Goal: Book appointment/travel/reservation

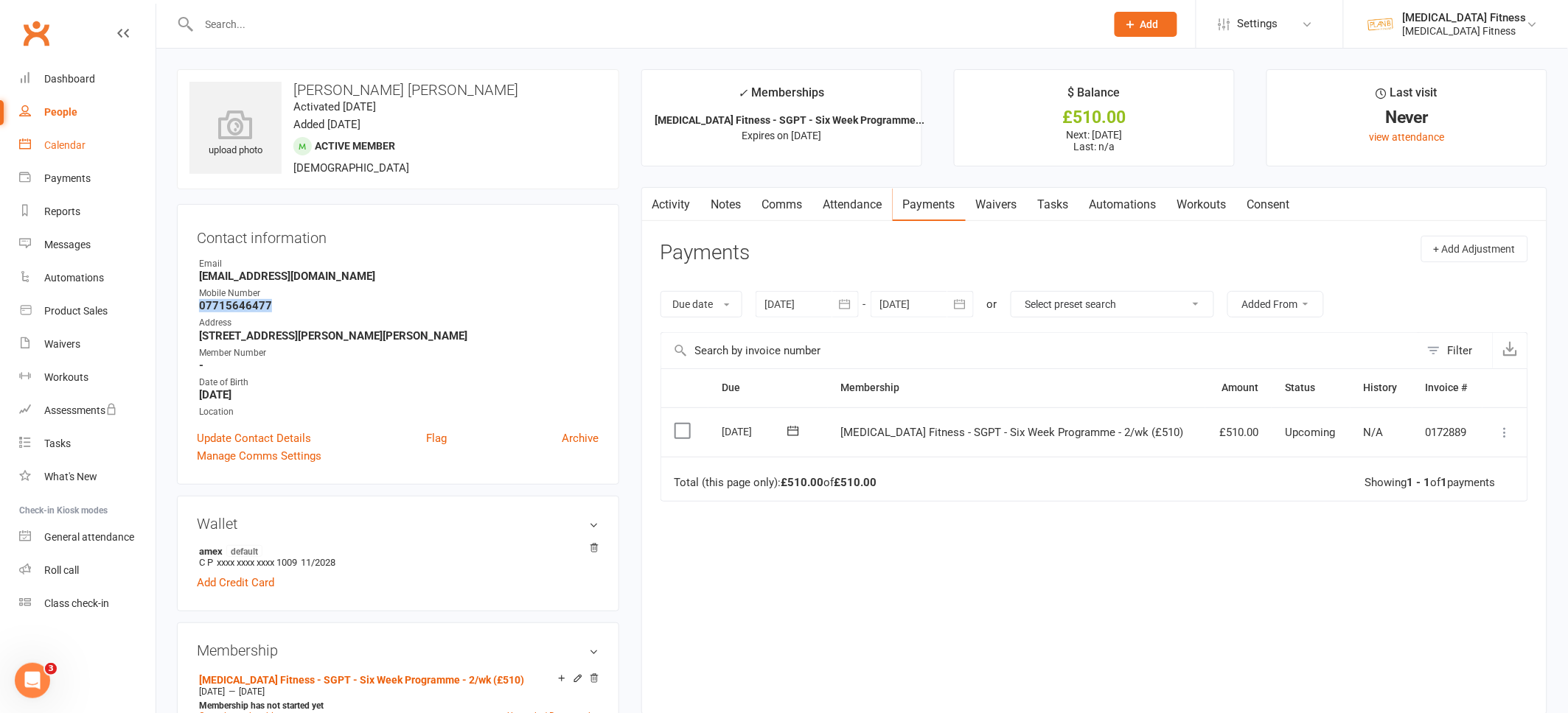
click at [76, 146] on div "Calendar" at bounding box center [65, 146] width 41 height 12
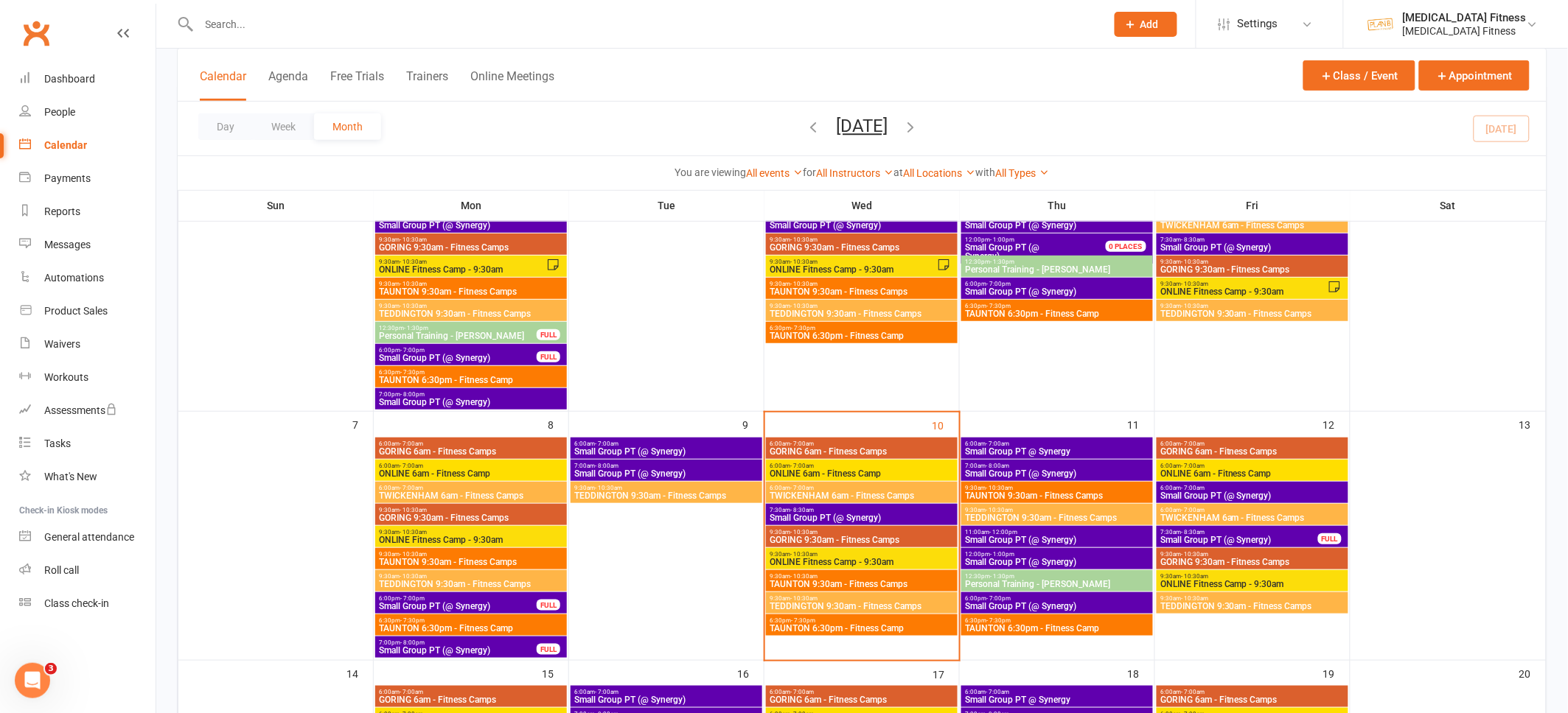
scroll to position [282, 0]
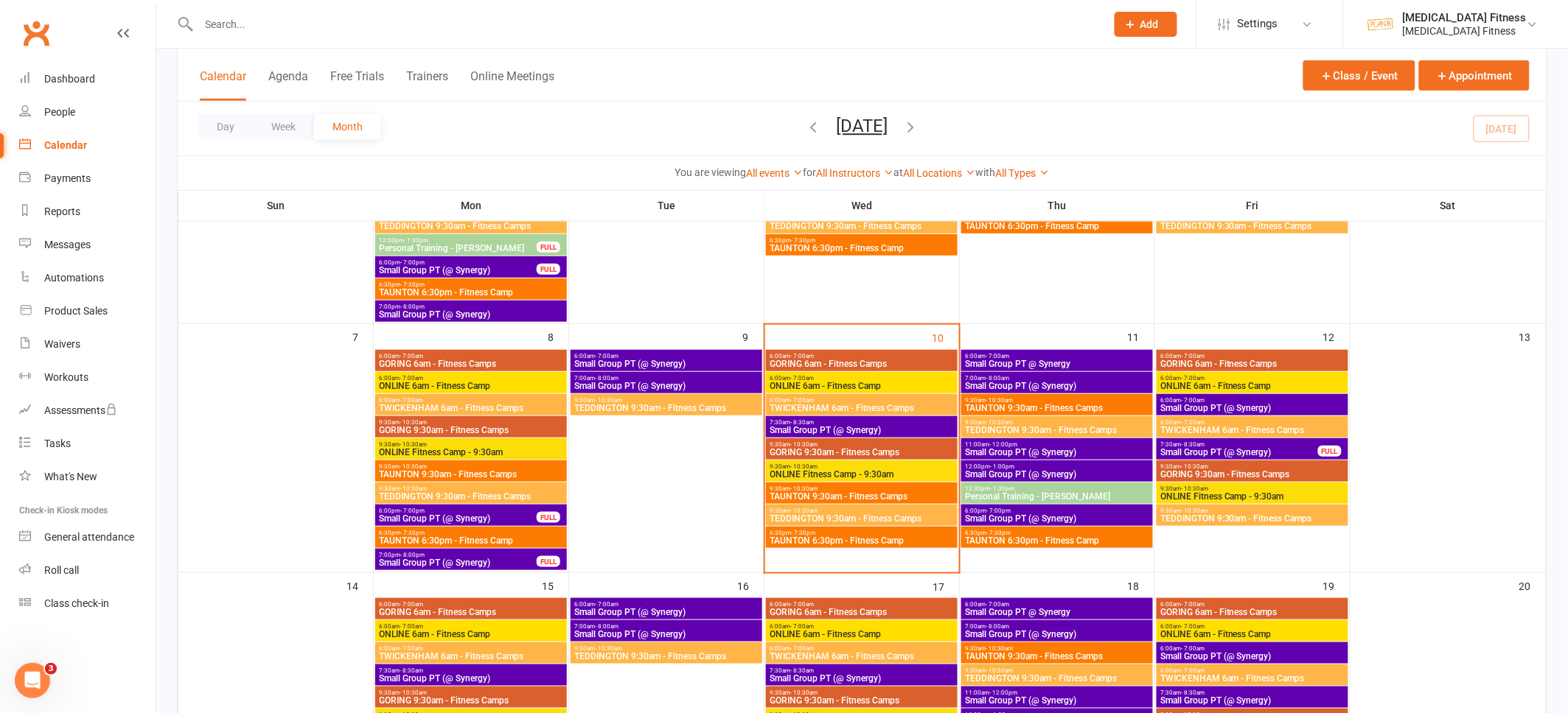
click at [855, 430] on span "Small Group PT (@ Synergy)" at bounding box center [862, 431] width 186 height 9
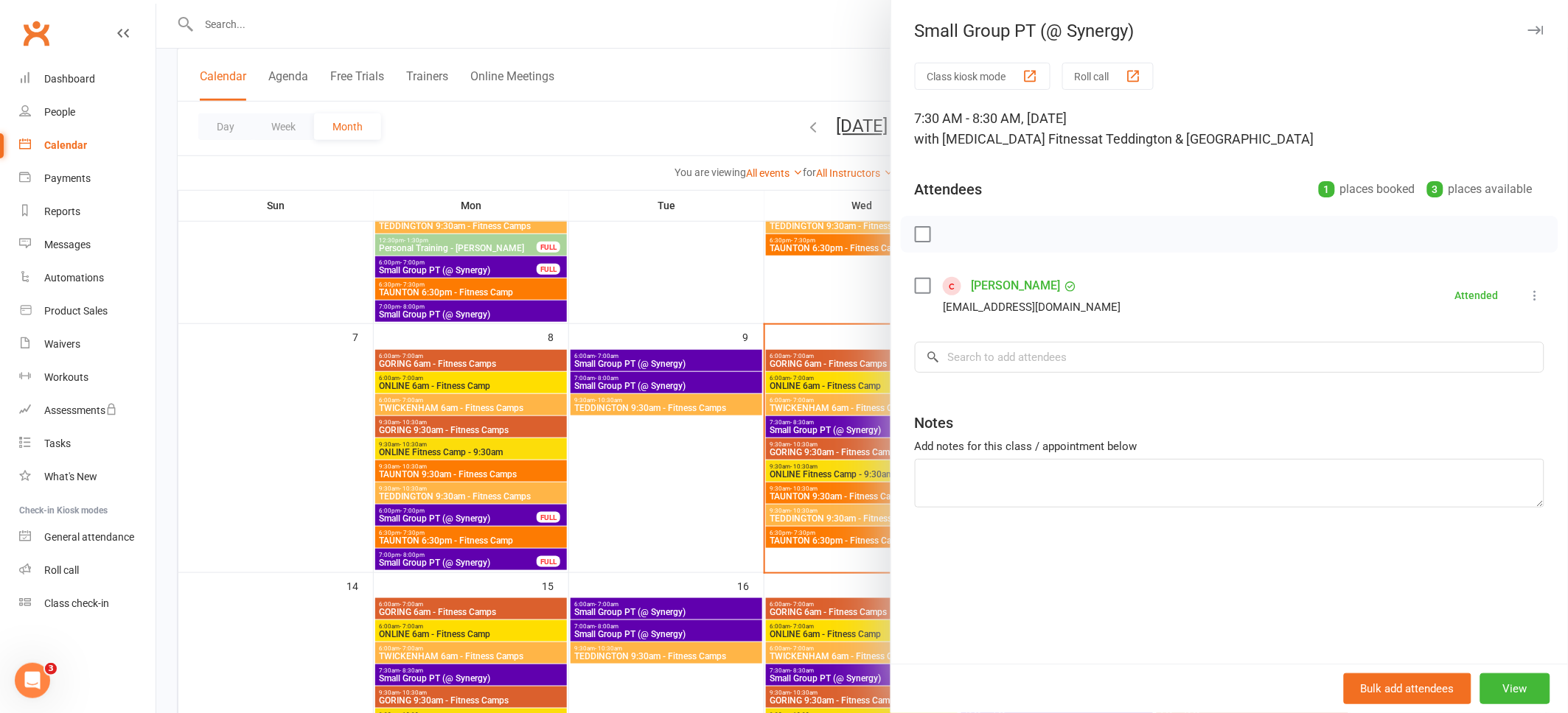
click at [1531, 28] on icon "button" at bounding box center [1536, 31] width 16 height 9
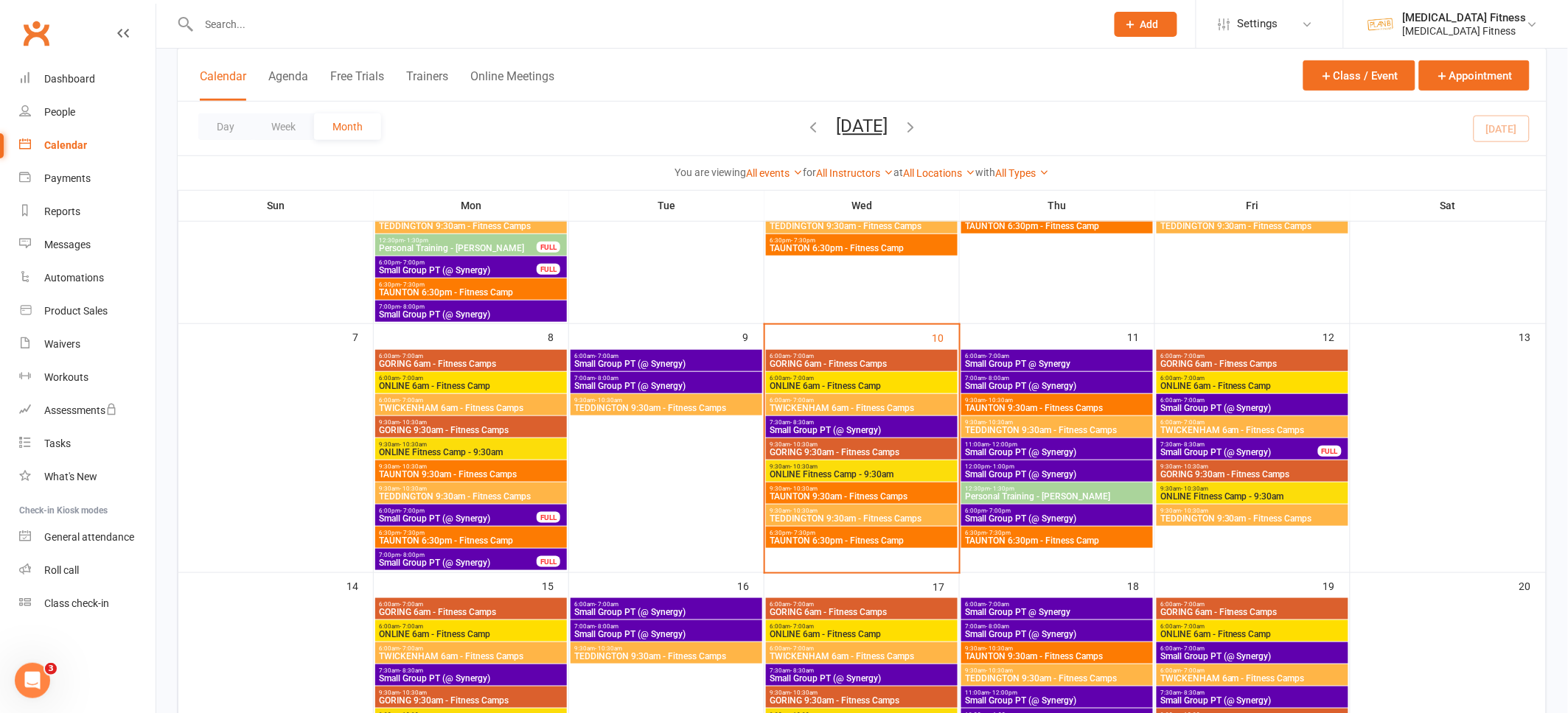
click at [876, 419] on span "7:30am - 8:30am" at bounding box center [862, 423] width 186 height 7
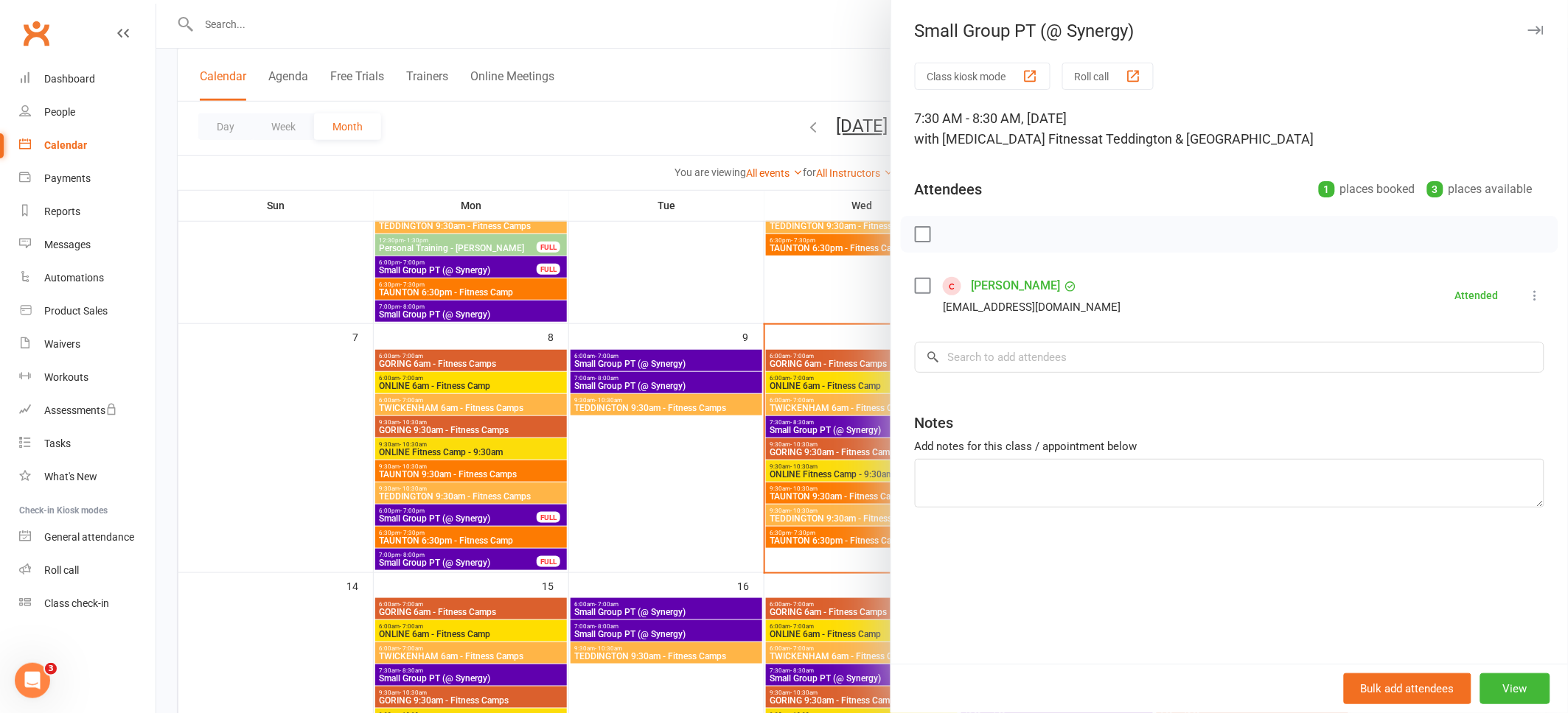
click at [719, 139] on div at bounding box center [862, 356] width 1412 height 713
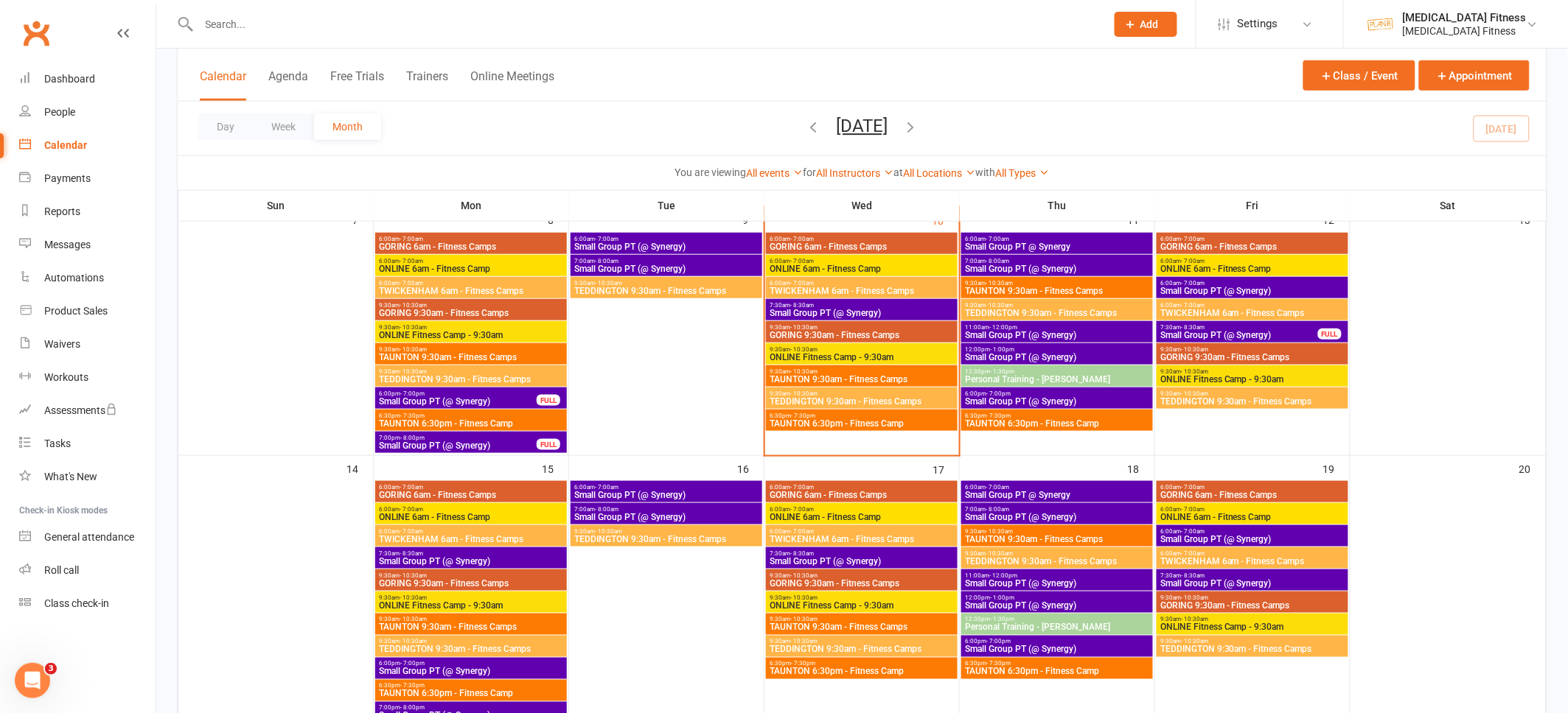
scroll to position [406, 0]
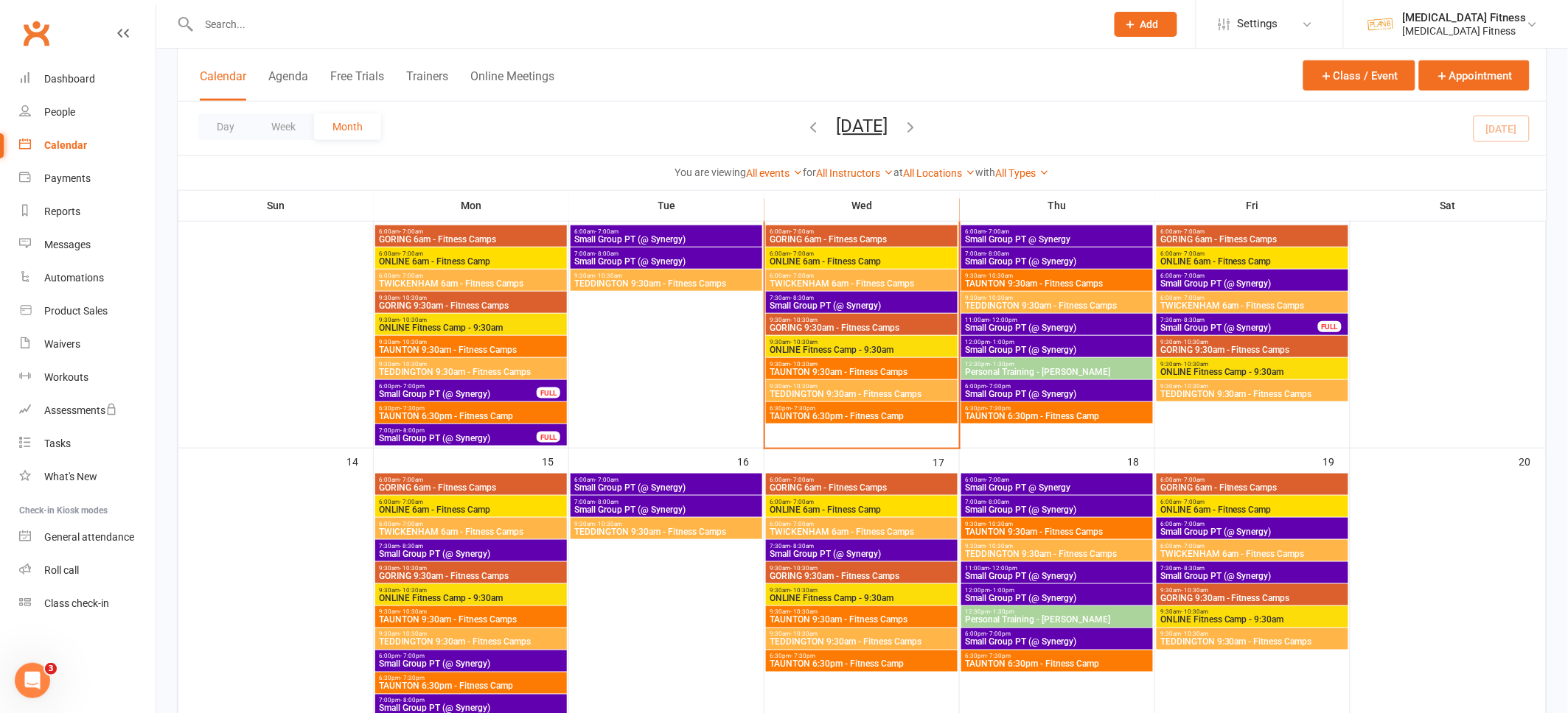
click at [863, 547] on span "7:30am - 8:30am" at bounding box center [862, 547] width 186 height 7
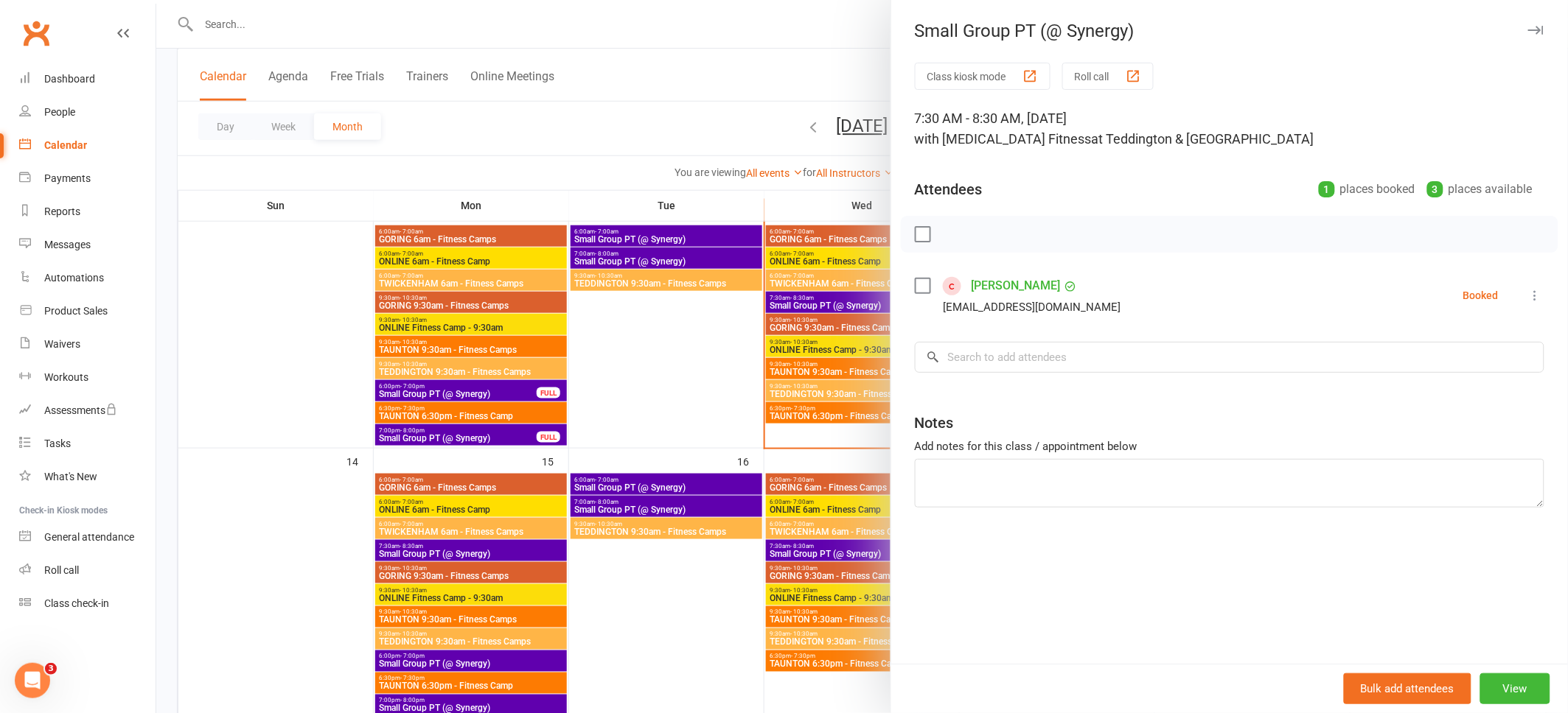
click at [1537, 30] on icon "button" at bounding box center [1536, 31] width 16 height 9
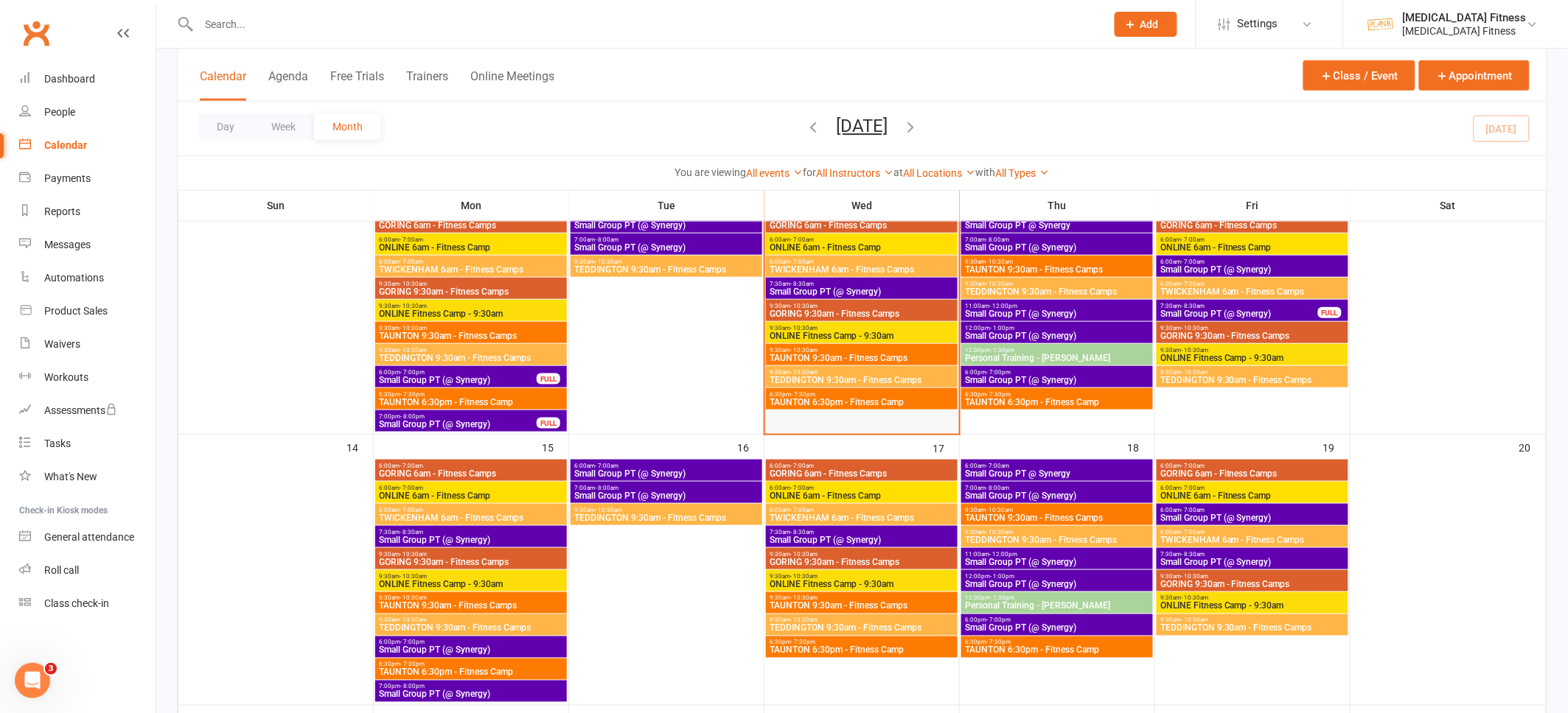
scroll to position [404, 0]
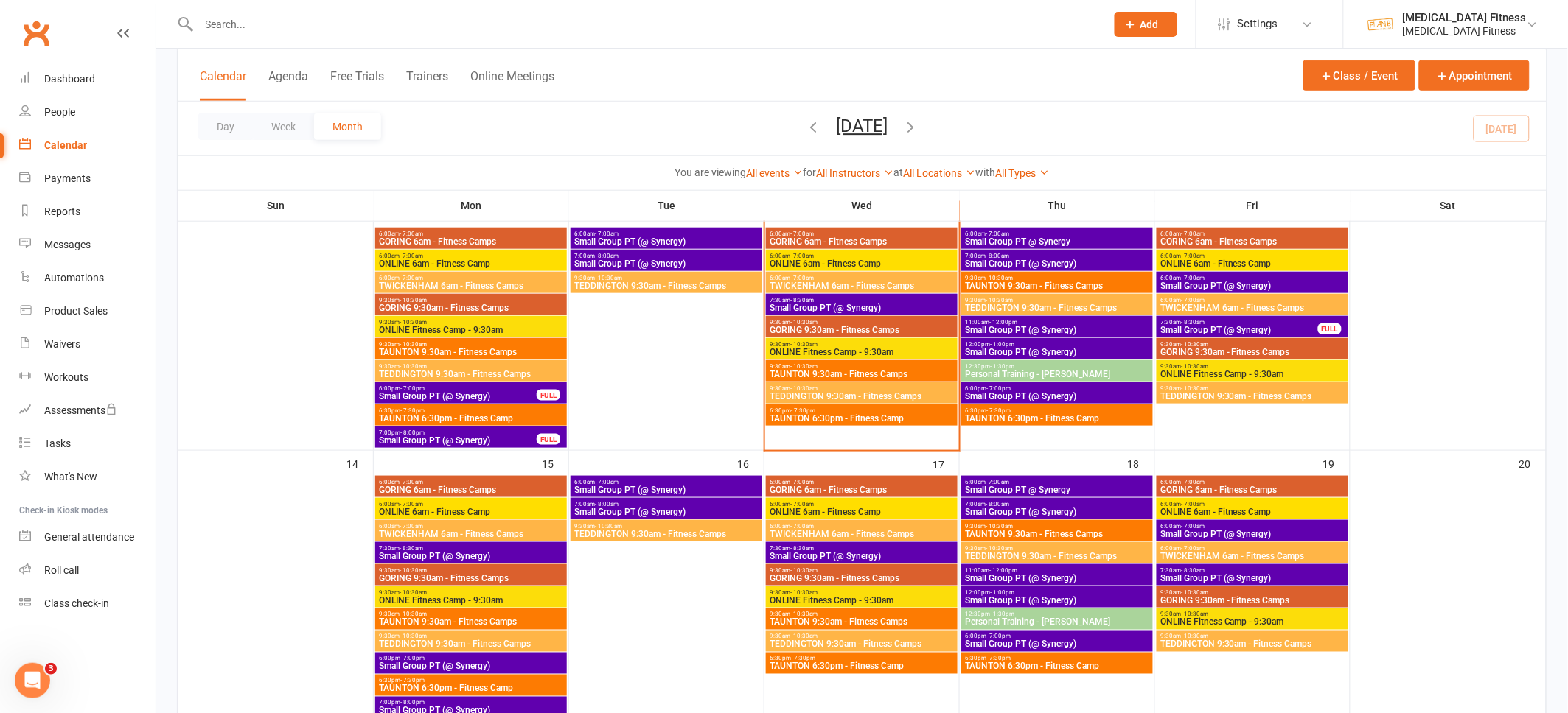
click at [1231, 326] on span "Small Group PT (@ Synergy)" at bounding box center [1238, 330] width 160 height 9
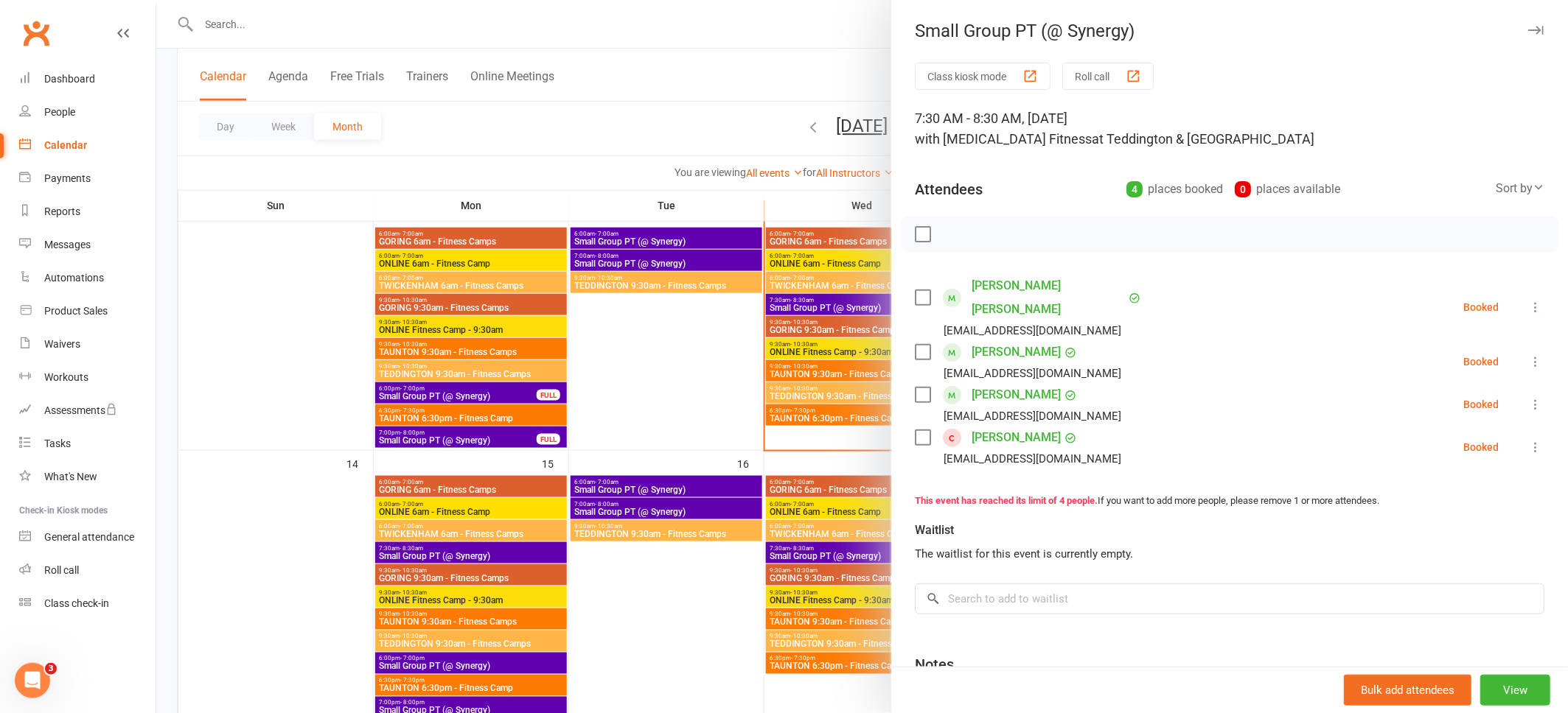
click at [1532, 31] on icon "button" at bounding box center [1536, 31] width 16 height 9
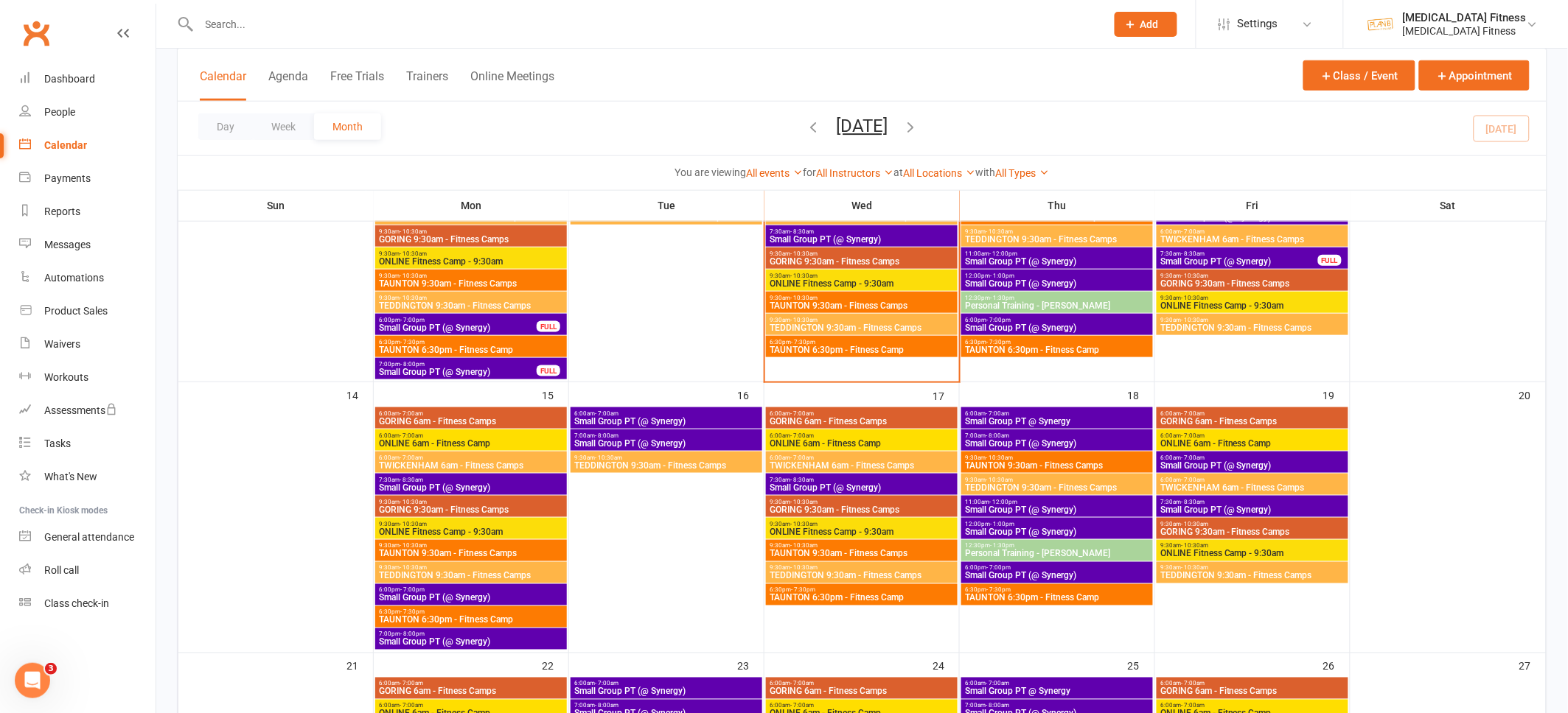
scroll to position [473, 0]
click at [1254, 506] on span "Small Group PT (@ Synergy)" at bounding box center [1251, 509] width 186 height 9
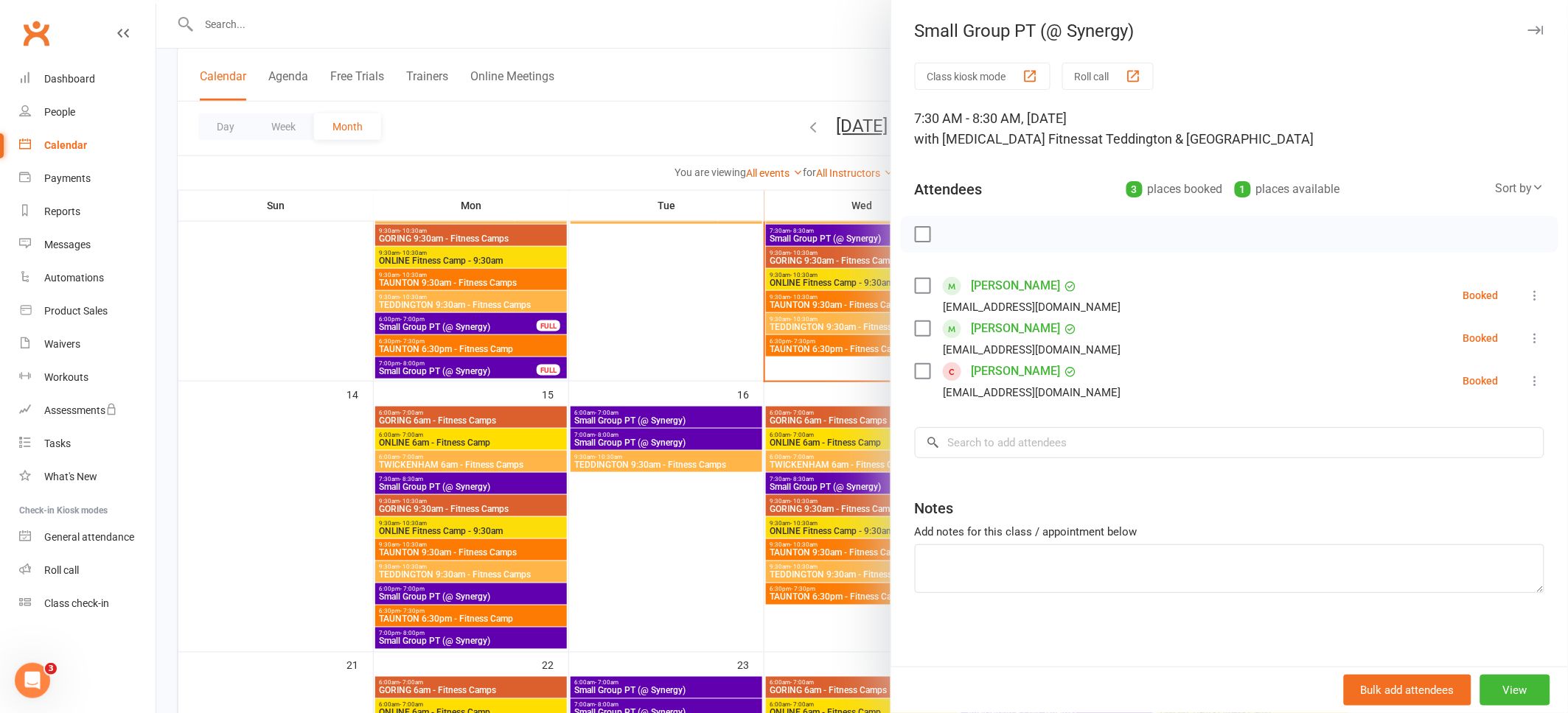
click at [1537, 26] on icon "button" at bounding box center [1536, 31] width 16 height 9
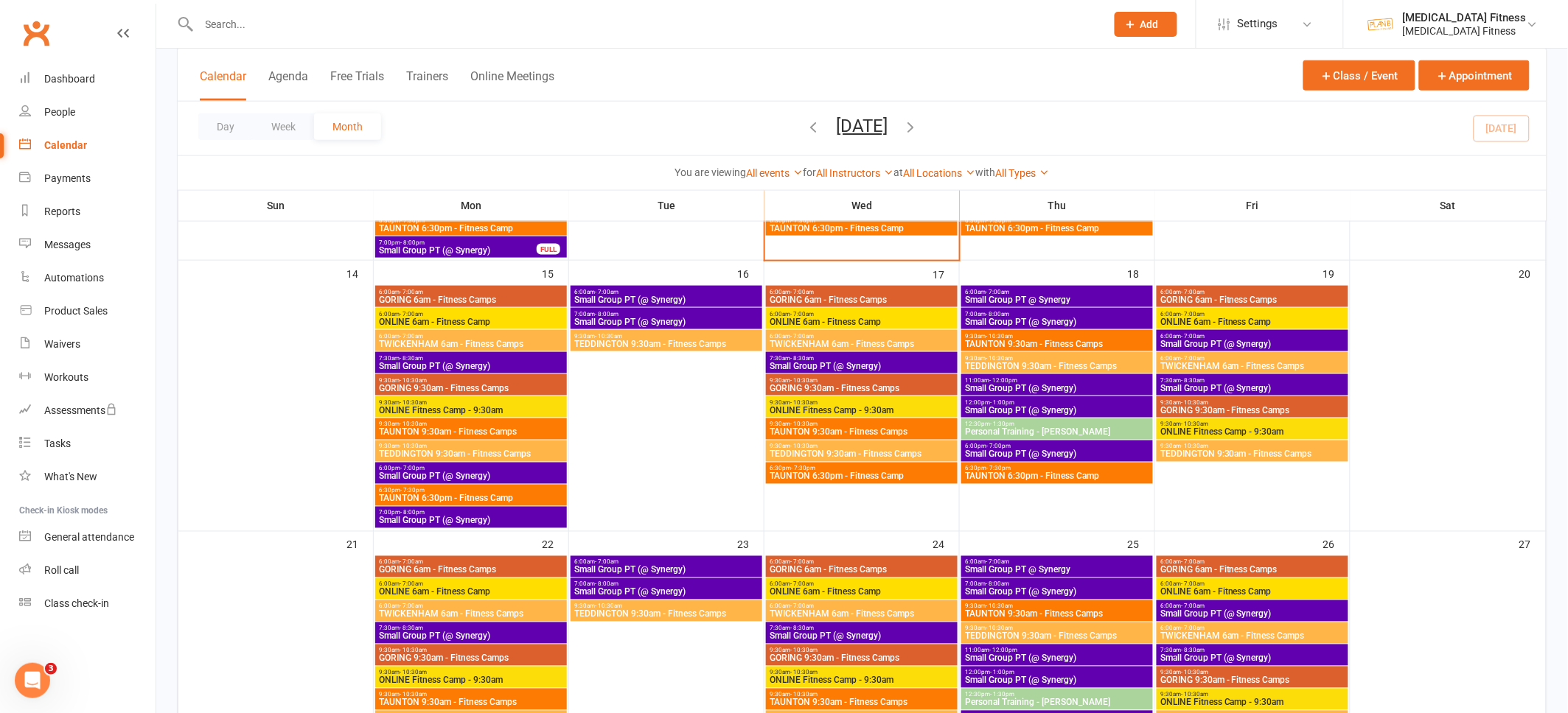
scroll to position [595, 0]
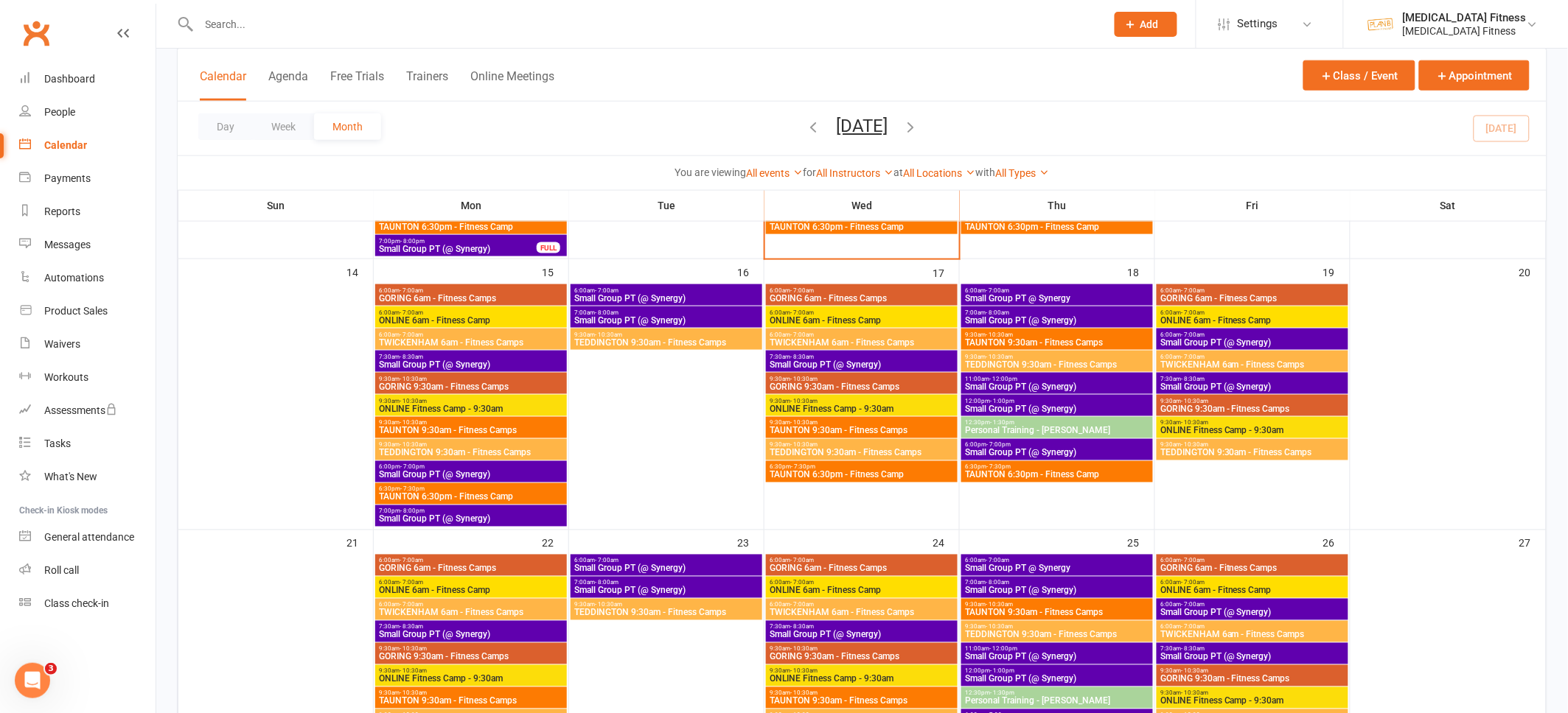
click at [1231, 610] on span "Small Group PT (@ Synergy)" at bounding box center [1251, 613] width 186 height 9
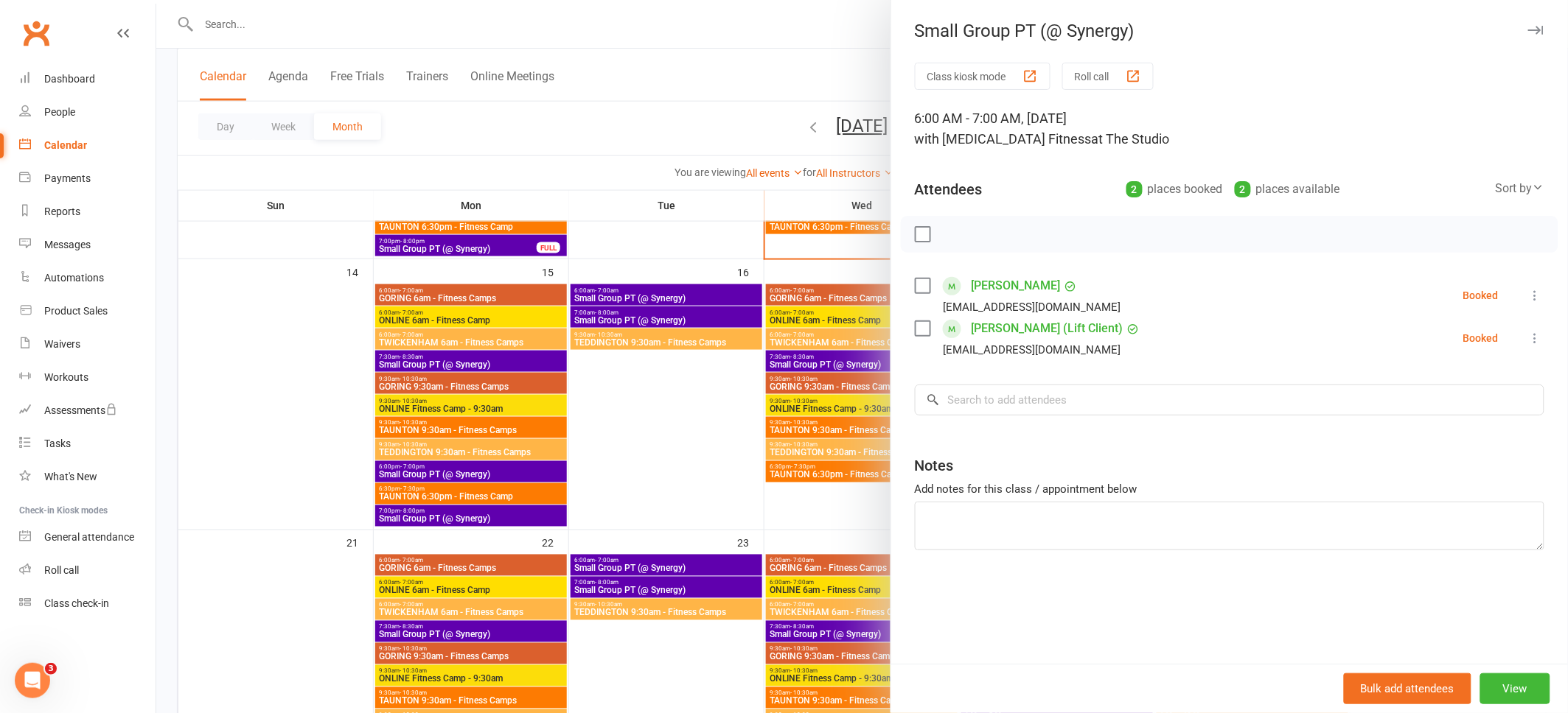
click at [1538, 29] on icon "button" at bounding box center [1536, 31] width 16 height 9
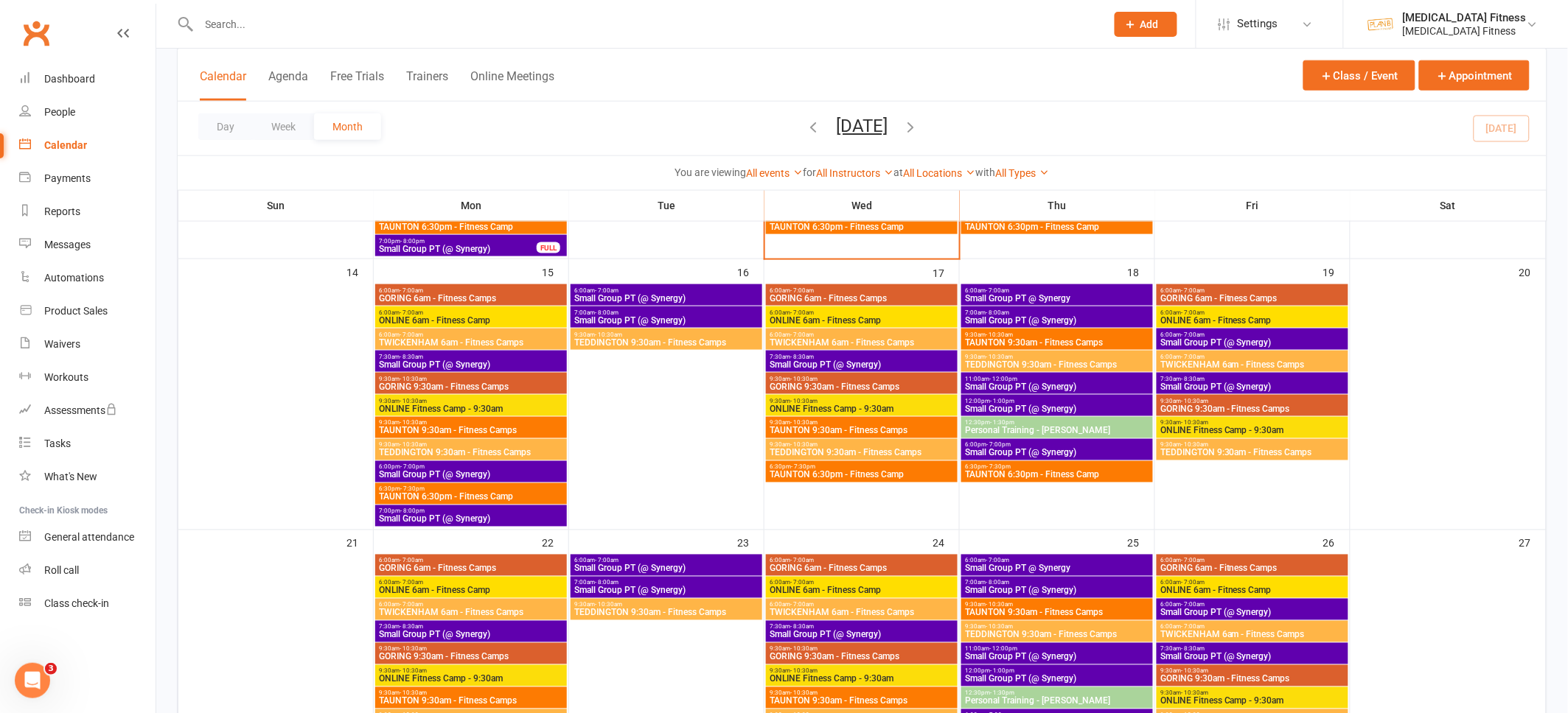
click at [1292, 653] on span "Small Group PT (@ Synergy)" at bounding box center [1251, 657] width 186 height 9
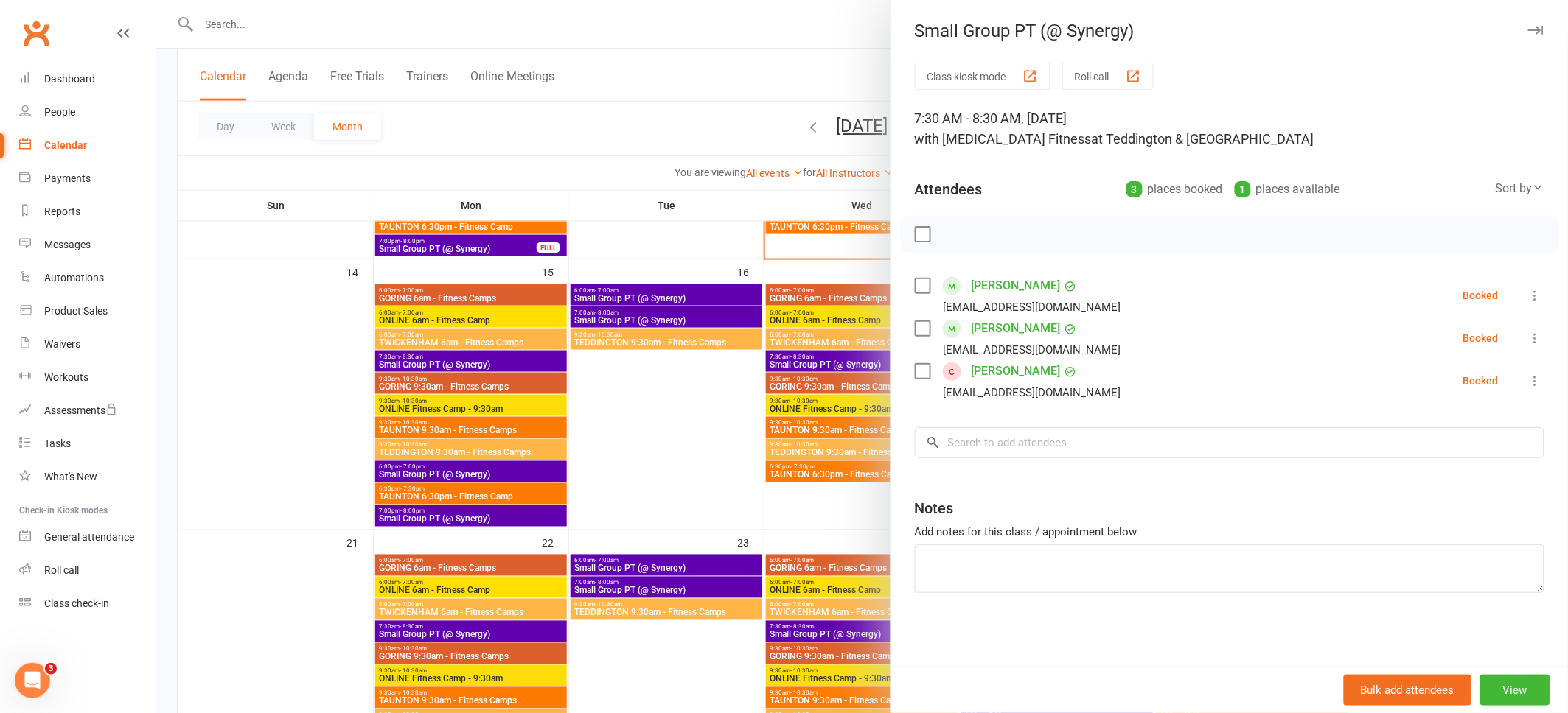
click at [1536, 31] on icon "button" at bounding box center [1536, 31] width 16 height 9
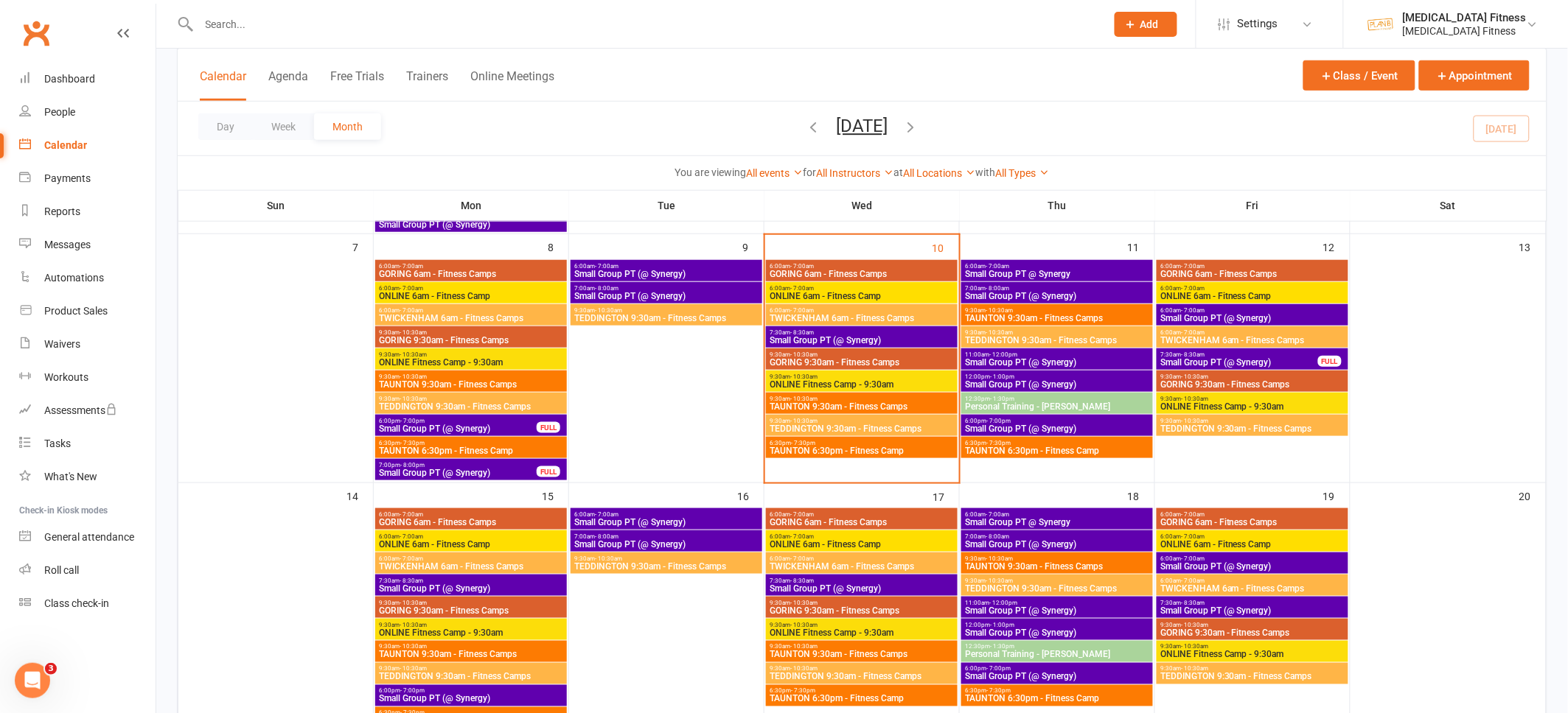
scroll to position [501, 0]
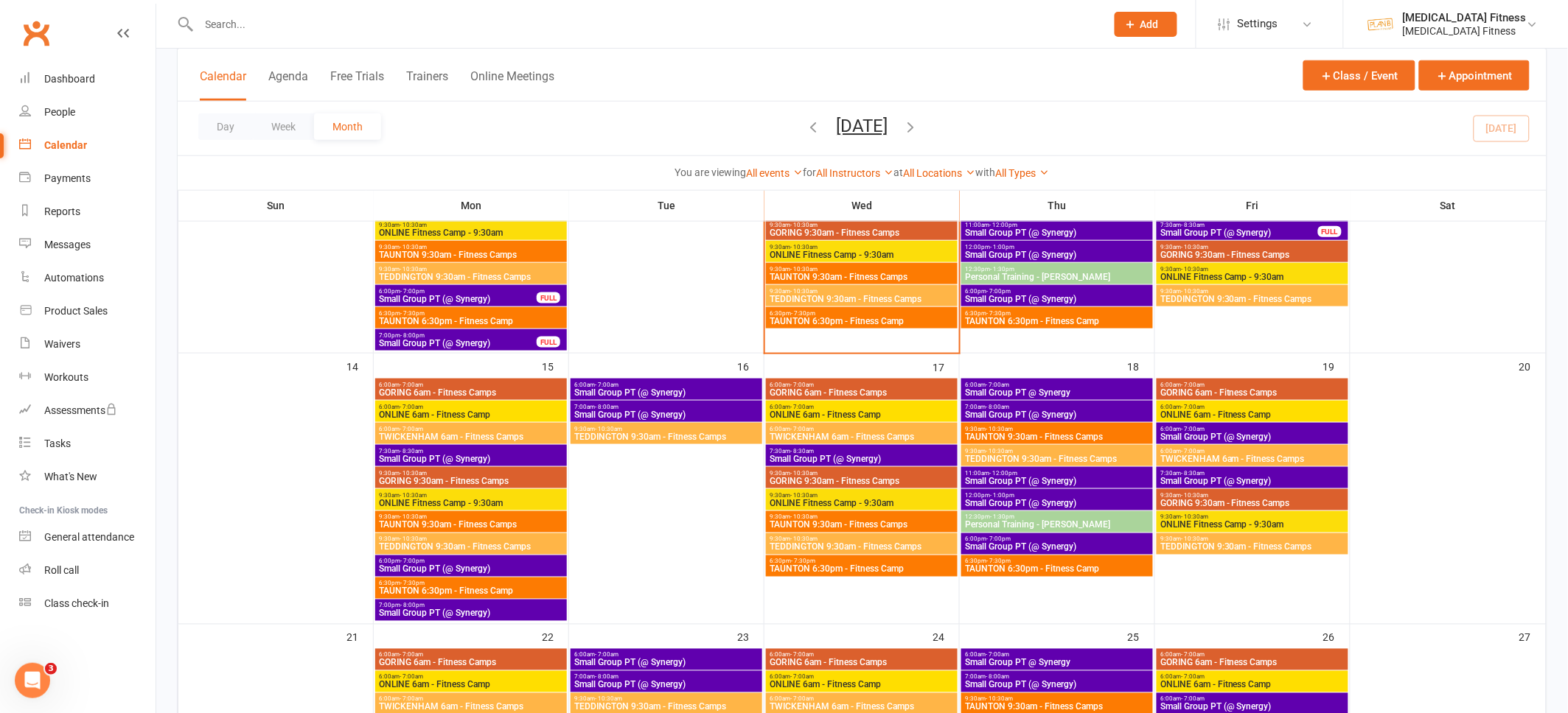
click at [865, 455] on span "Small Group PT (@ Synergy)" at bounding box center [862, 458] width 186 height 9
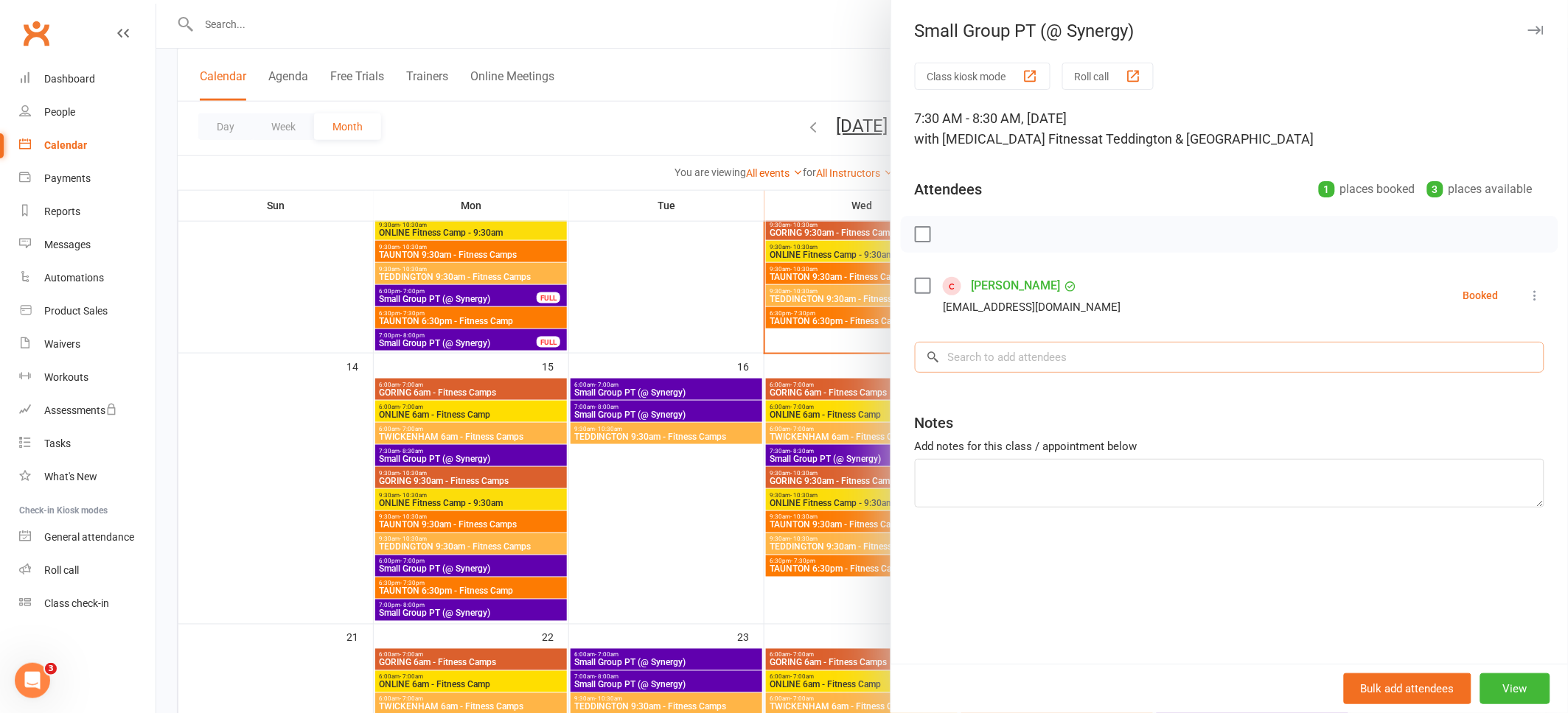
click at [1100, 363] on input "search" at bounding box center [1230, 356] width 630 height 31
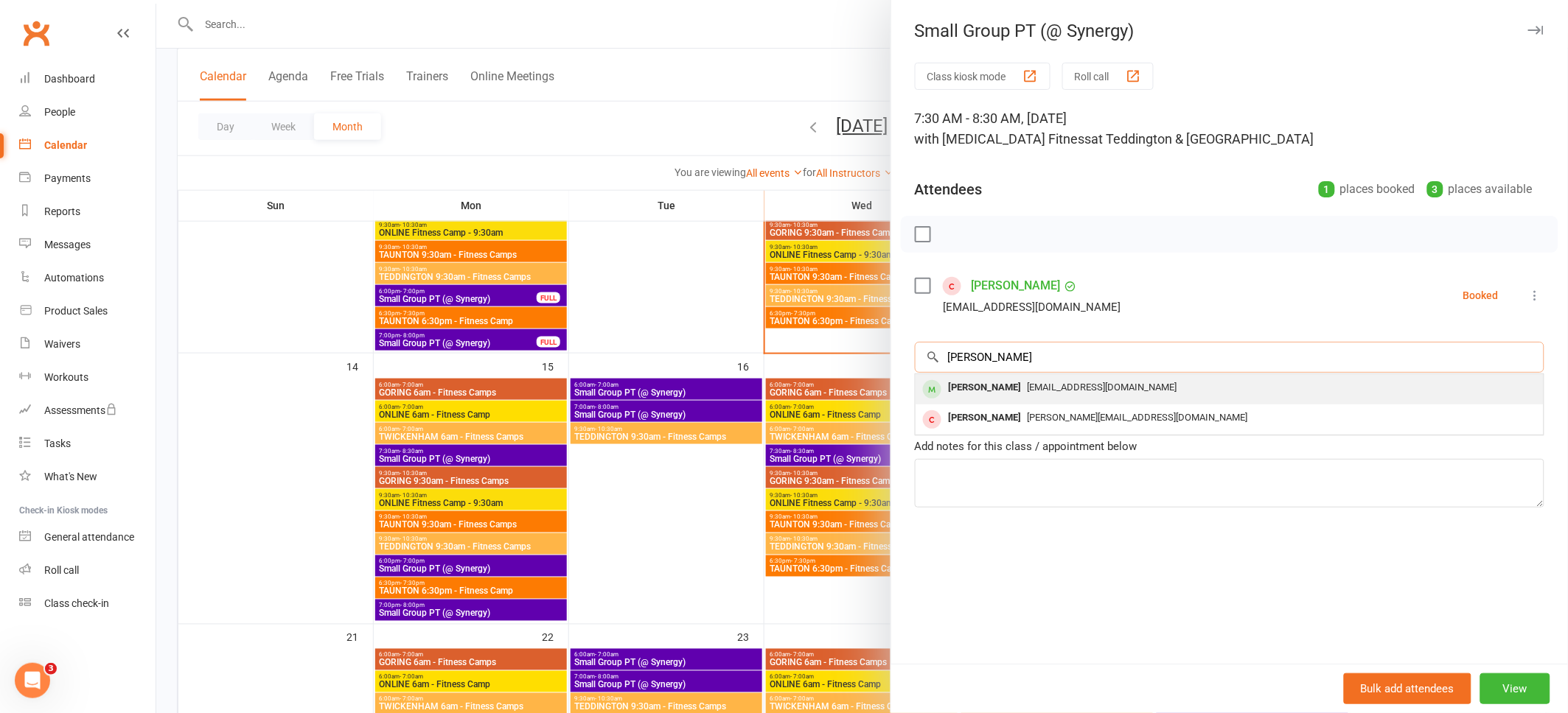
type input "[PERSON_NAME]"
click at [1107, 385] on span "[EMAIL_ADDRESS][DOMAIN_NAME]" at bounding box center [1102, 387] width 150 height 11
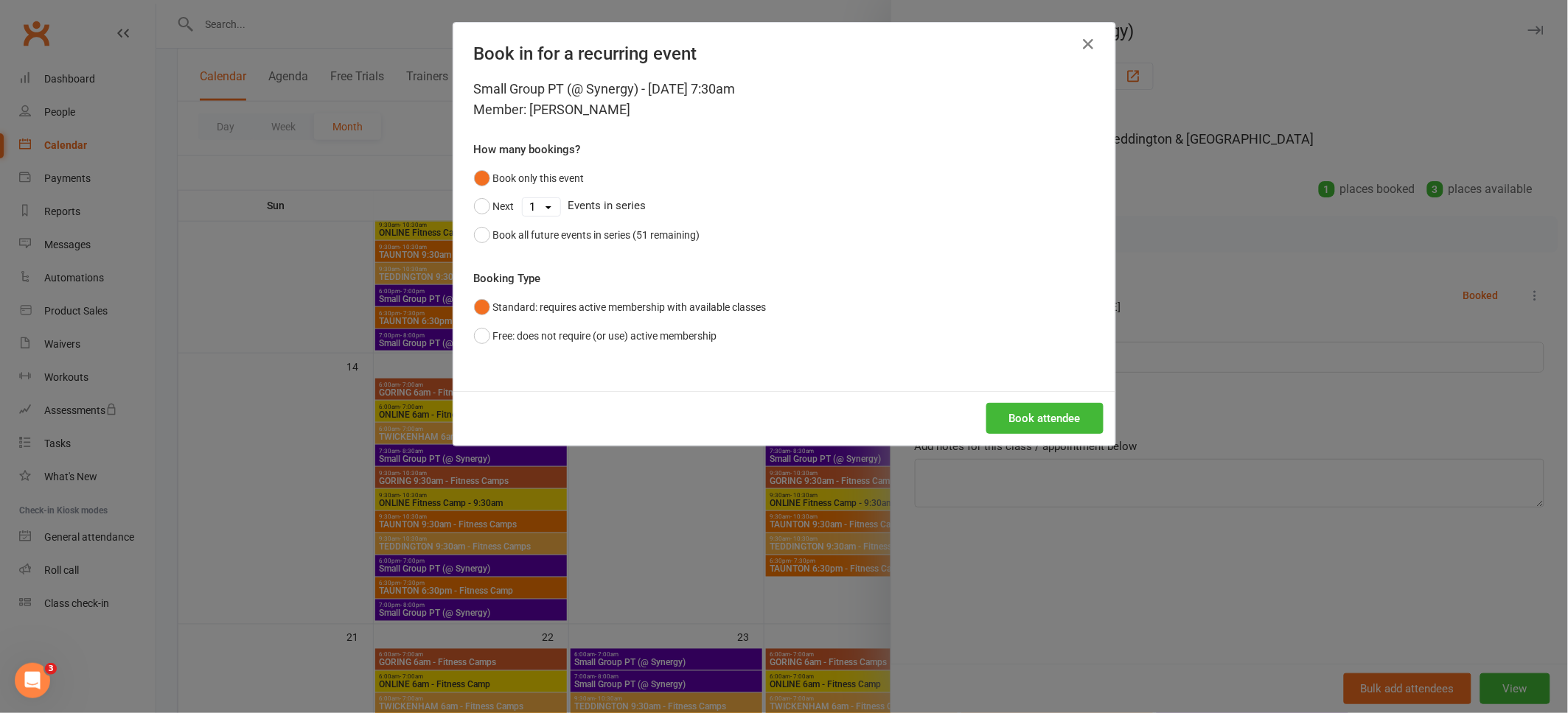
click at [549, 206] on select "1 2 3 4 5 6 7 8 9 10 11 12 13 14 15 16 17 18 19 20 21 22 23 24 25 26 27 28 29 3…" at bounding box center [541, 207] width 37 height 17
select select "5"
click at [522, 198] on select "1 2 3 4 5 6 7 8 9 10 11 12 13 14 15 16 17 18 19 20 21 22 23 24 25 26 27 28 29 3…" at bounding box center [541, 207] width 37 height 17
click at [1024, 417] on button "Book attendee" at bounding box center [1045, 418] width 117 height 31
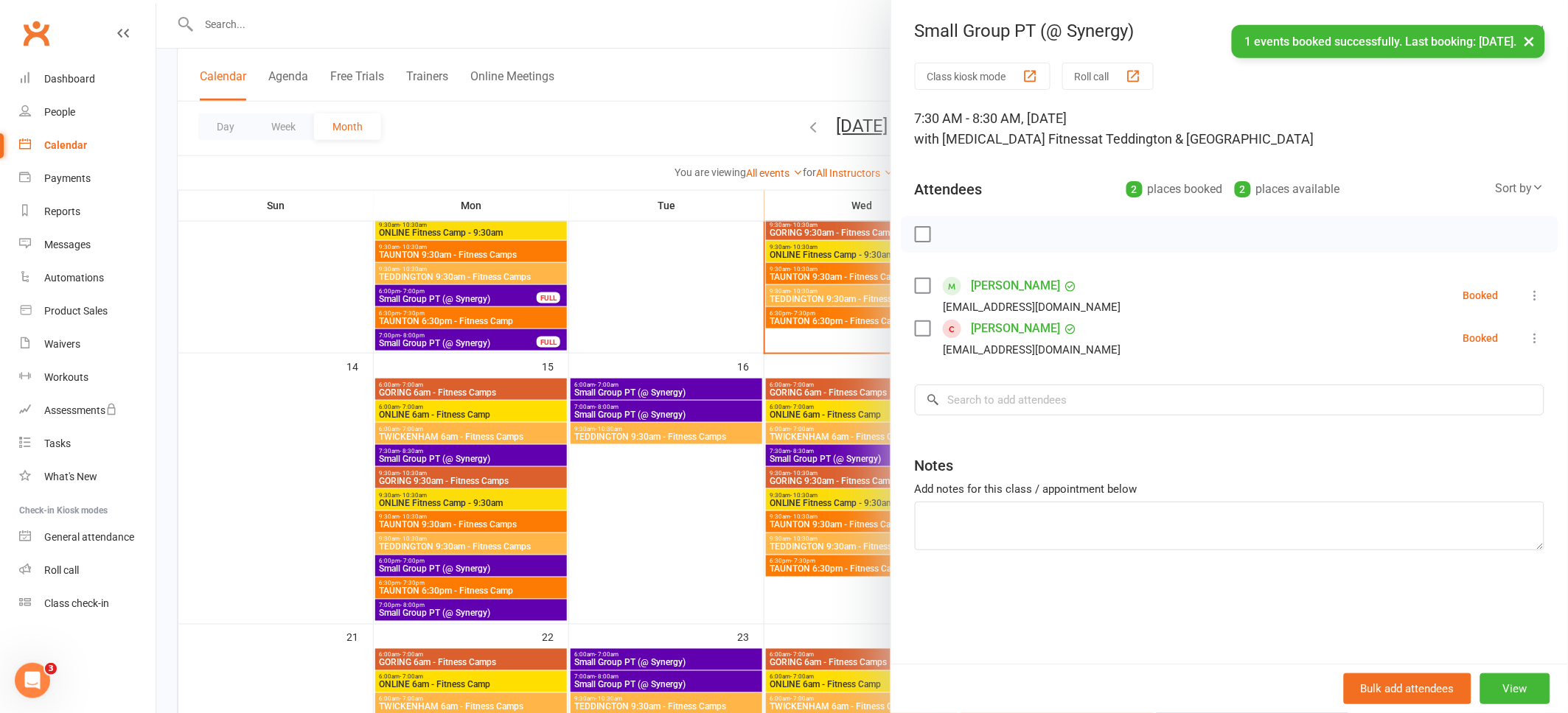
click at [1529, 38] on button "×" at bounding box center [1530, 41] width 26 height 31
click at [1537, 31] on icon "button" at bounding box center [1536, 31] width 16 height 9
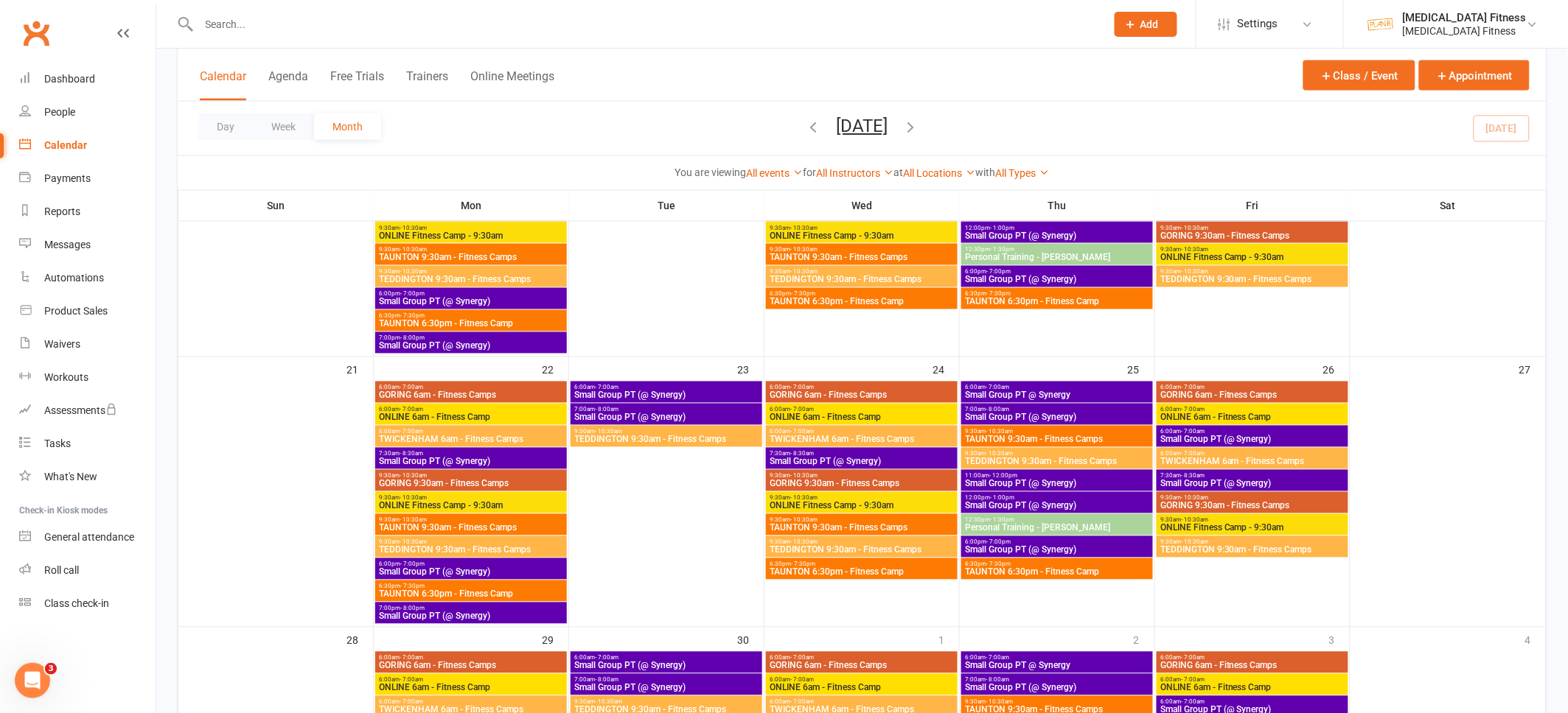
scroll to position [868, 0]
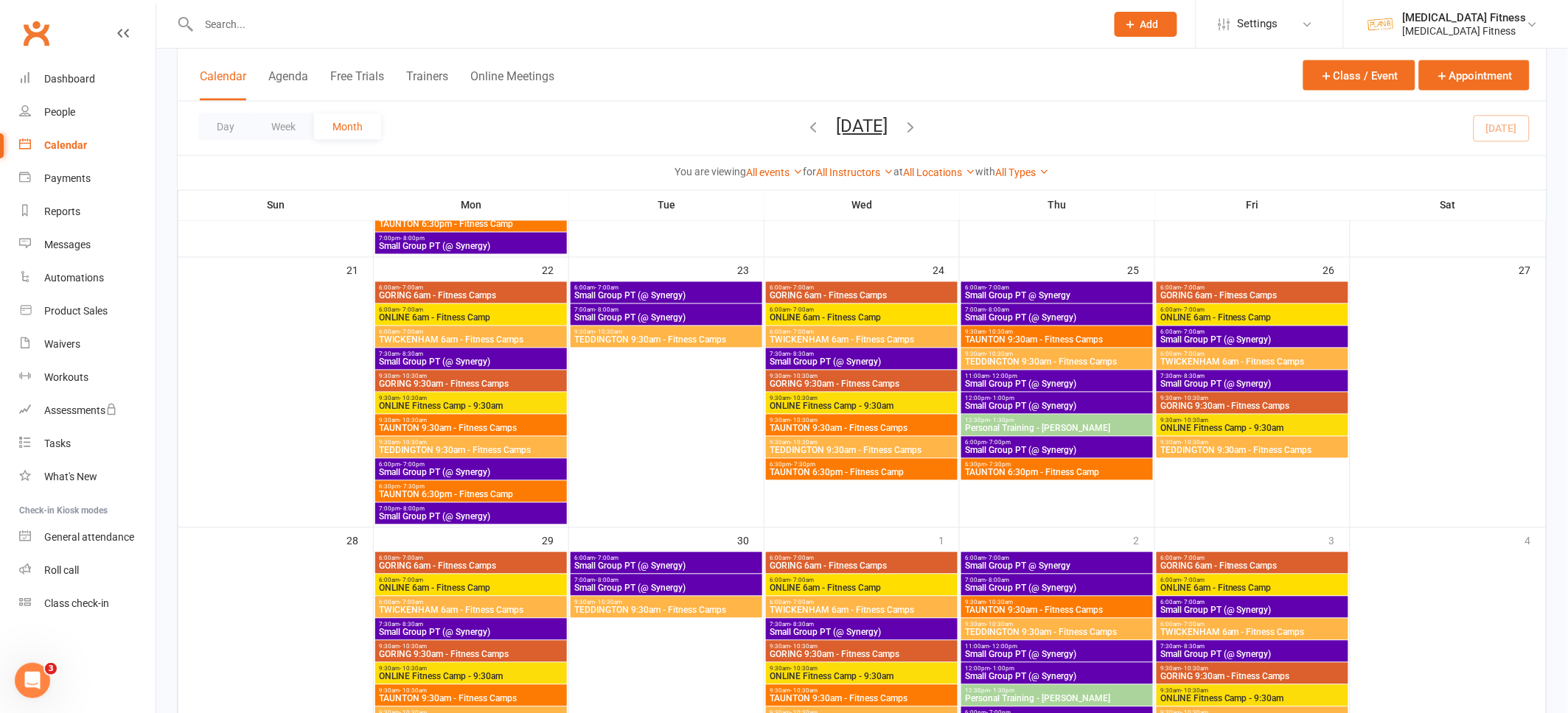
click at [889, 620] on div "7:30am - 8:30am Small Group PT (@ Synergy)" at bounding box center [862, 629] width 192 height 22
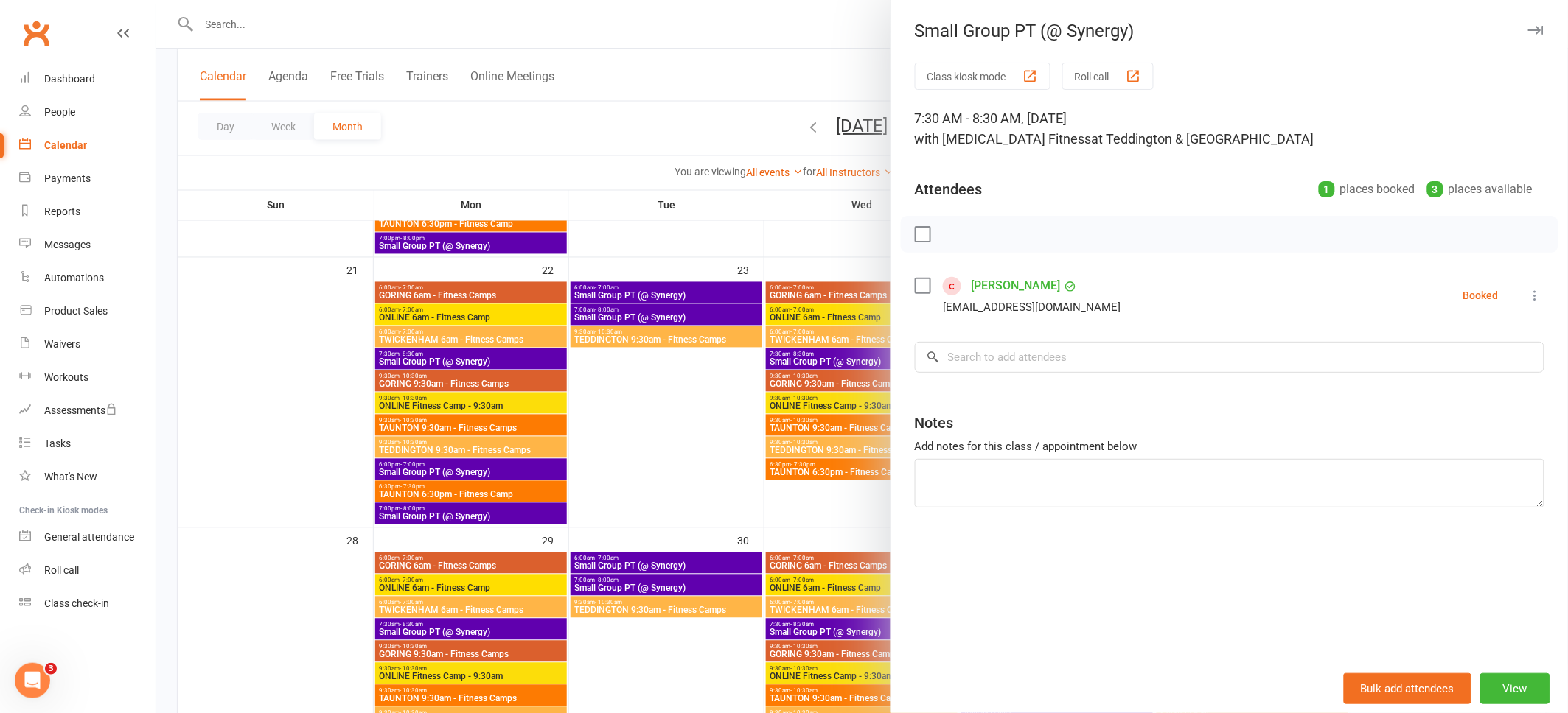
click at [1531, 22] on button "button" at bounding box center [1535, 31] width 17 height 17
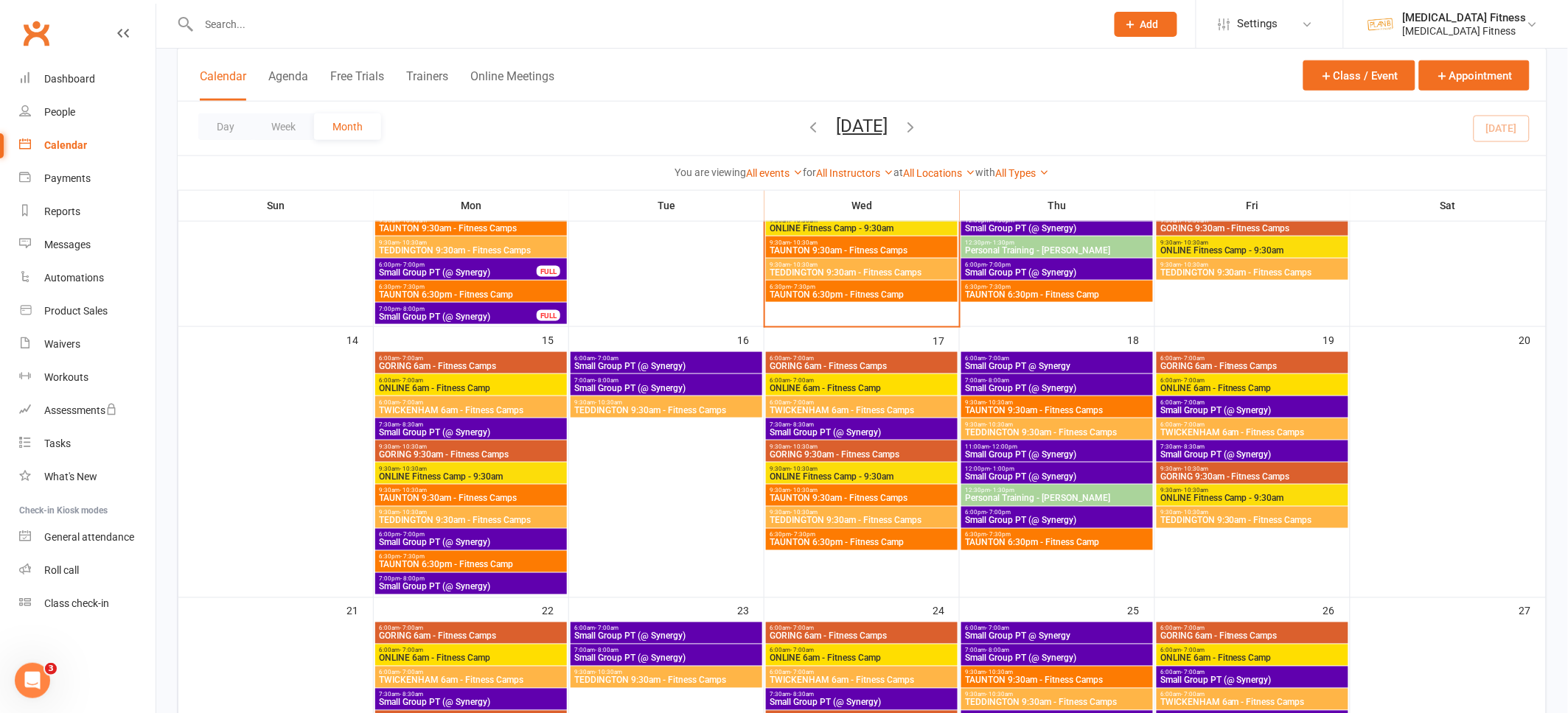
scroll to position [413, 0]
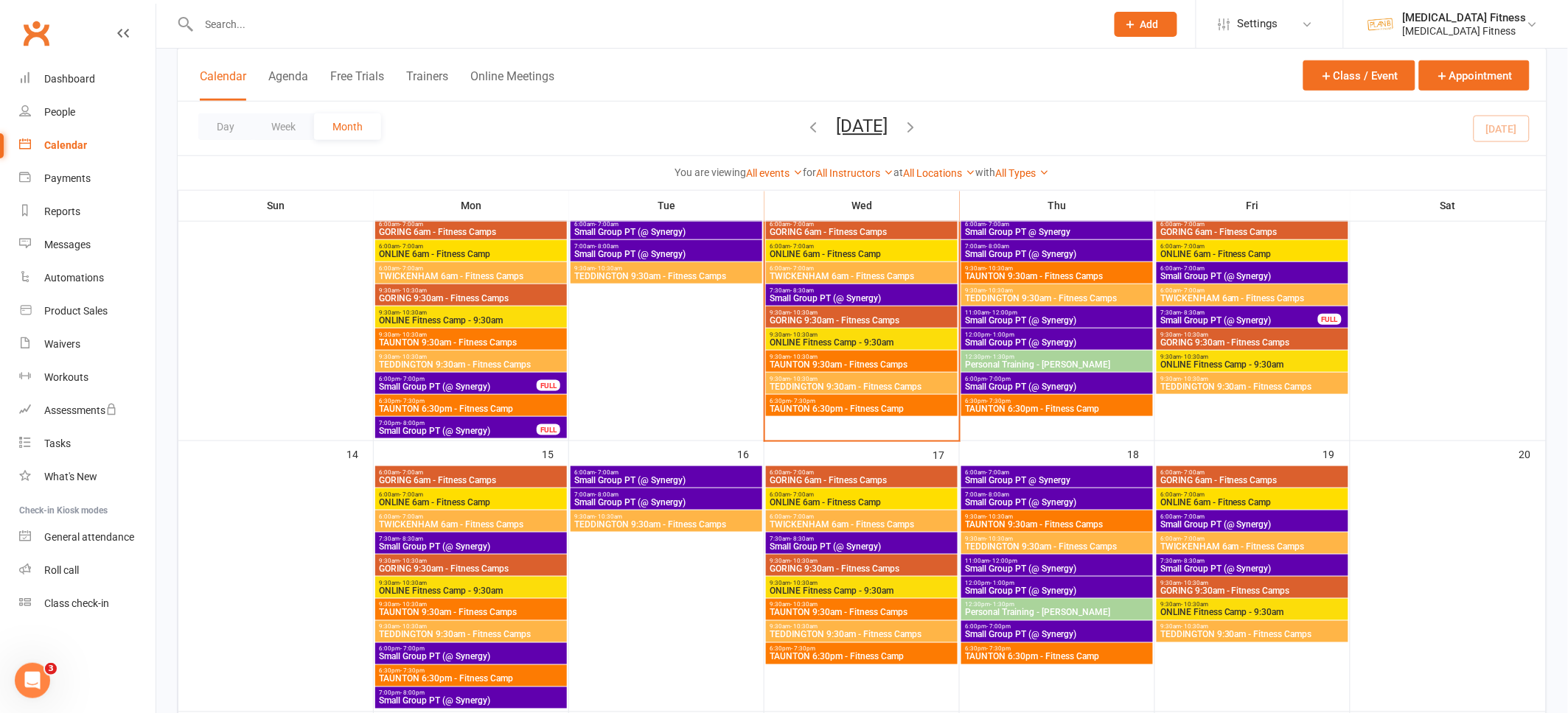
click at [918, 291] on span "7:30am - 8:30am" at bounding box center [862, 291] width 186 height 7
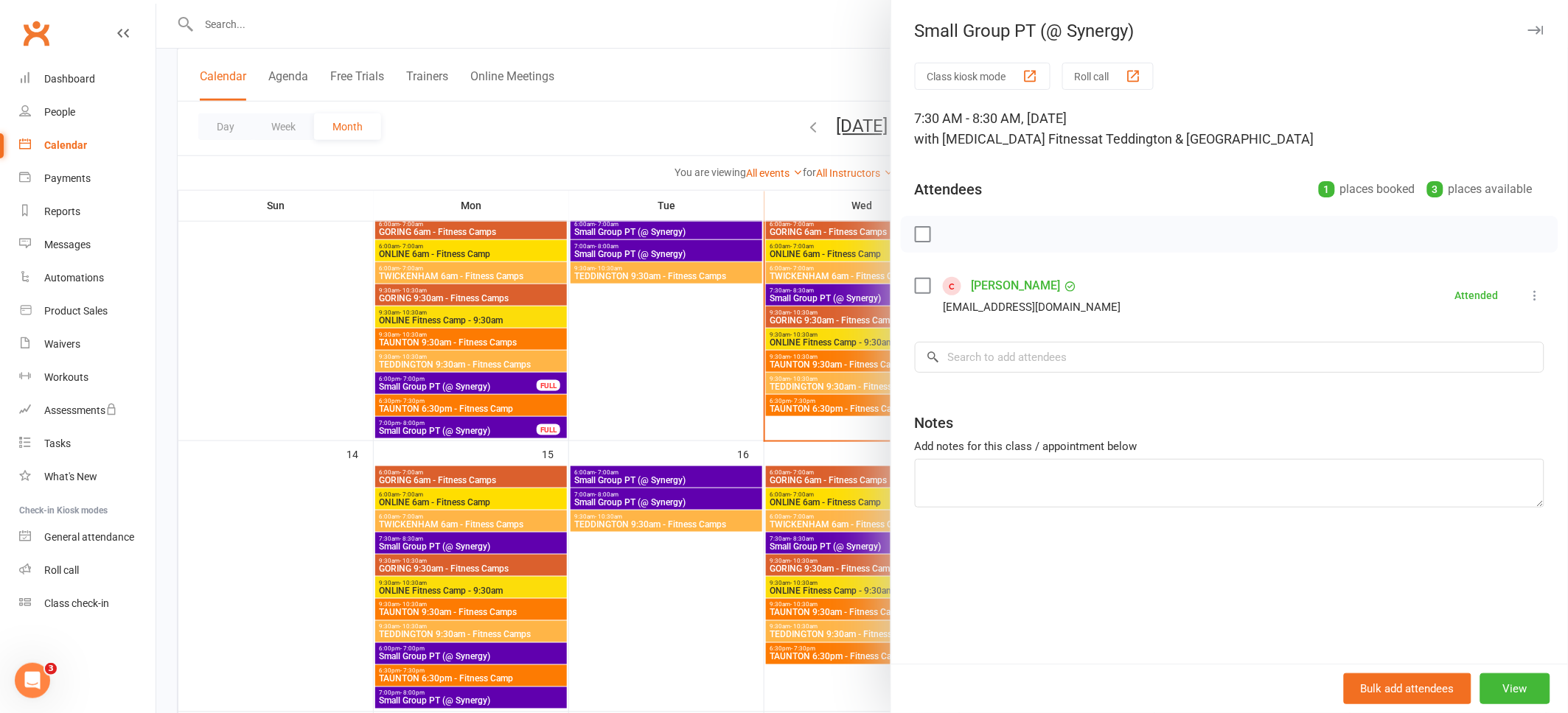
click at [708, 400] on div at bounding box center [862, 356] width 1412 height 713
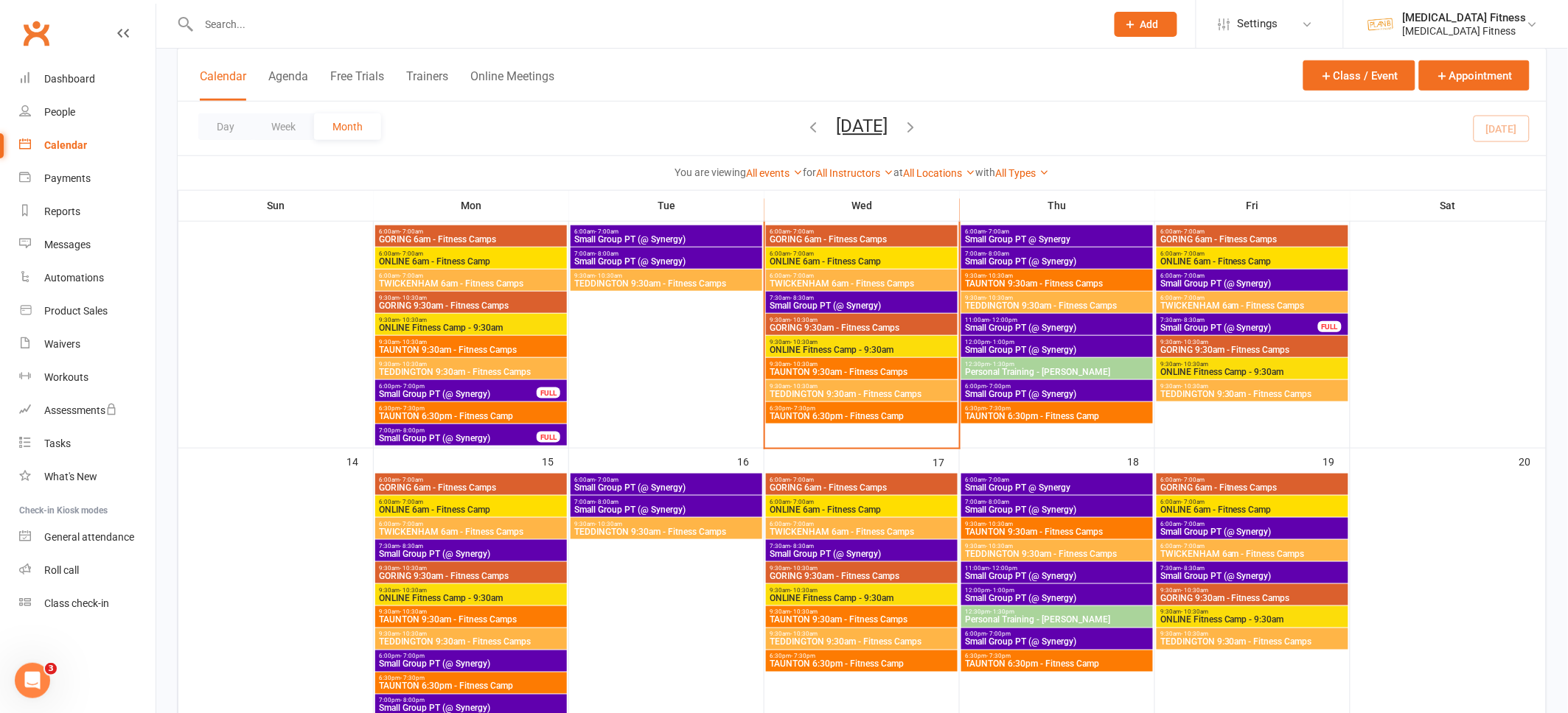
scroll to position [410, 0]
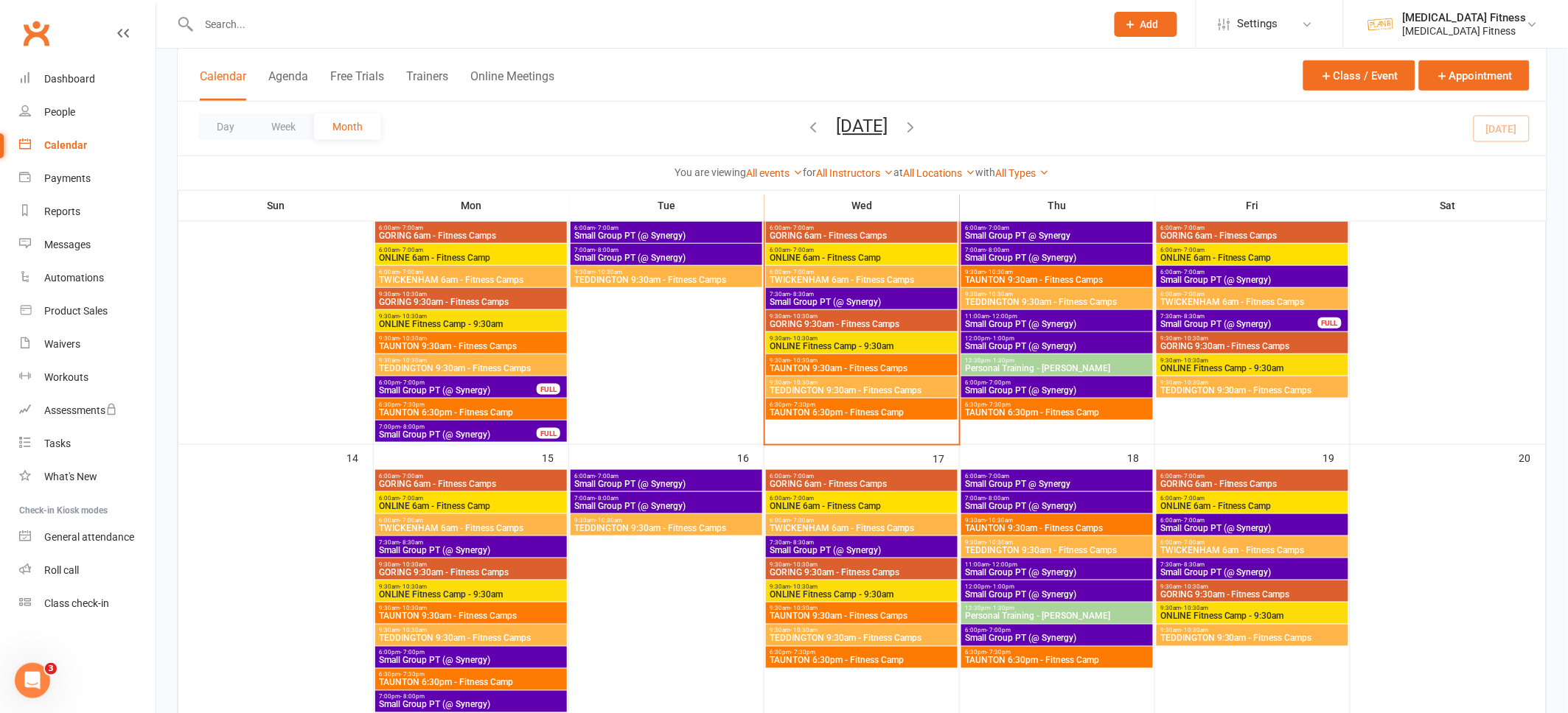
click at [869, 550] on span "Small Group PT (@ Synergy)" at bounding box center [862, 550] width 186 height 9
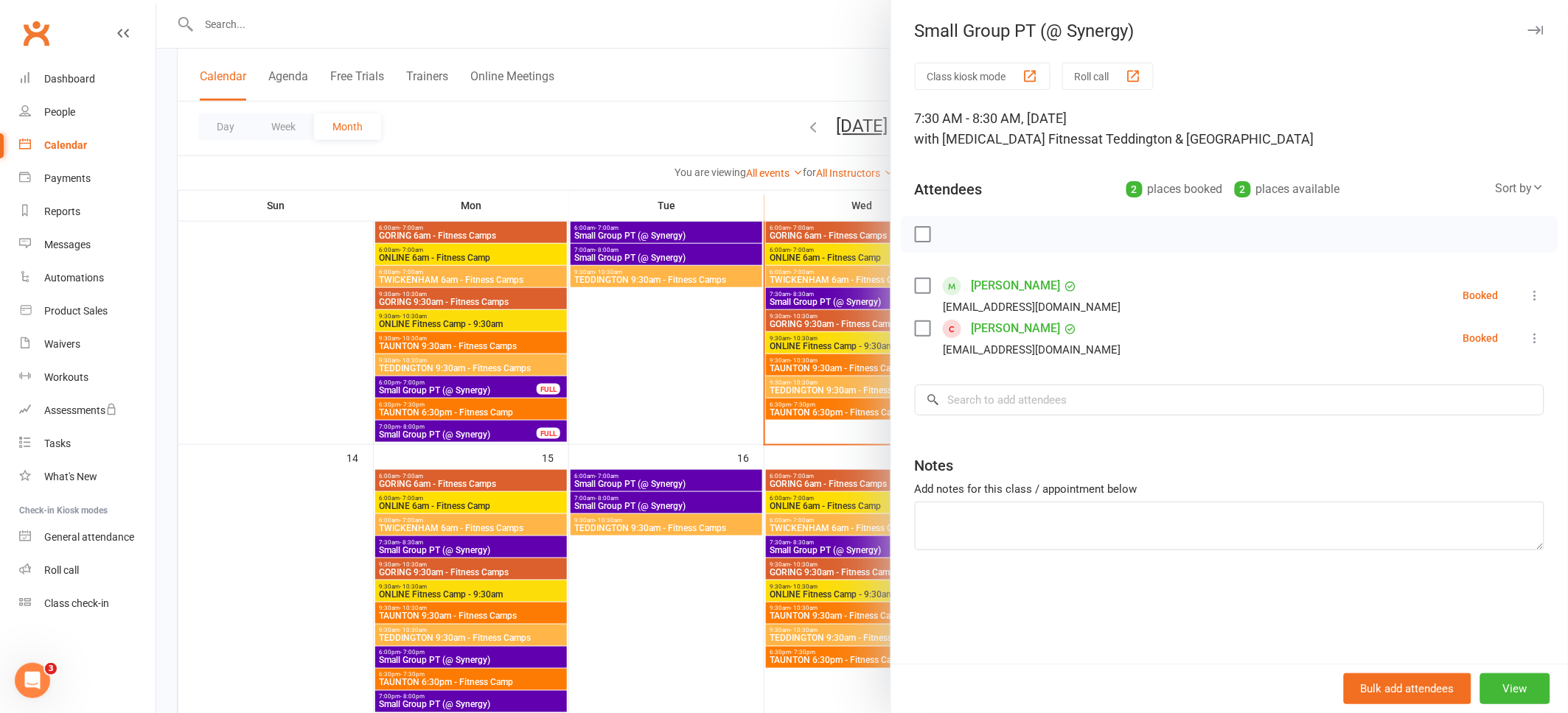
click at [1529, 293] on icon at bounding box center [1535, 295] width 15 height 15
click at [1508, 473] on span "All bookings for series" at bounding box center [1476, 472] width 112 height 17
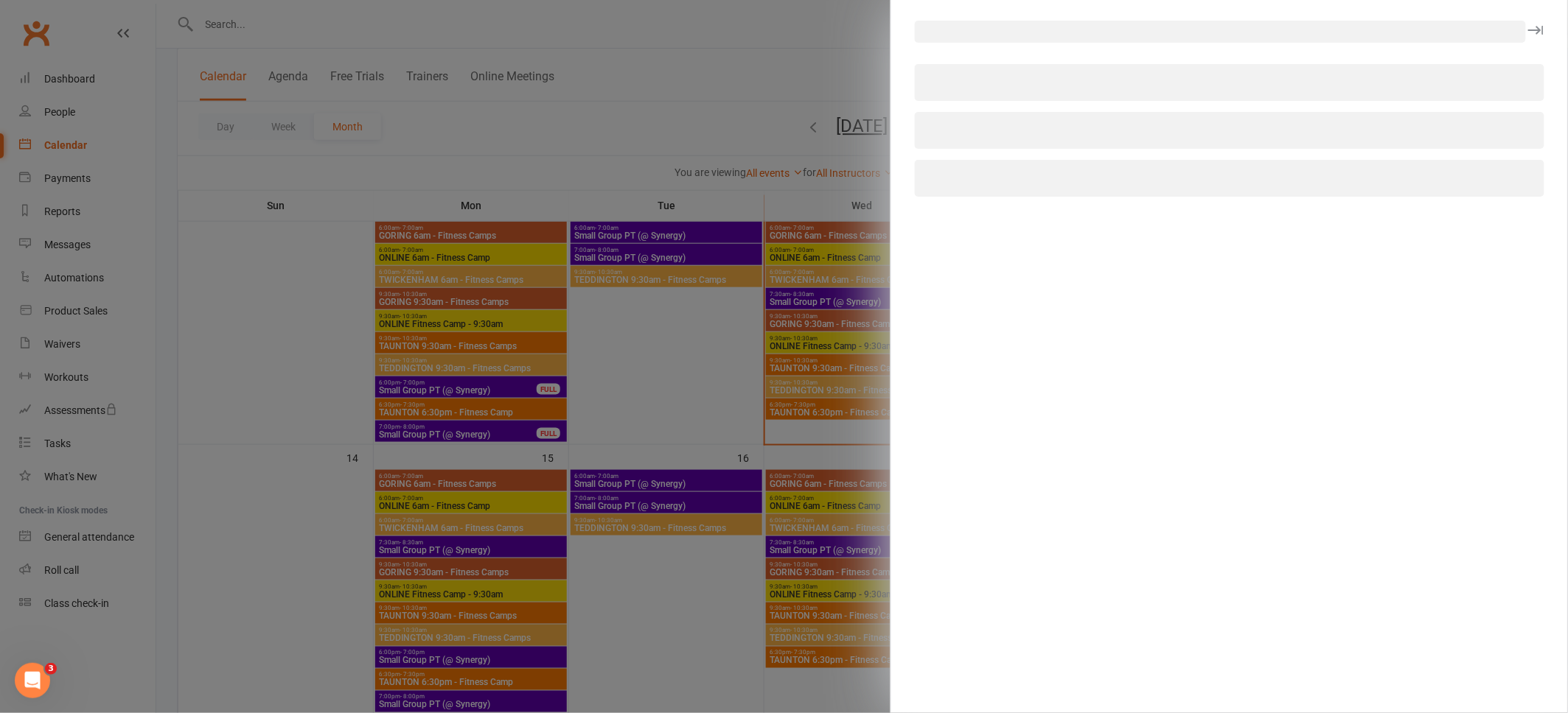
select select "all"
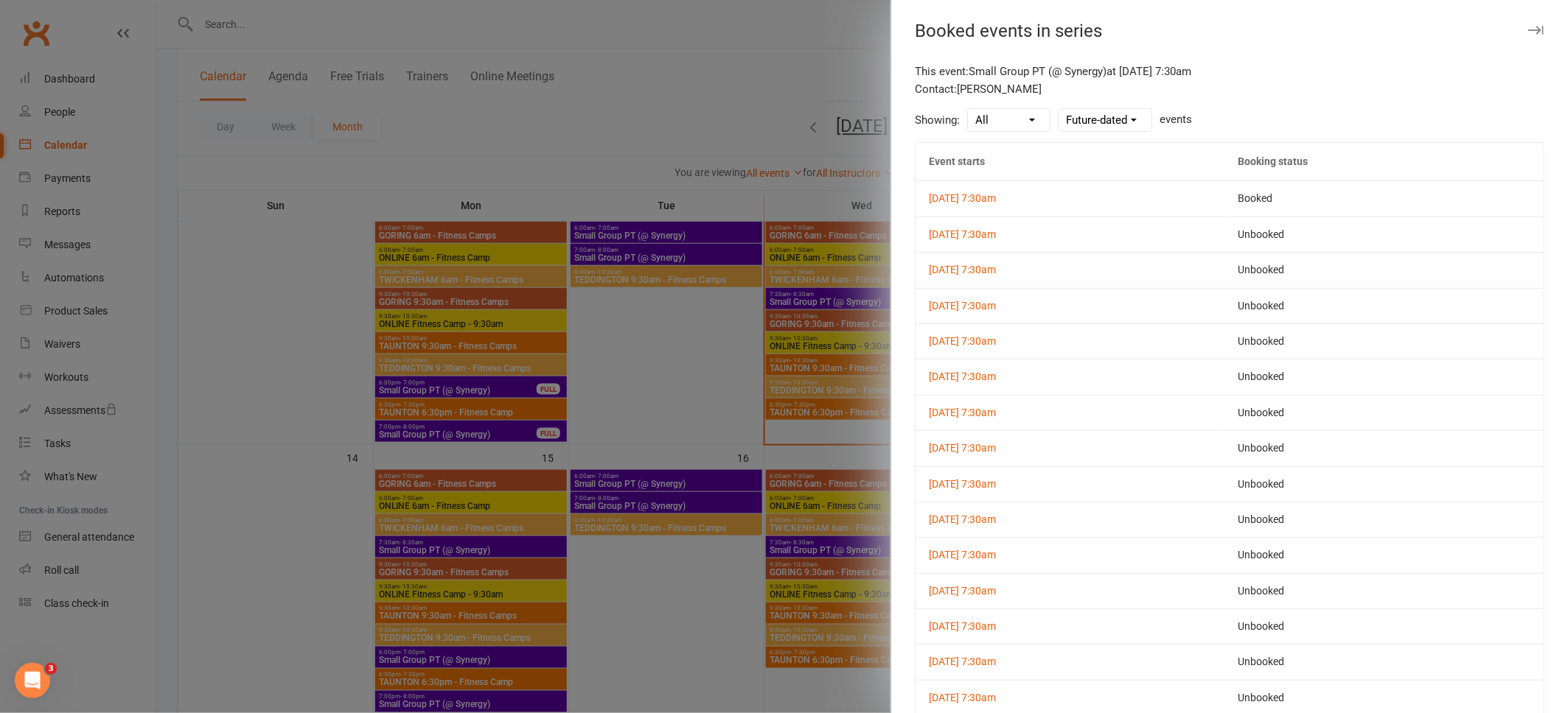
click at [1537, 31] on icon "button" at bounding box center [1536, 31] width 16 height 9
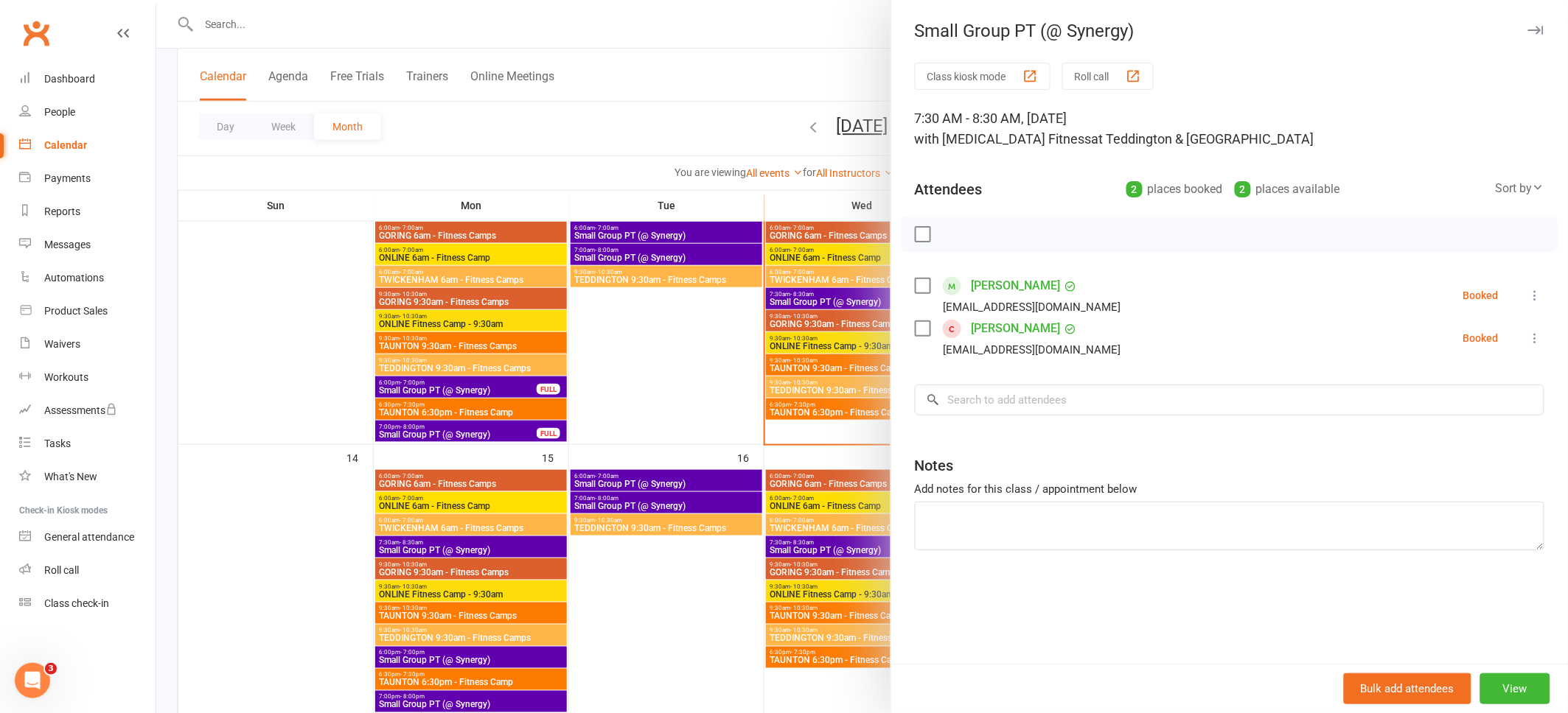
click at [834, 363] on div at bounding box center [862, 356] width 1412 height 713
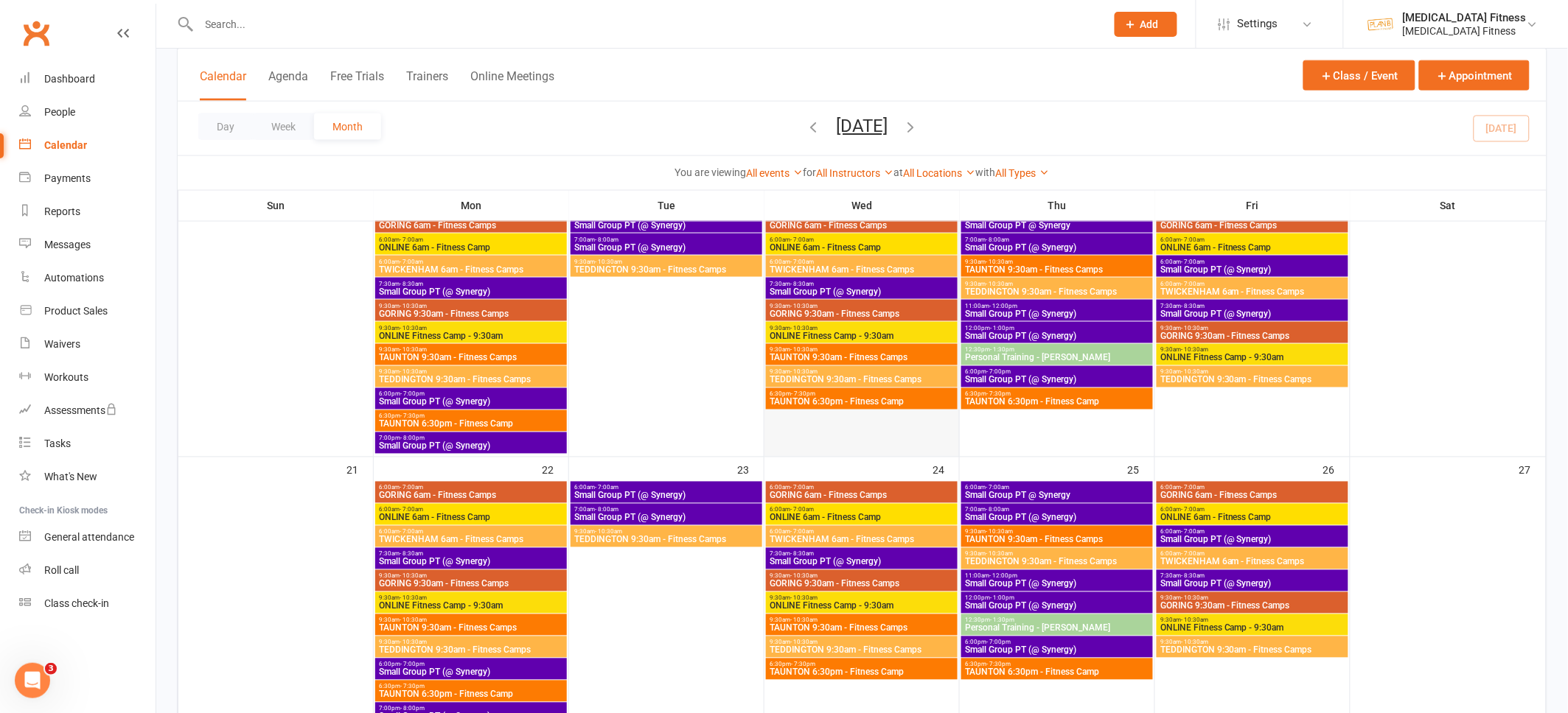
scroll to position [707, 0]
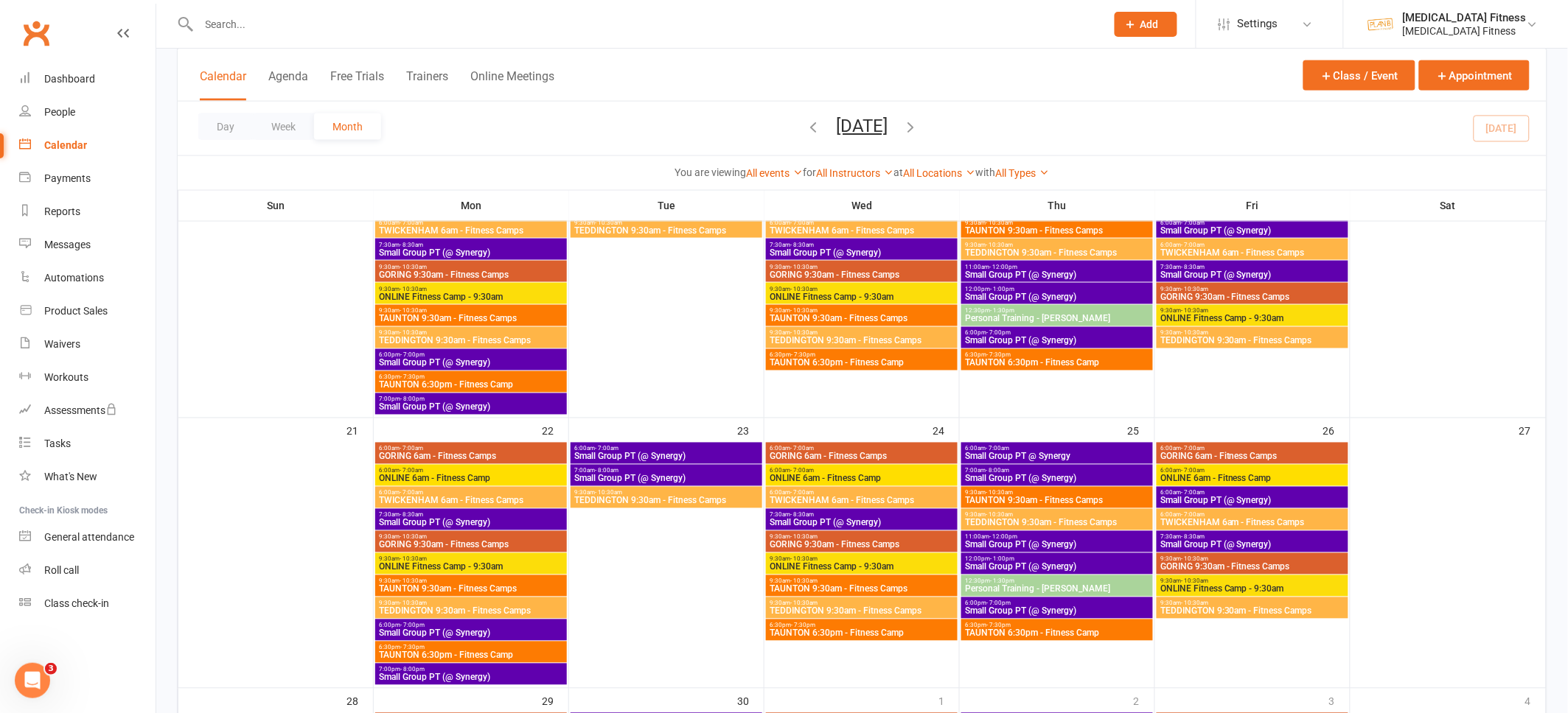
click at [870, 519] on span "Small Group PT (@ Synergy)" at bounding box center [862, 523] width 186 height 9
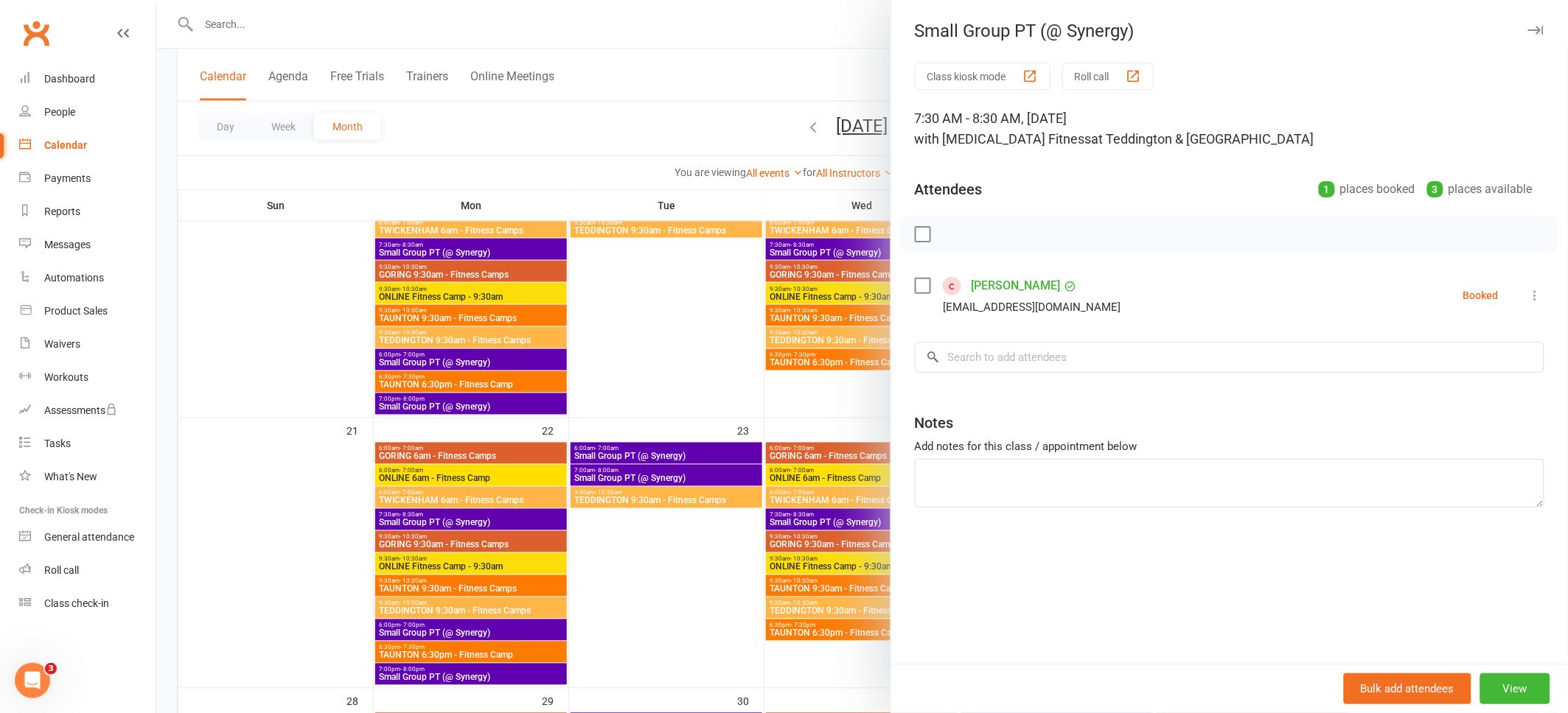
click at [1539, 29] on icon "button" at bounding box center [1536, 31] width 16 height 9
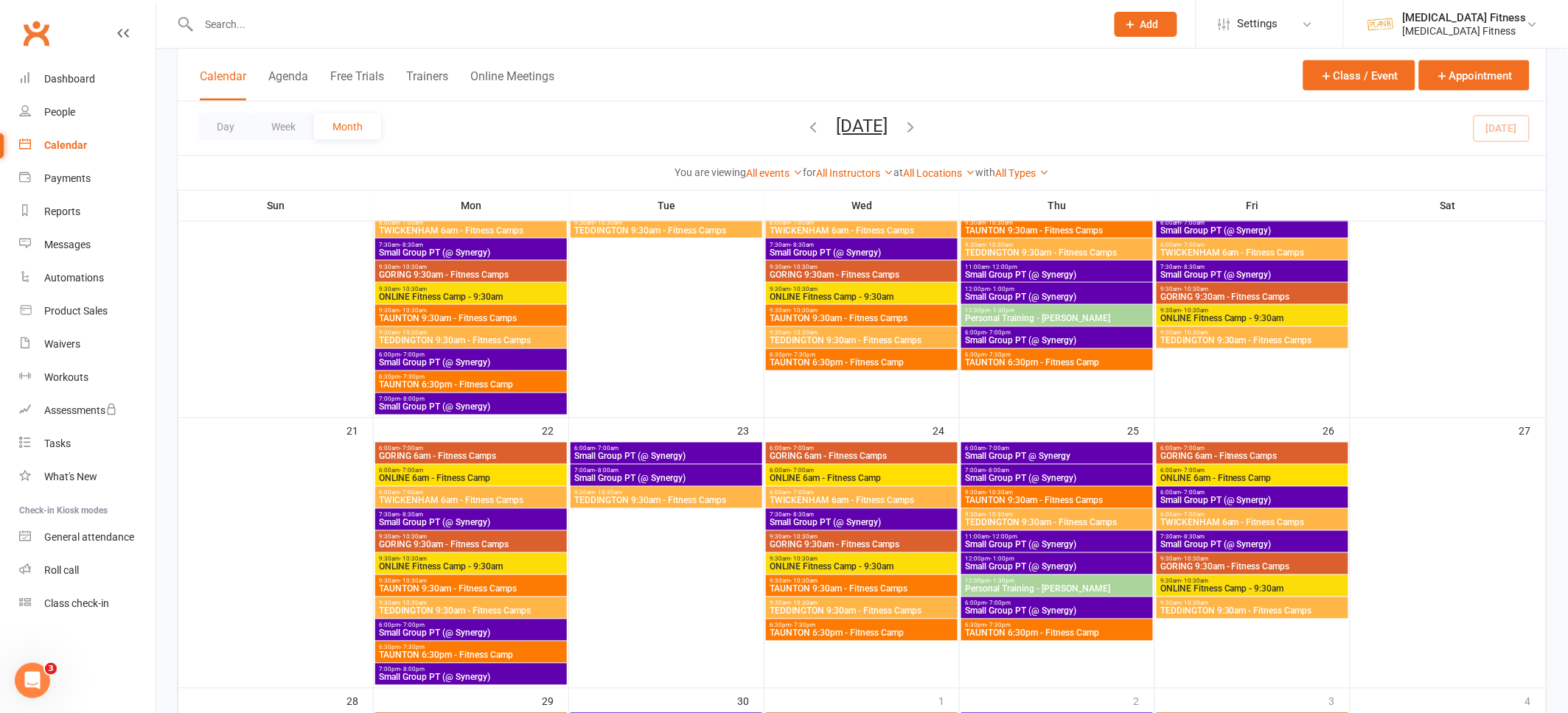
click at [809, 519] on span "Small Group PT (@ Synergy)" at bounding box center [862, 523] width 186 height 9
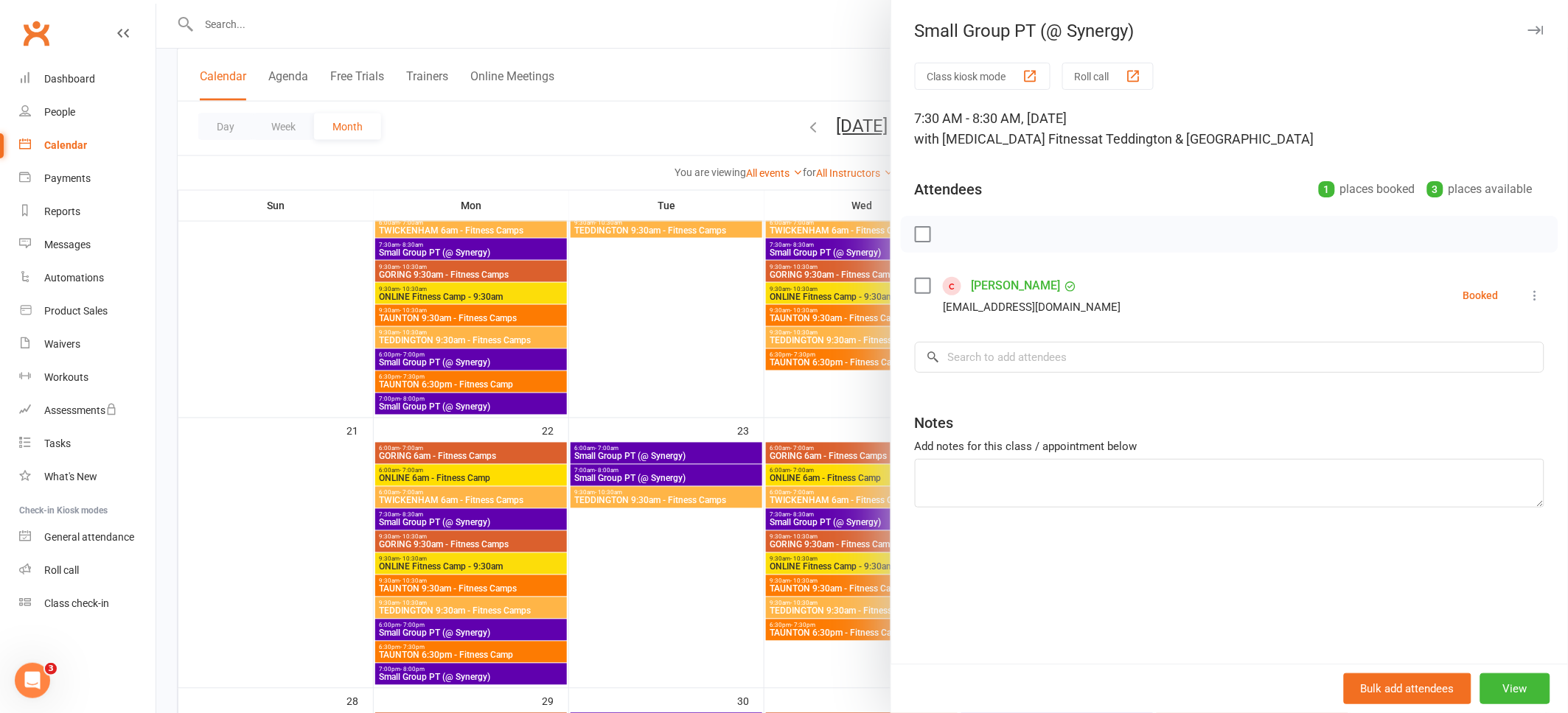
click at [772, 437] on div at bounding box center [862, 356] width 1412 height 713
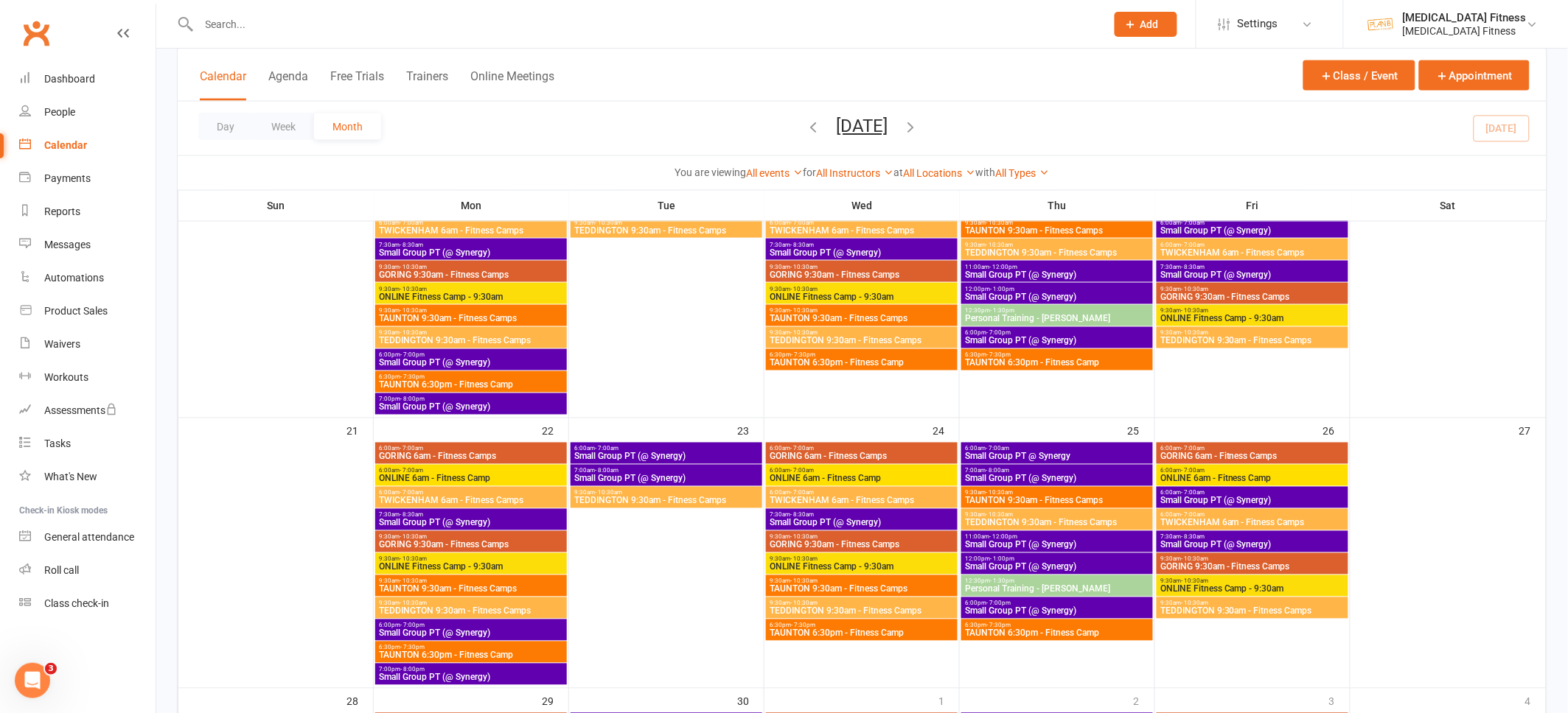
click at [820, 248] on span "Small Group PT (@ Synergy)" at bounding box center [862, 253] width 186 height 9
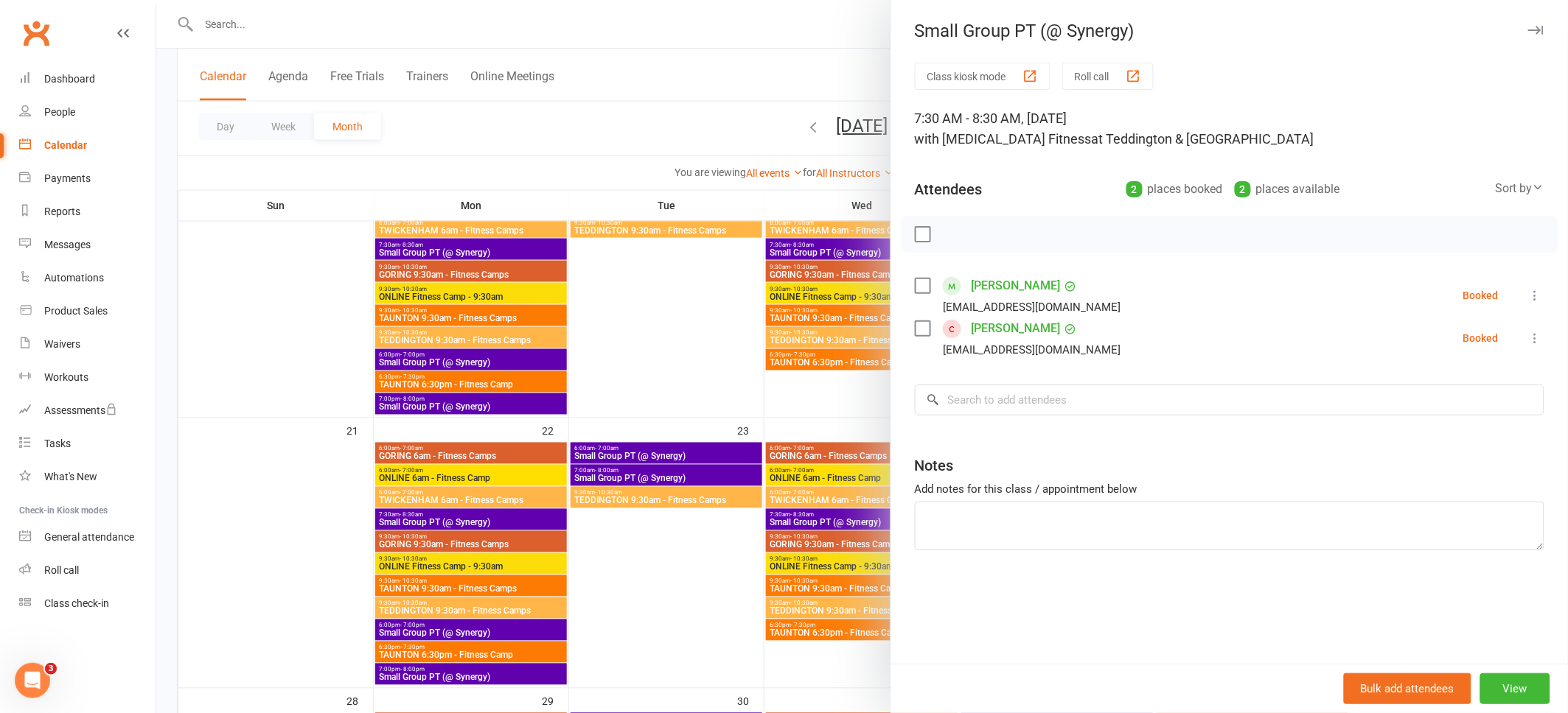
click at [1528, 295] on icon at bounding box center [1535, 295] width 15 height 15
click at [1477, 473] on span "All bookings for series" at bounding box center [1476, 472] width 112 height 17
select select "all"
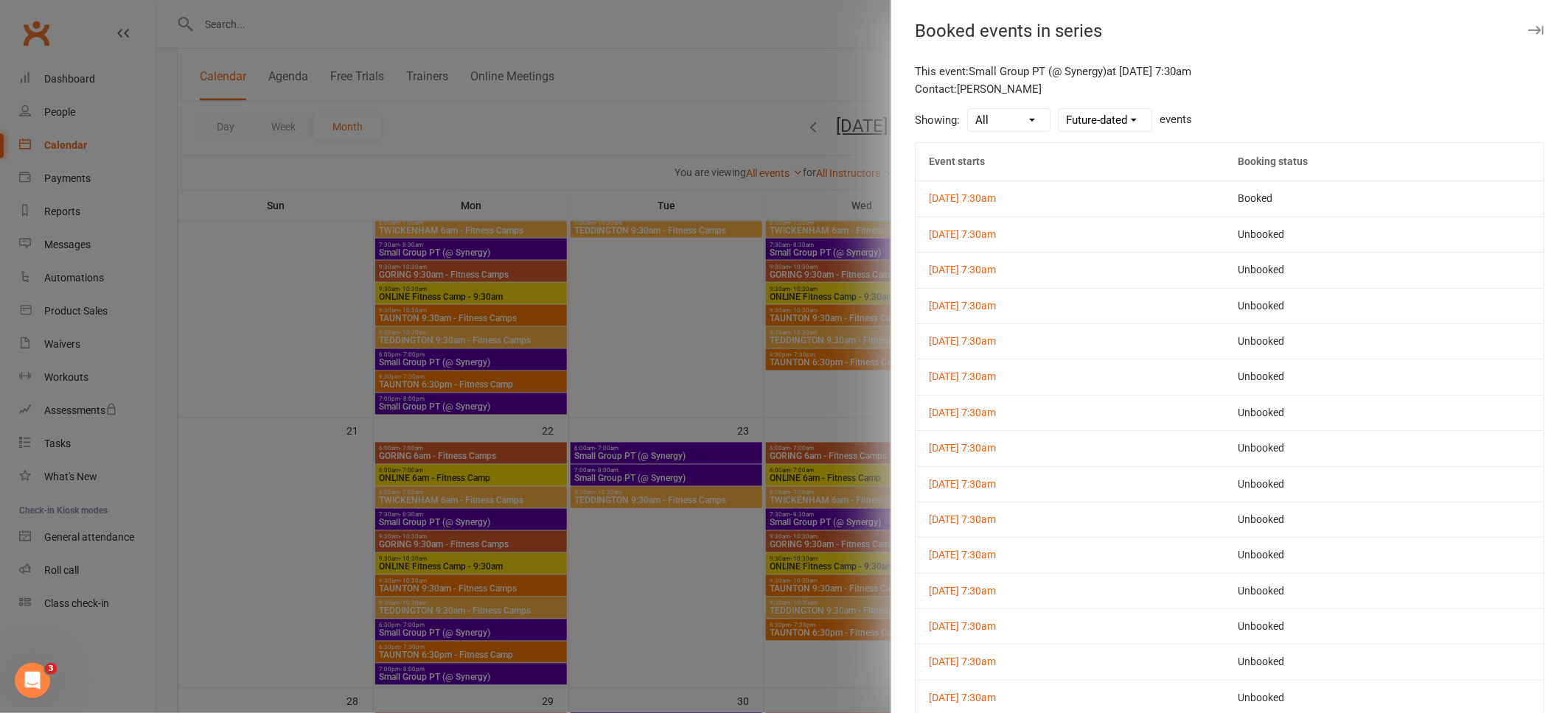
click at [1533, 31] on icon "button" at bounding box center [1536, 31] width 16 height 9
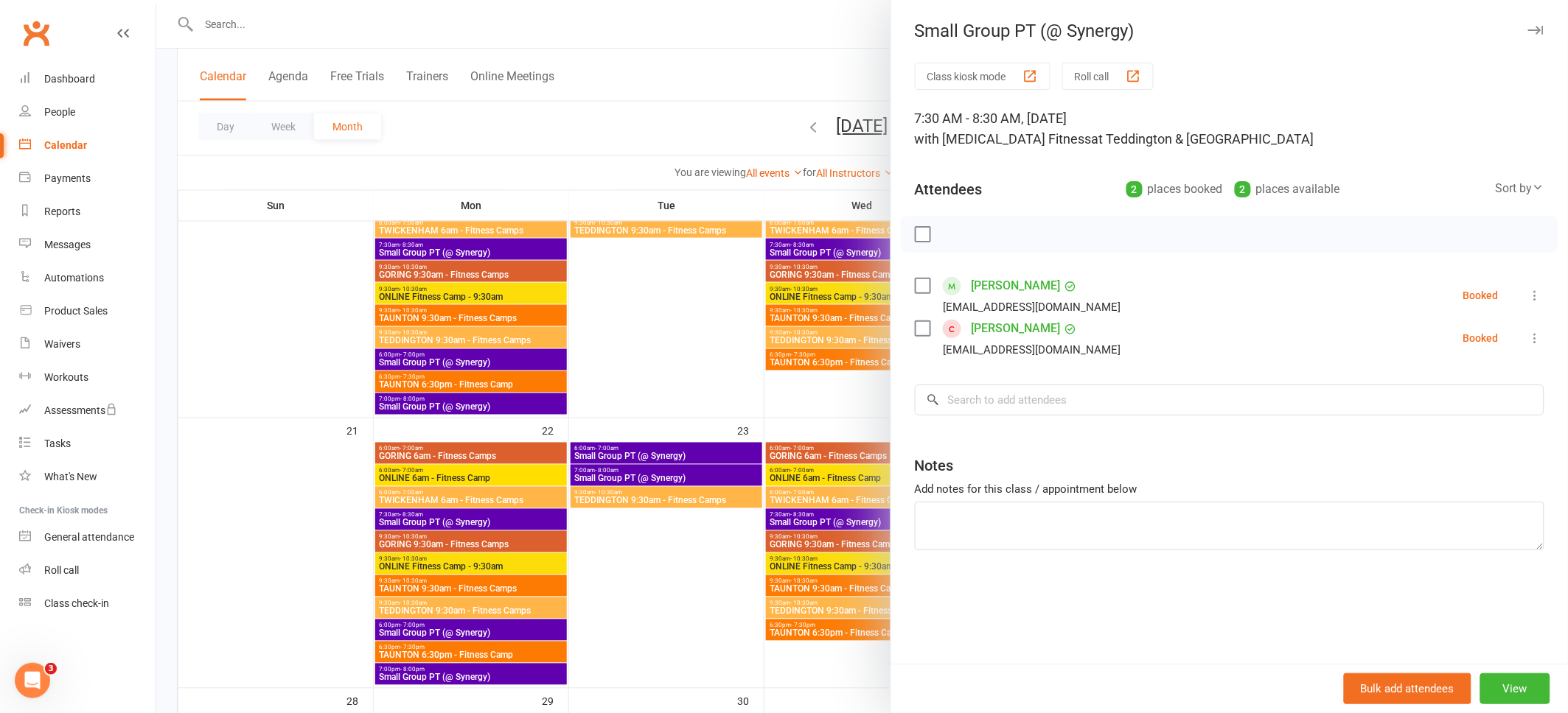
click at [799, 441] on div at bounding box center [862, 356] width 1412 height 713
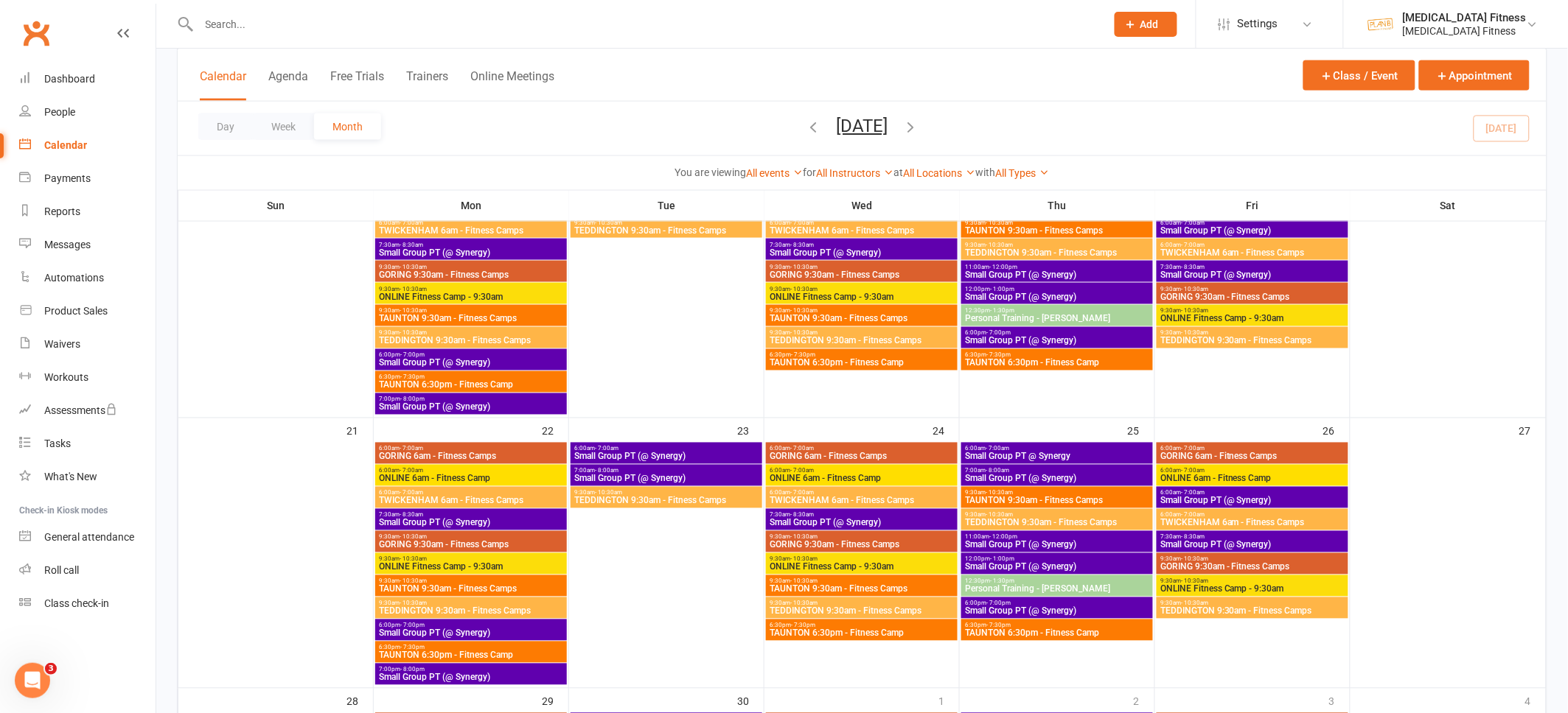
click at [826, 519] on span "Small Group PT (@ Synergy)" at bounding box center [862, 523] width 186 height 9
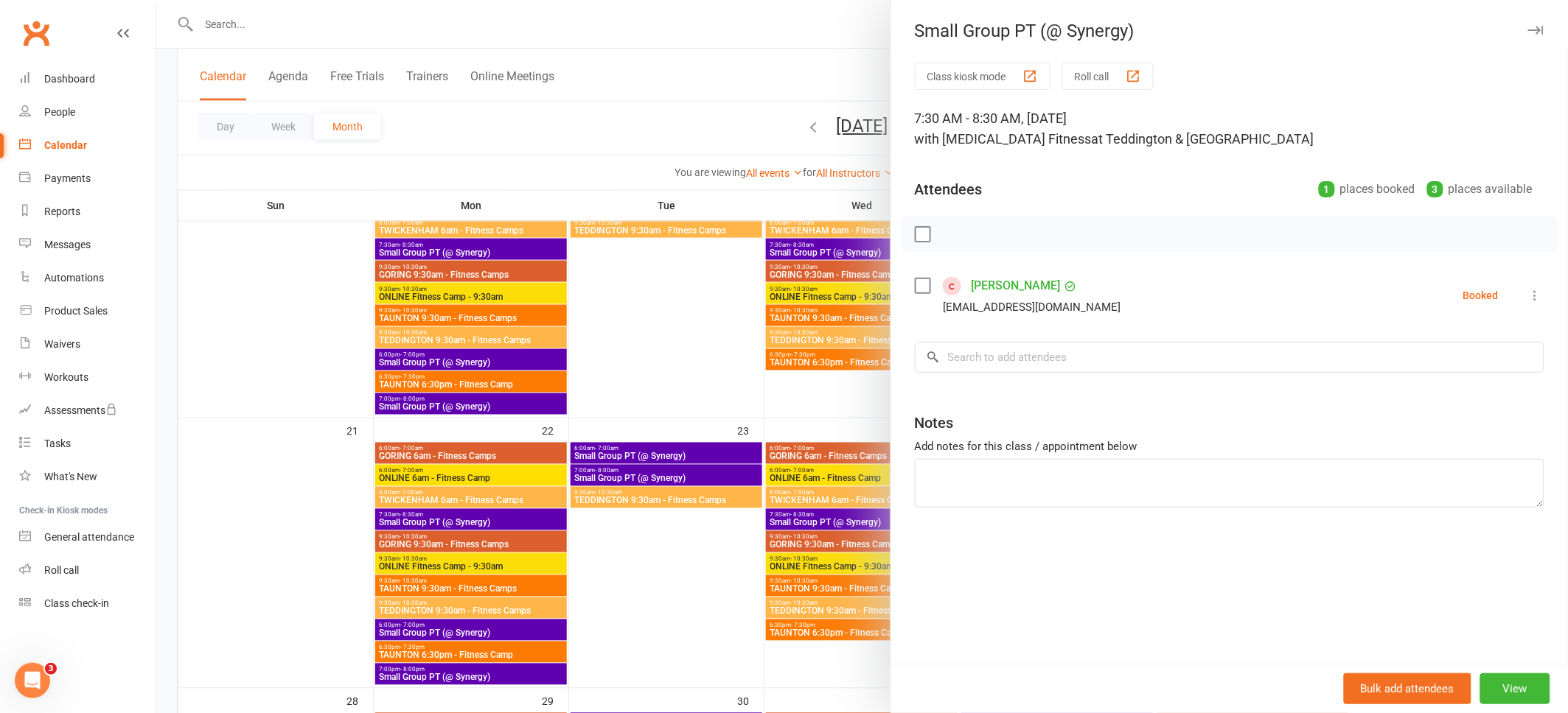
scroll to position [709, 0]
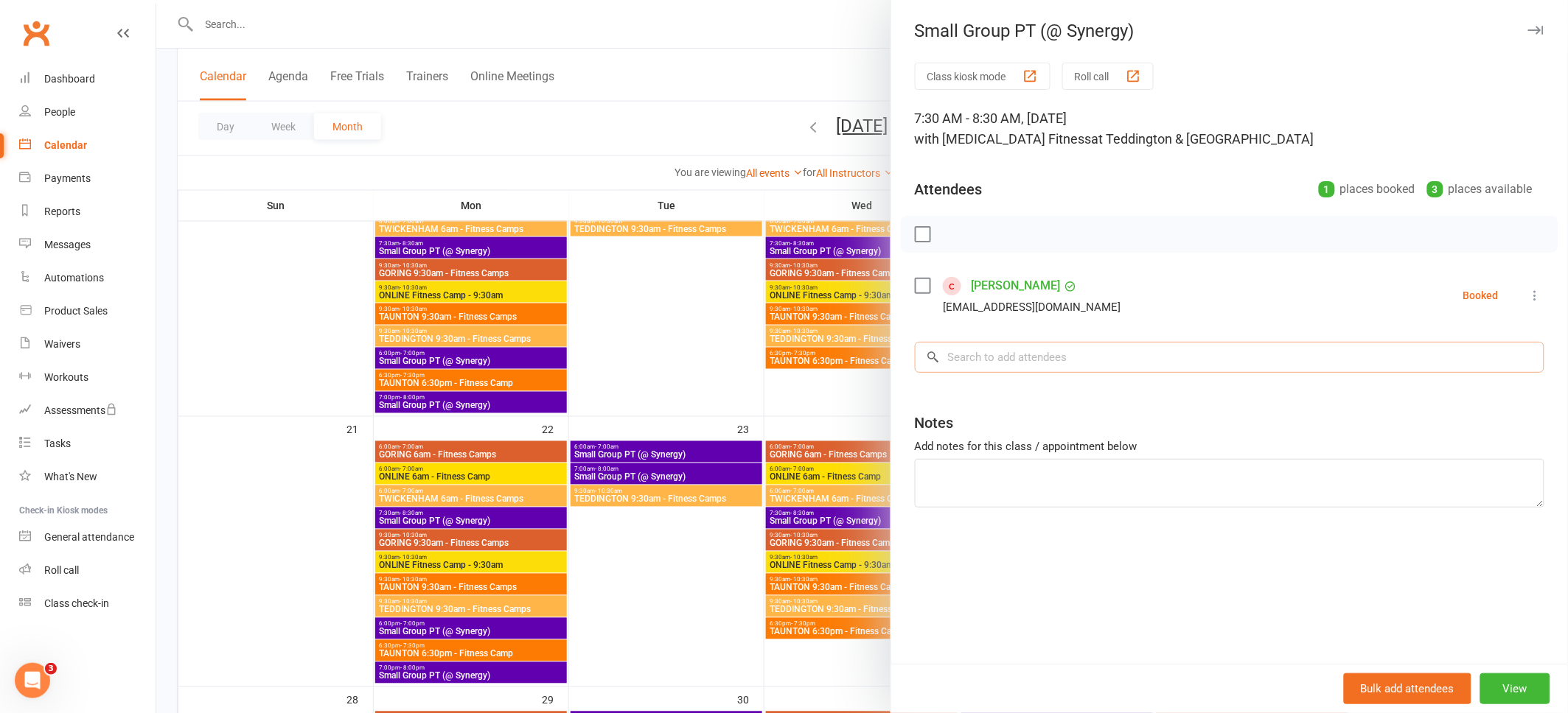
click at [1144, 365] on input "search" at bounding box center [1230, 356] width 630 height 31
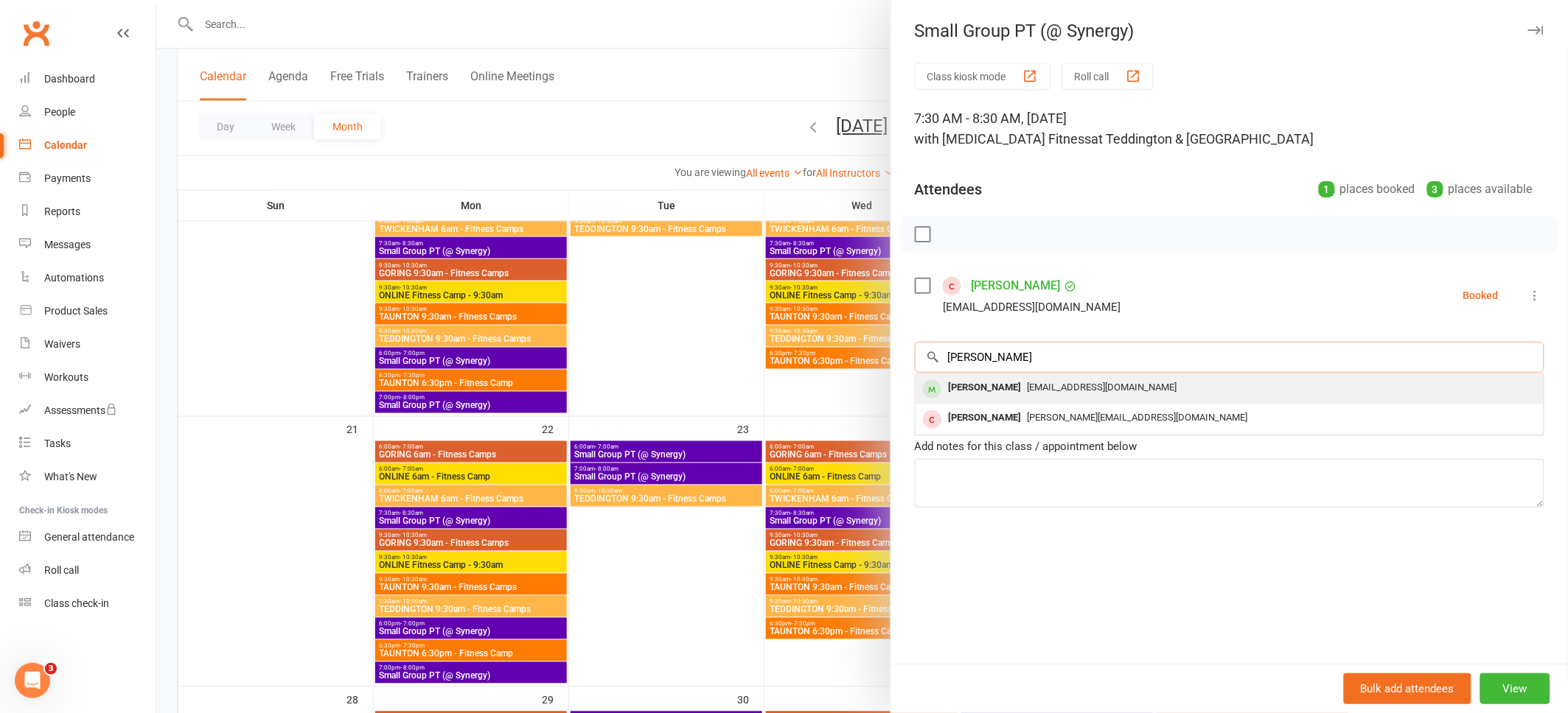
type input "[PERSON_NAME]"
click at [1149, 390] on div "[EMAIL_ADDRESS][DOMAIN_NAME]" at bounding box center [1229, 388] width 617 height 22
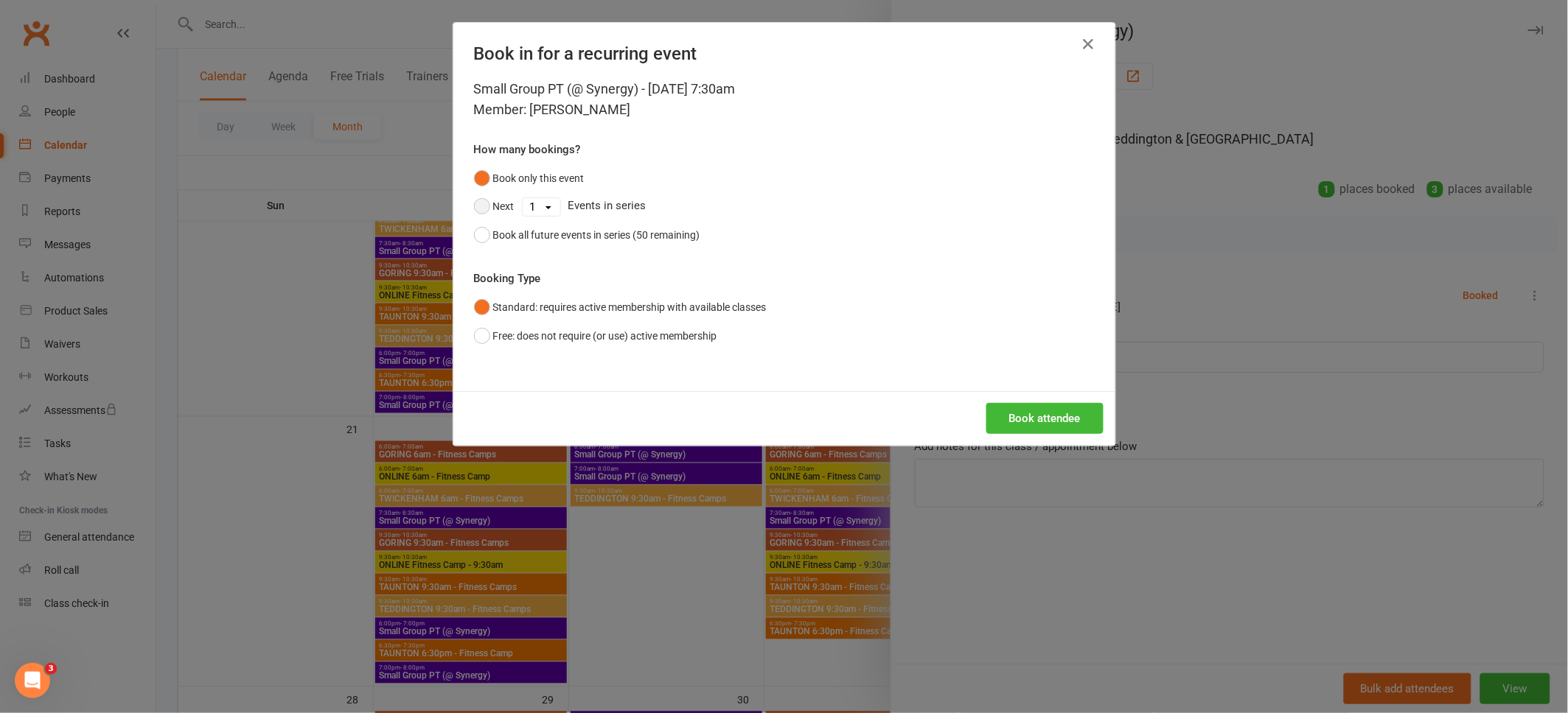
click at [482, 207] on button "Next" at bounding box center [494, 207] width 40 height 28
click at [545, 207] on select "1 2 3 4 5 6 7 8 9 10 11 12 13 14 15 16 17 18 19 20 21 22 23 24 25 26 27 28 29 3…" at bounding box center [541, 207] width 37 height 17
select select "4"
click at [522, 198] on select "1 2 3 4 5 6 7 8 9 10 11 12 13 14 15 16 17 18 19 20 21 22 23 24 25 26 27 28 29 3…" at bounding box center [541, 207] width 37 height 17
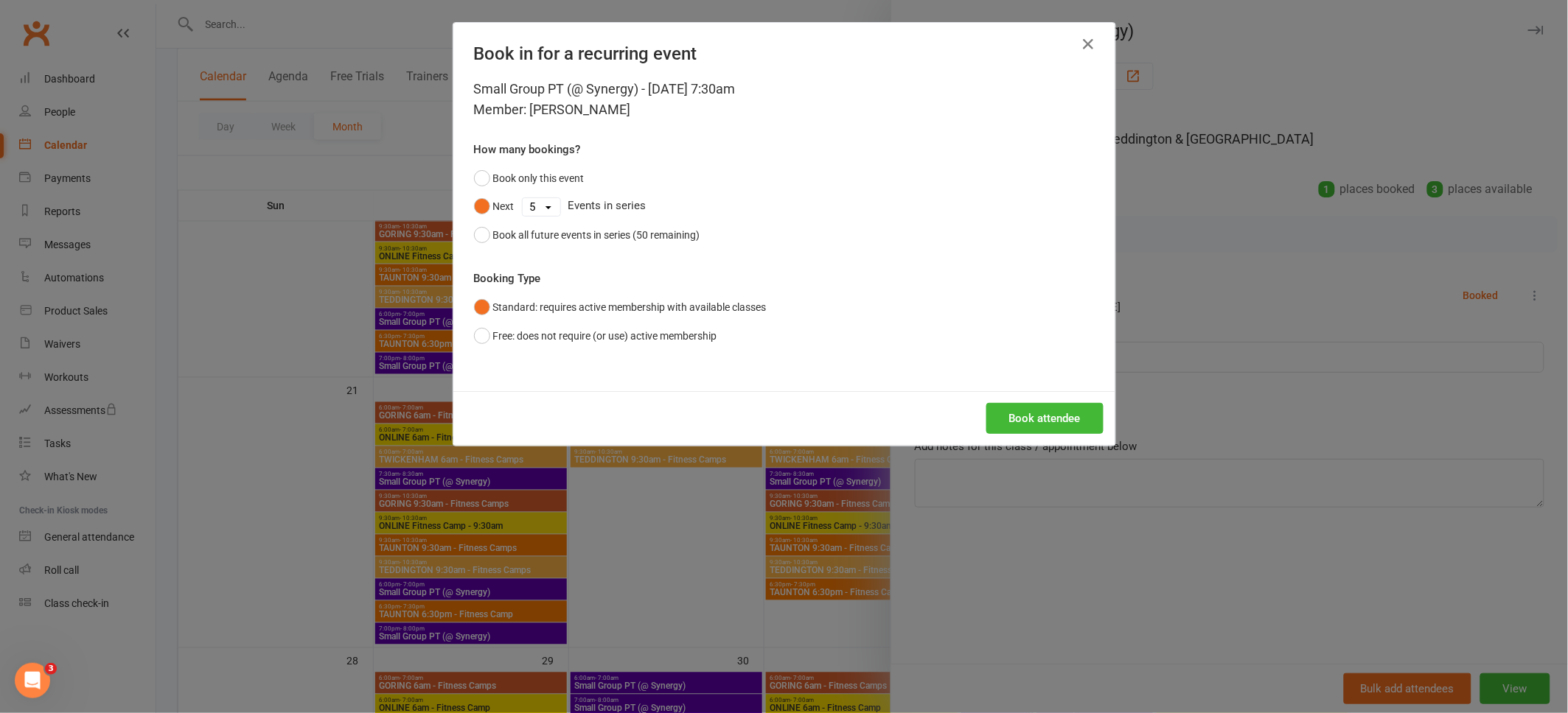
scroll to position [750, 0]
click at [490, 239] on button "Book all future events in series (50 remaining)" at bounding box center [586, 235] width 226 height 28
click at [1007, 415] on button "Book attendee" at bounding box center [1045, 418] width 117 height 31
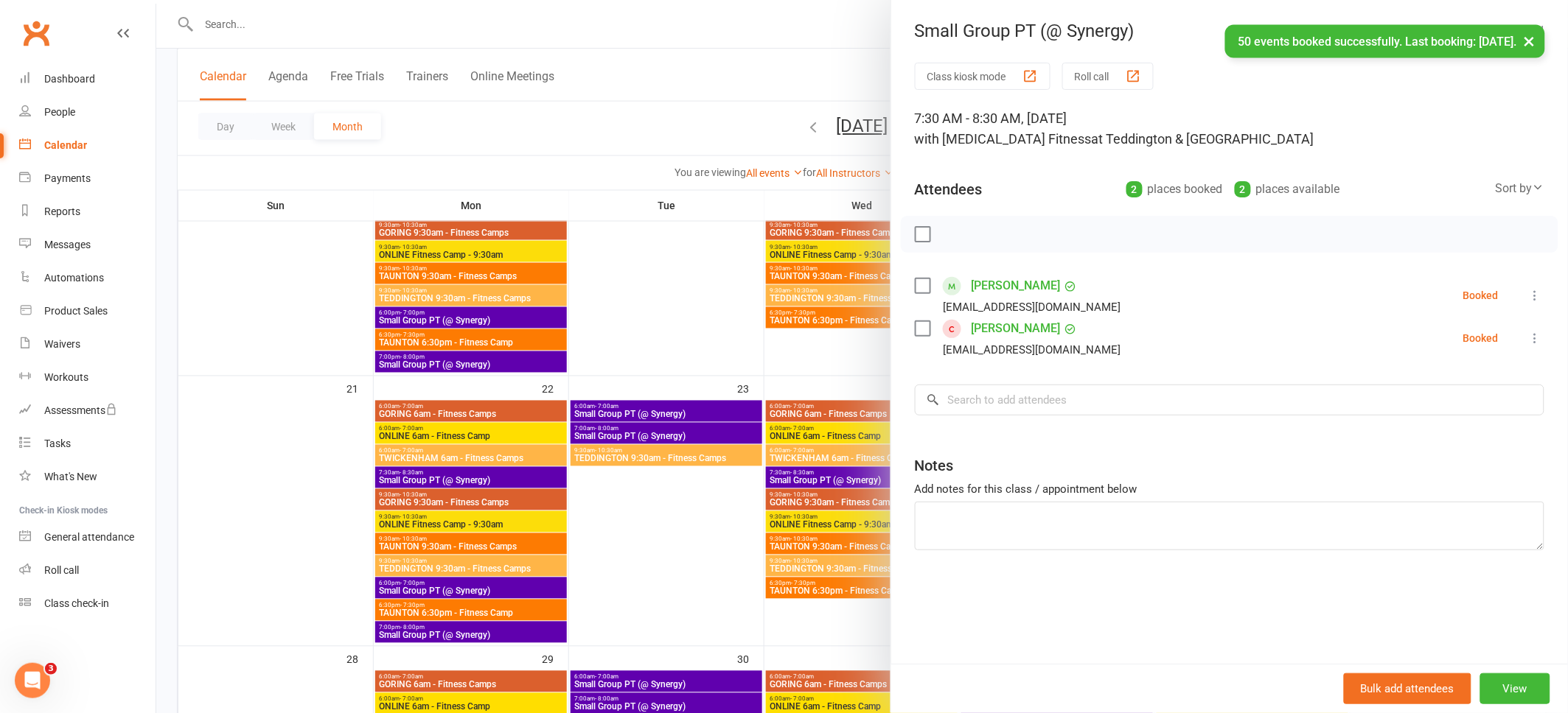
click at [1524, 44] on button "×" at bounding box center [1530, 41] width 26 height 31
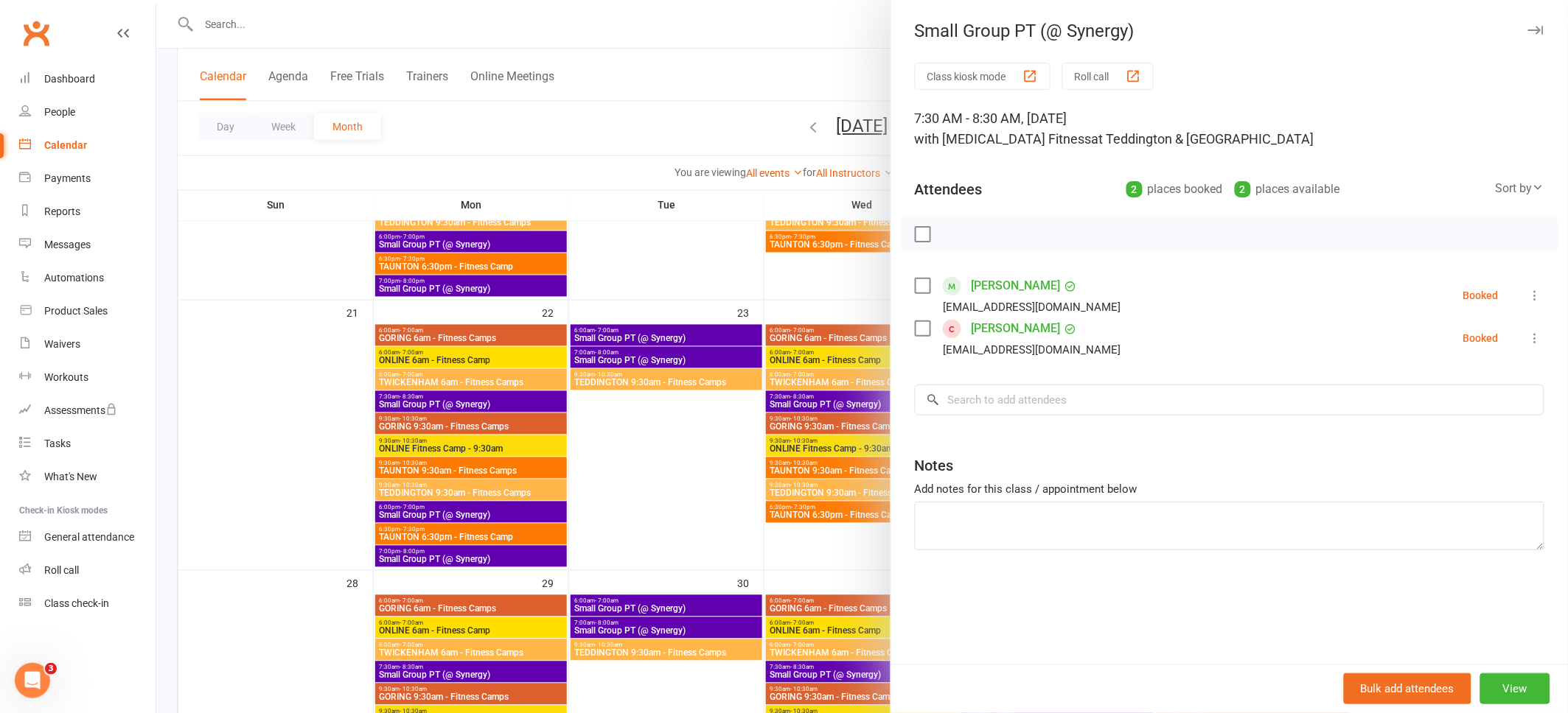
scroll to position [831, 0]
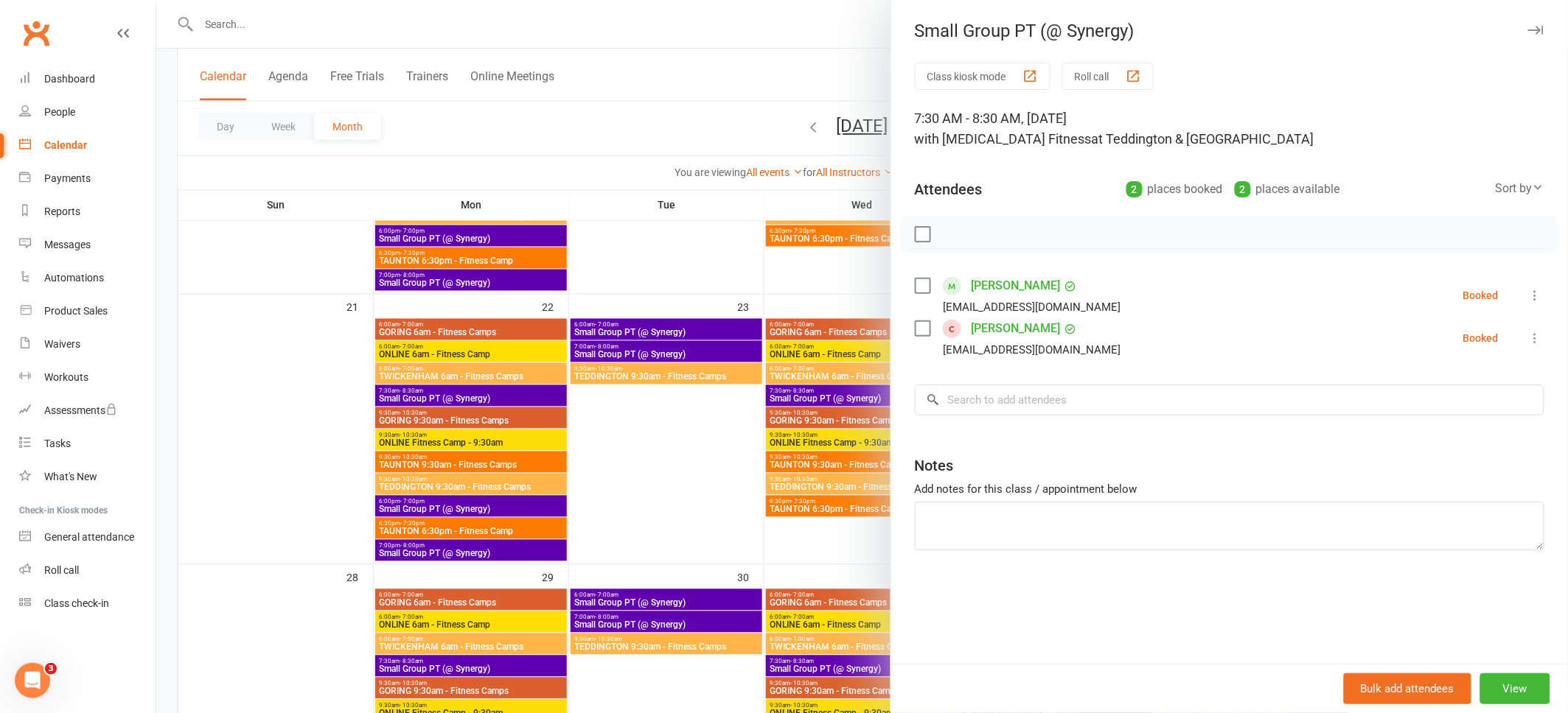
click at [835, 669] on div at bounding box center [862, 356] width 1412 height 713
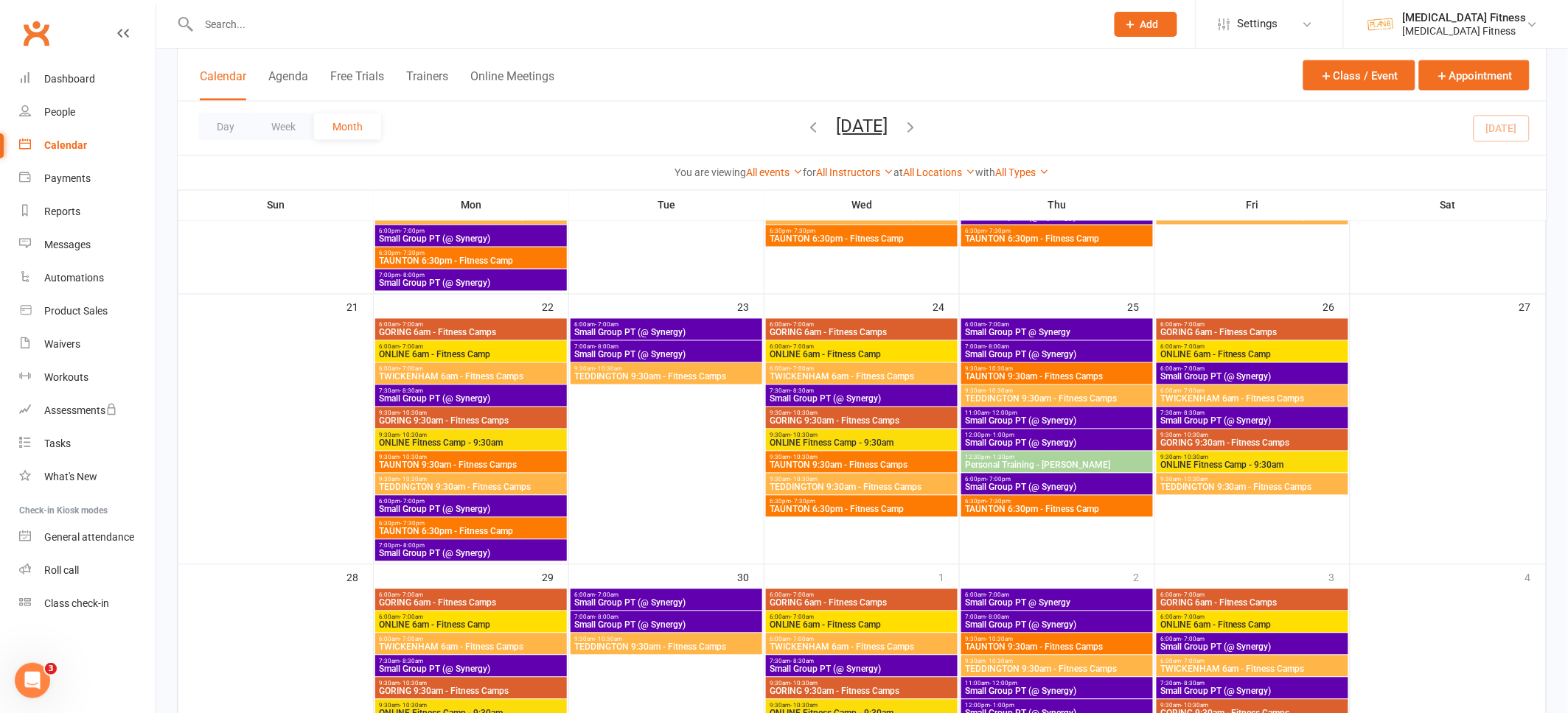
click at [835, 665] on span "Small Group PT (@ Synergy)" at bounding box center [862, 669] width 186 height 9
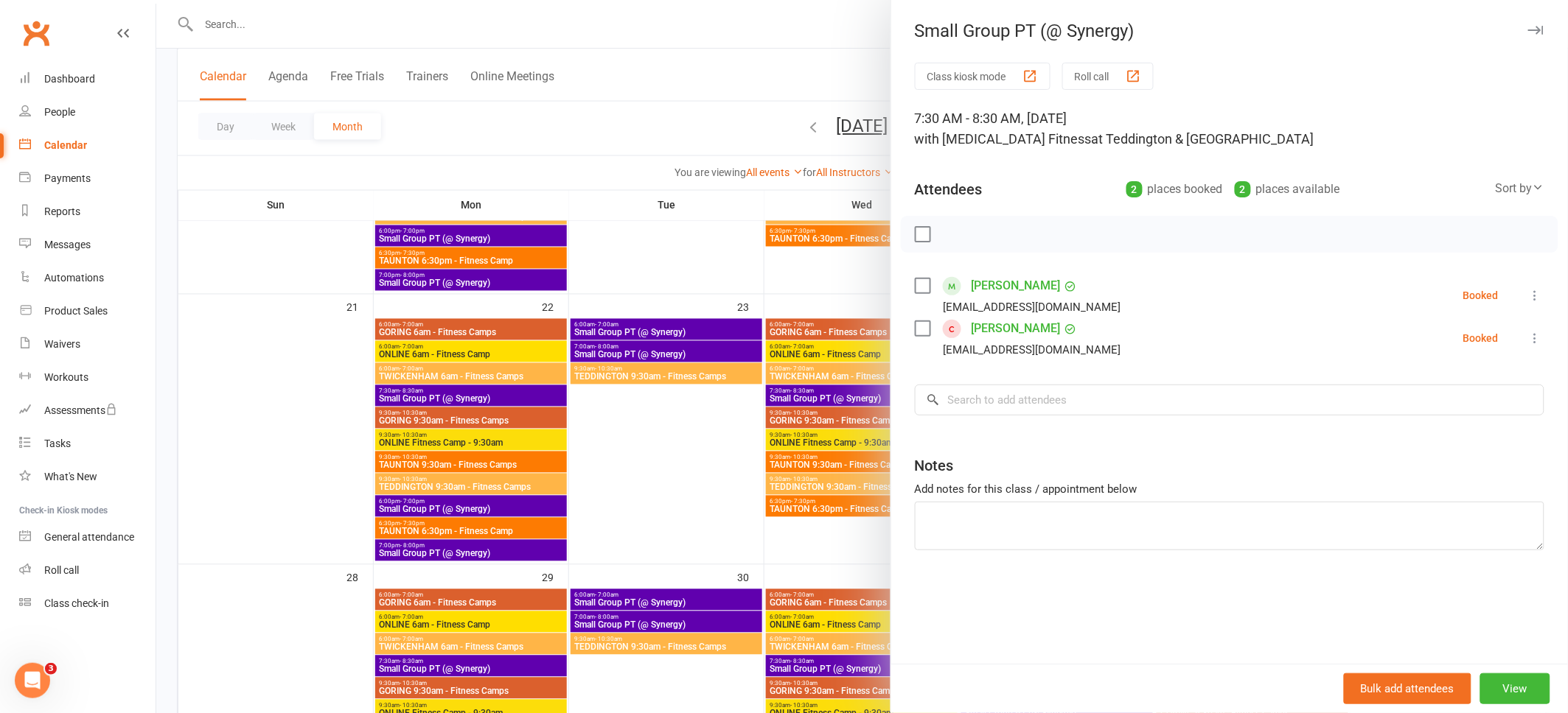
click at [1536, 30] on icon "button" at bounding box center [1536, 31] width 16 height 9
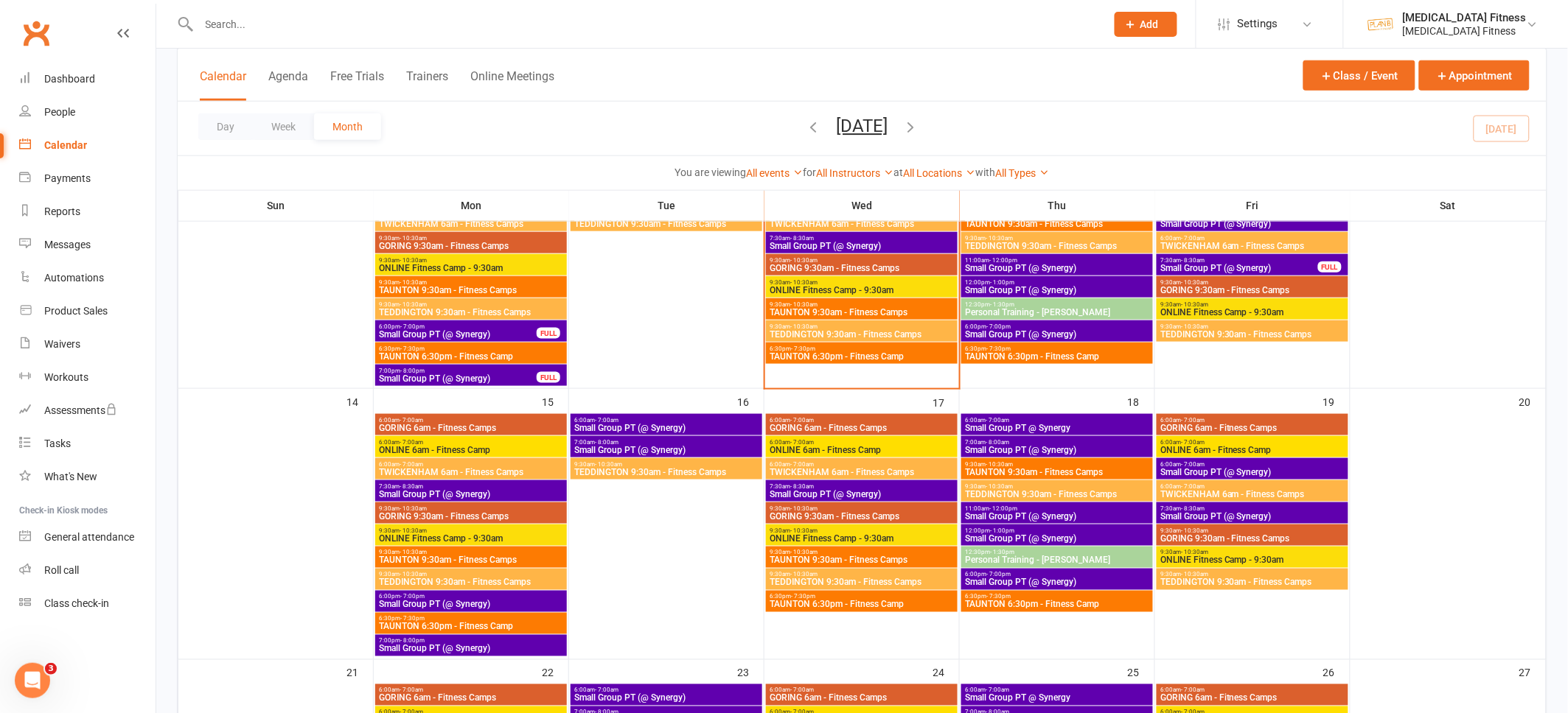
scroll to position [464, 0]
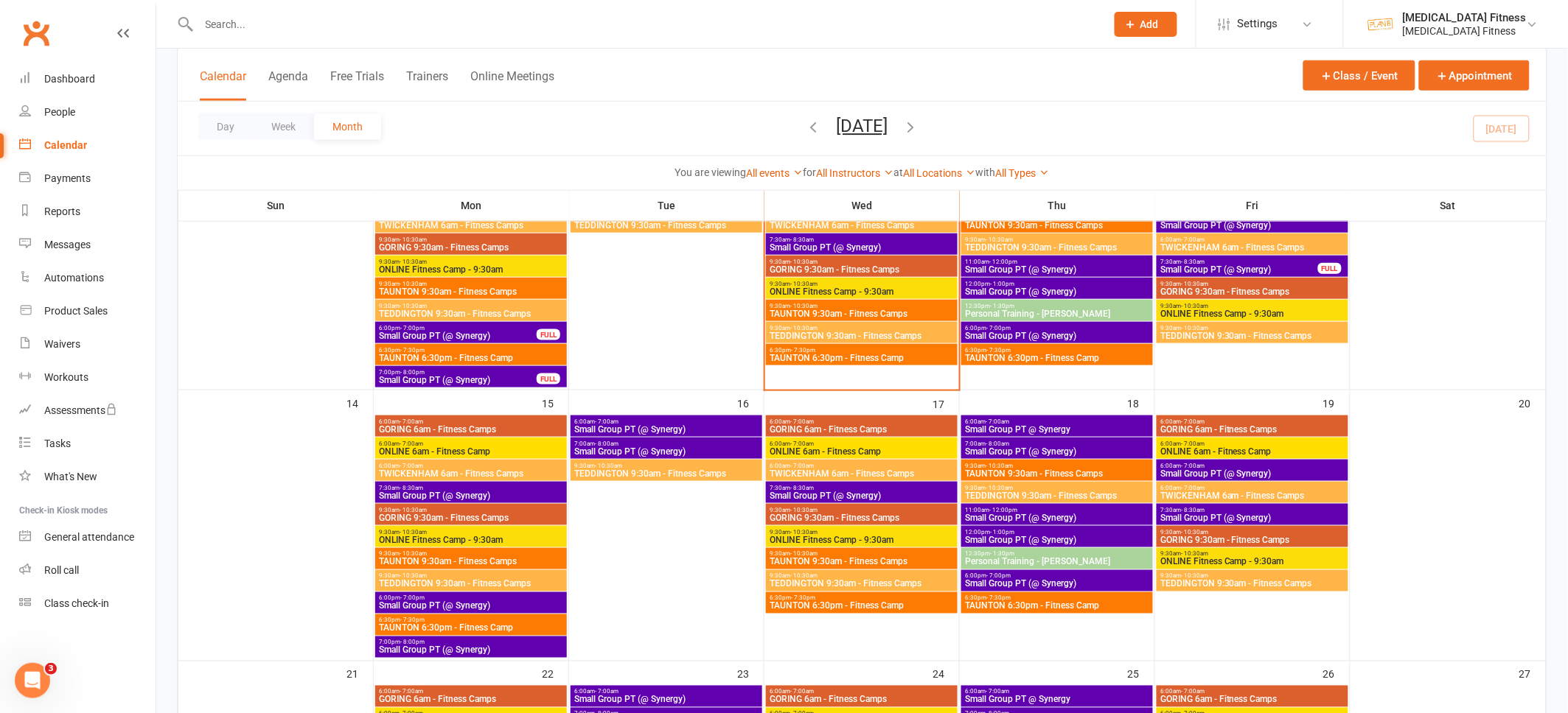
click at [896, 488] on span "7:30am - 8:30am" at bounding box center [862, 488] width 186 height 7
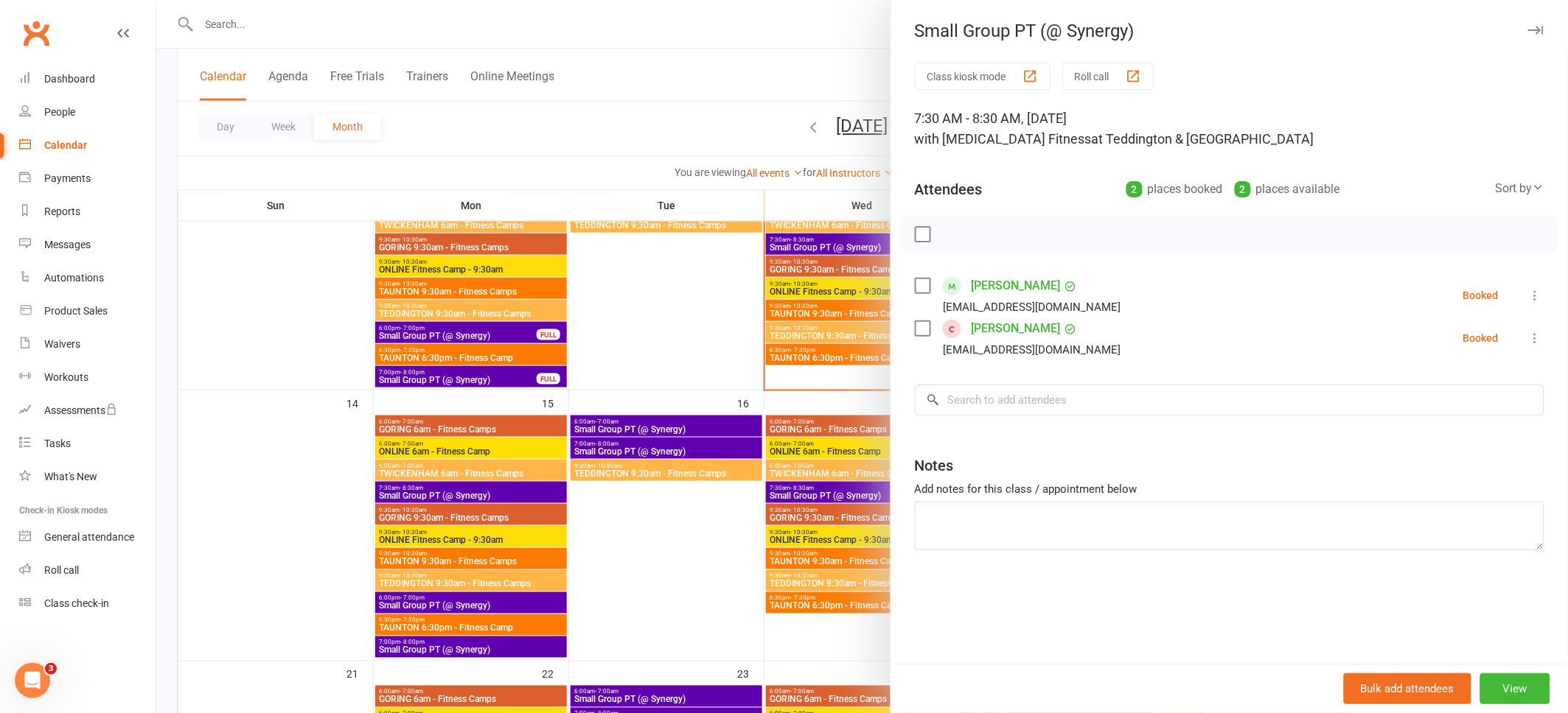
click at [1537, 30] on icon "button" at bounding box center [1536, 31] width 16 height 9
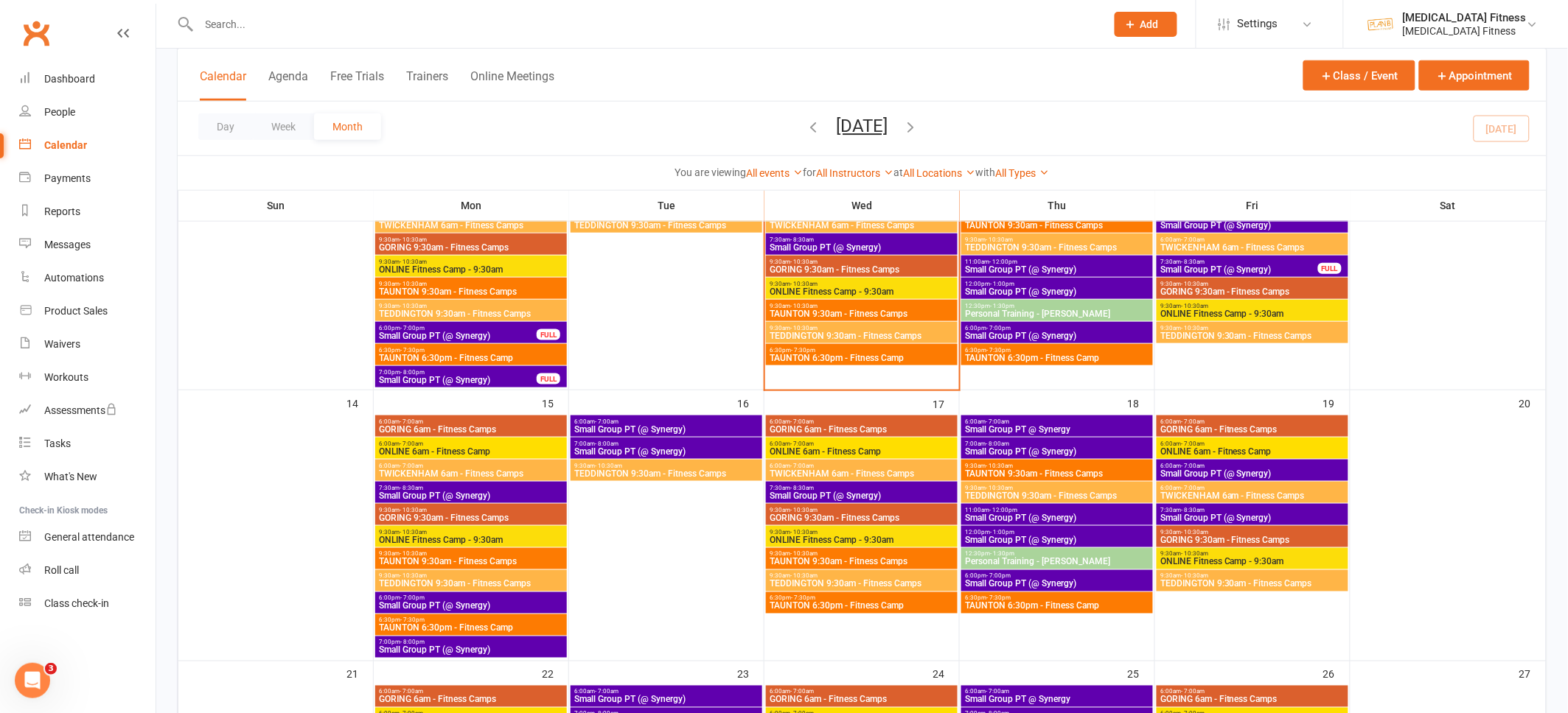
click at [1298, 515] on span "Small Group PT (@ Synergy)" at bounding box center [1251, 518] width 186 height 9
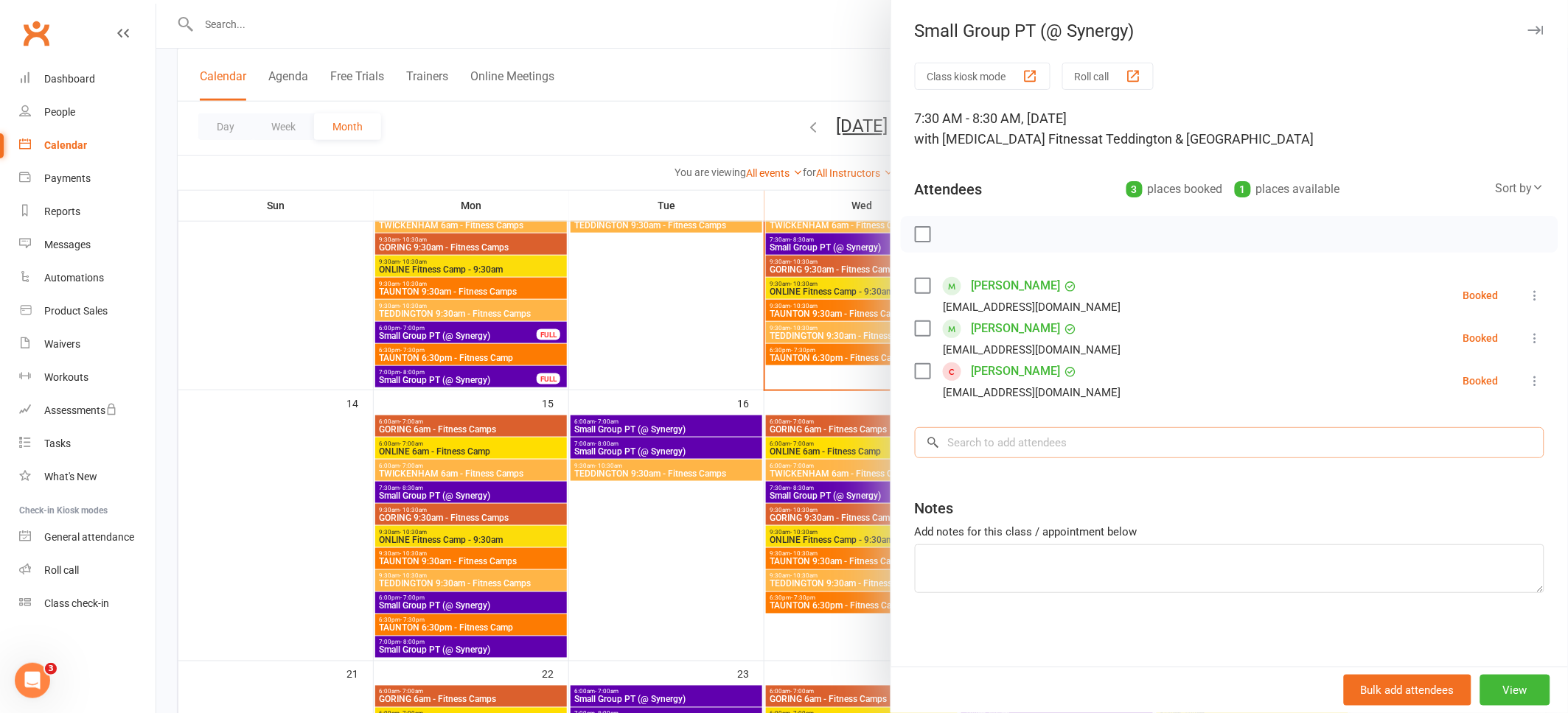
click at [1086, 451] on input "search" at bounding box center [1230, 442] width 630 height 31
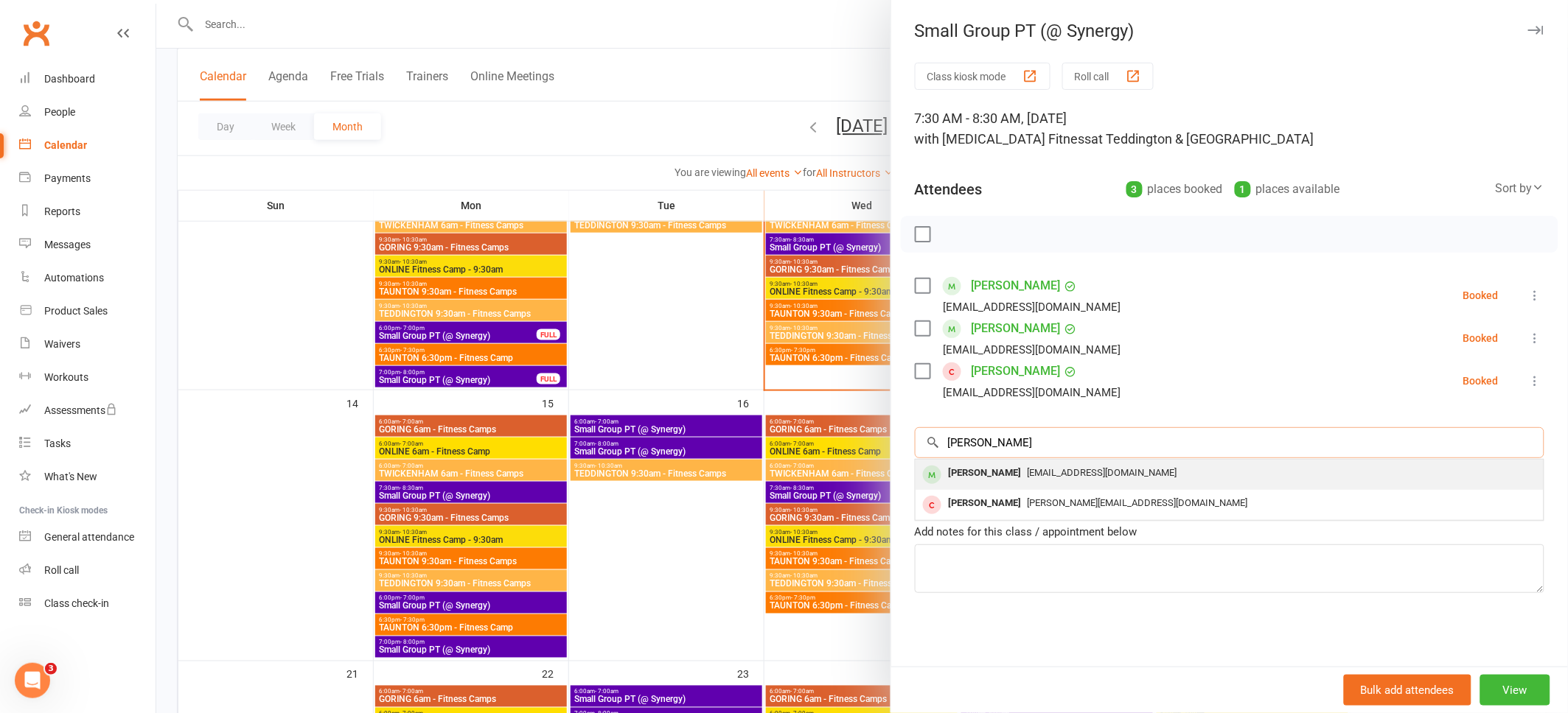
type input "[PERSON_NAME]"
click at [1077, 478] on span "[EMAIL_ADDRESS][DOMAIN_NAME]" at bounding box center [1102, 472] width 150 height 11
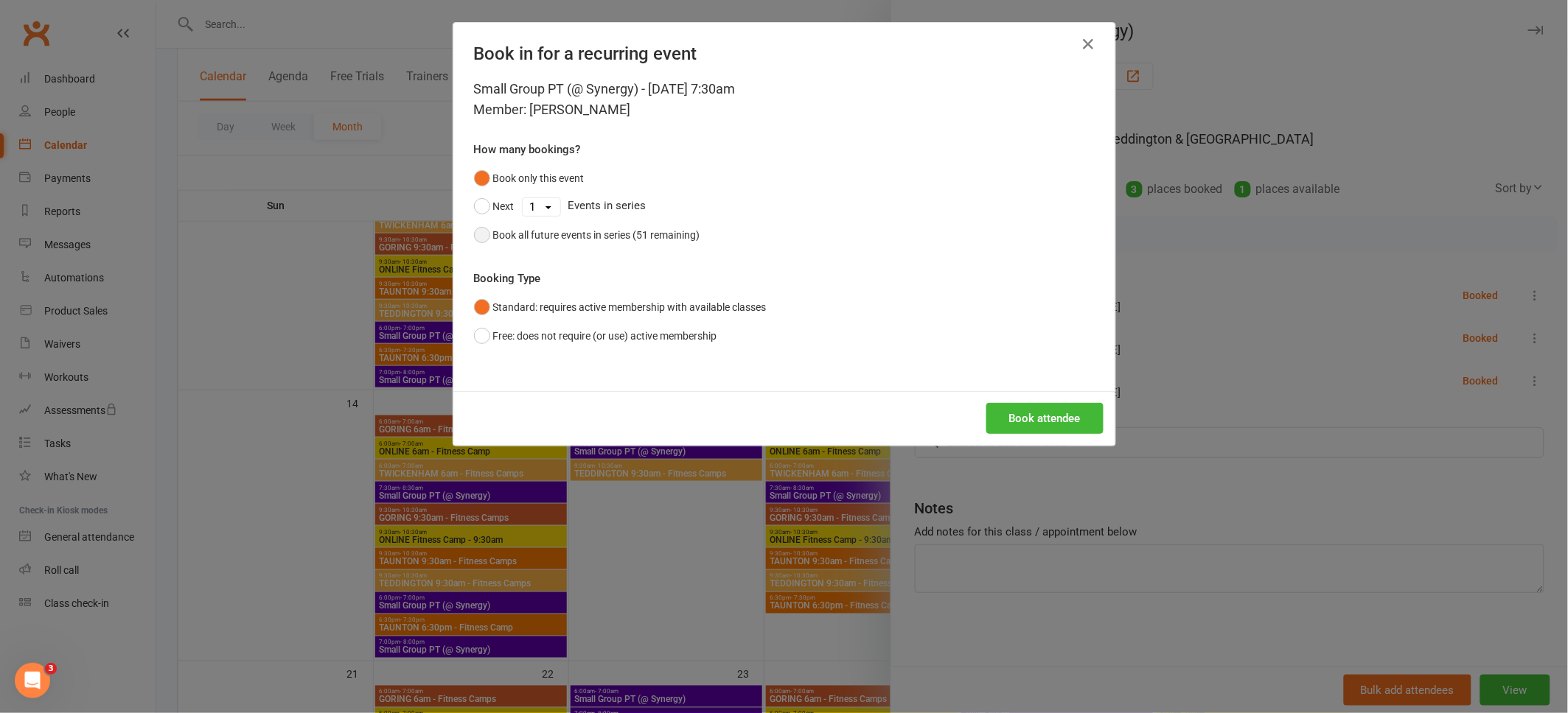
click at [479, 237] on button "Book all future events in series (51 remaining)" at bounding box center [586, 235] width 226 height 28
click at [1032, 417] on button "Book attendee" at bounding box center [1045, 418] width 117 height 31
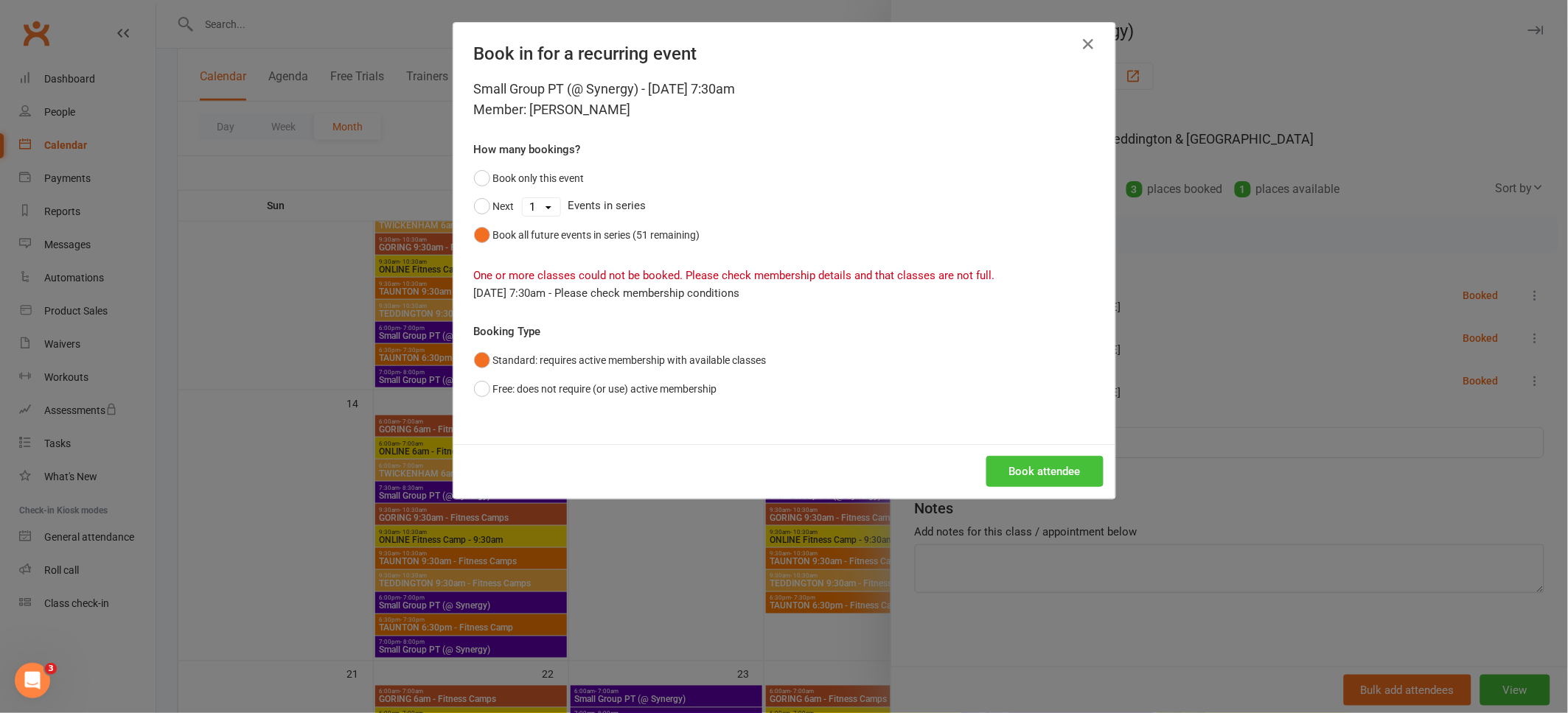
click at [1045, 477] on button "Book attendee" at bounding box center [1045, 471] width 117 height 31
click at [1085, 39] on icon "button" at bounding box center [1088, 44] width 17 height 17
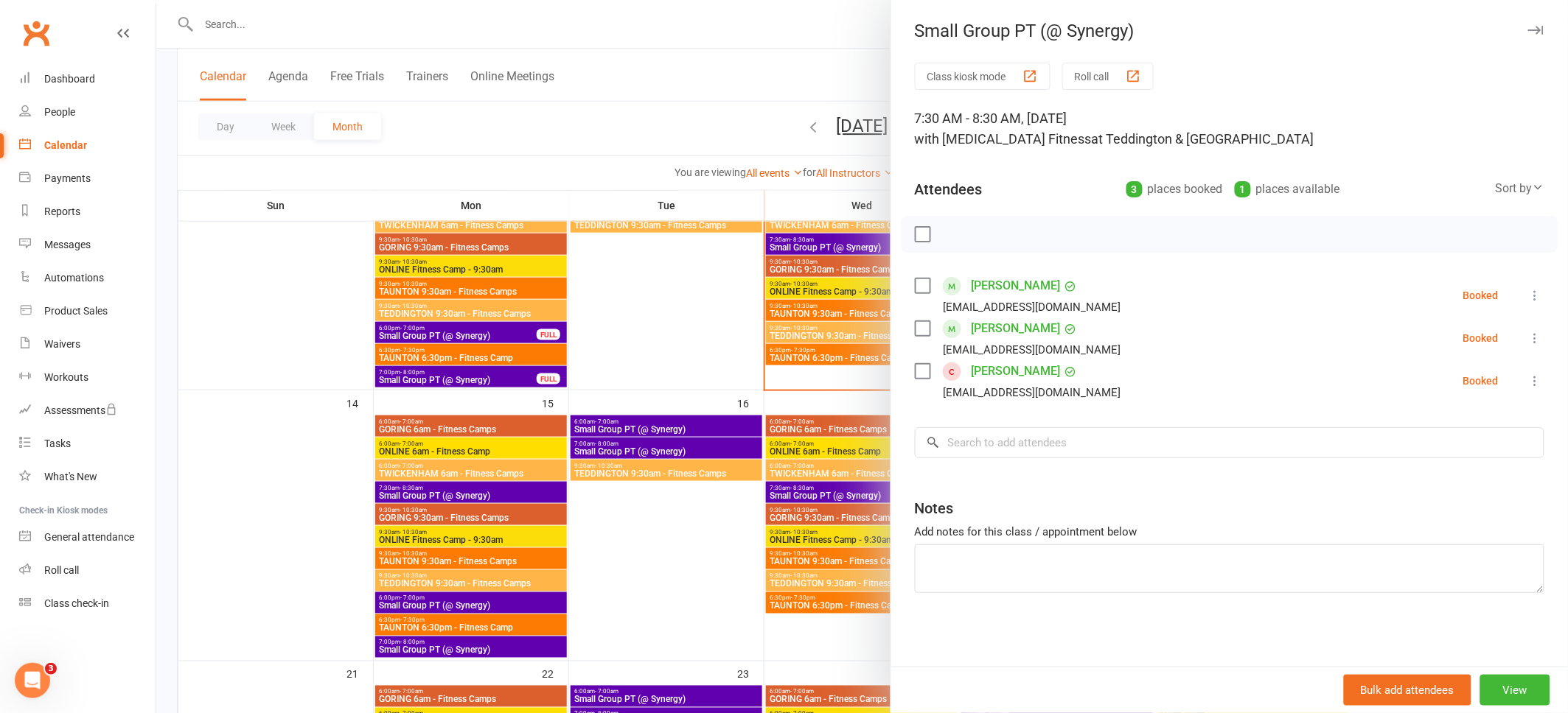
click at [1536, 27] on icon "button" at bounding box center [1536, 31] width 16 height 9
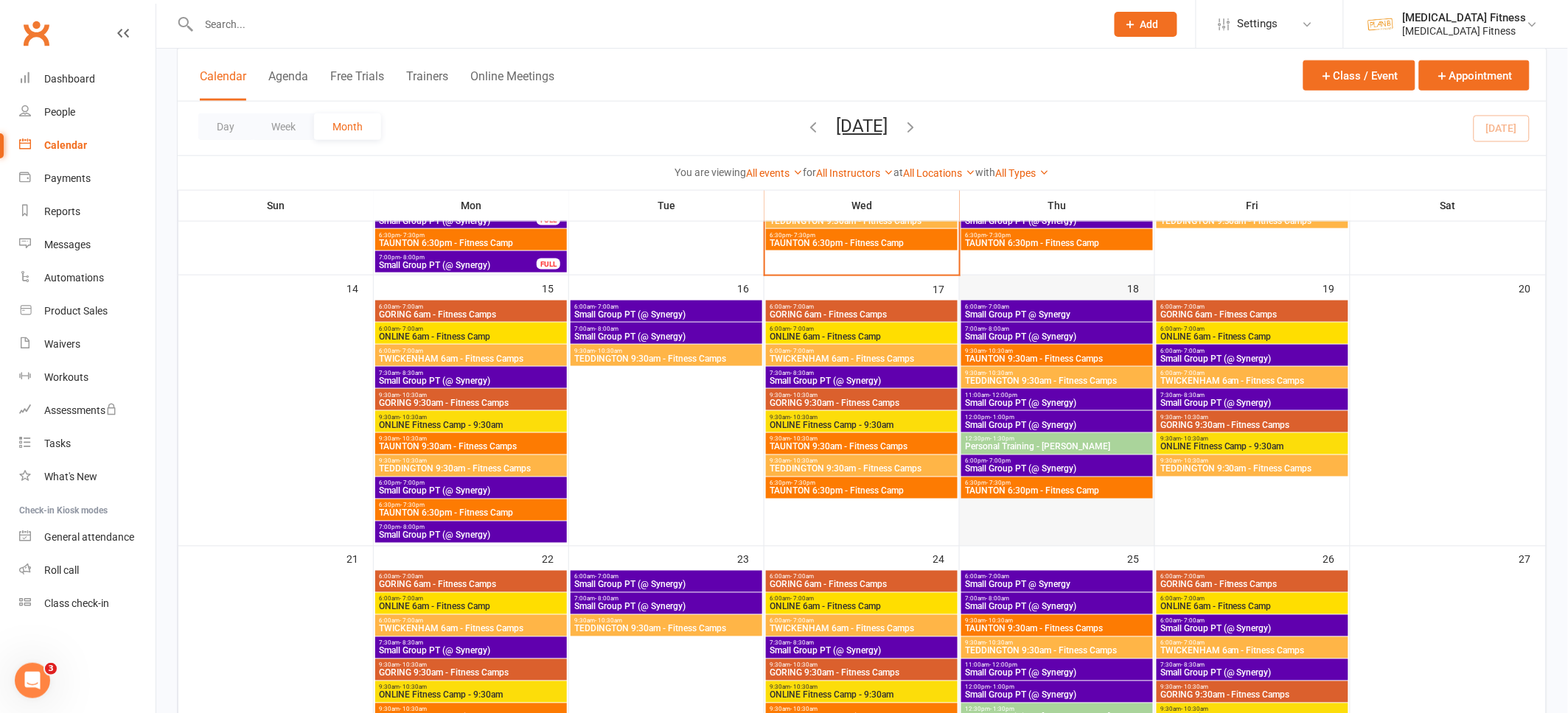
scroll to position [695, 0]
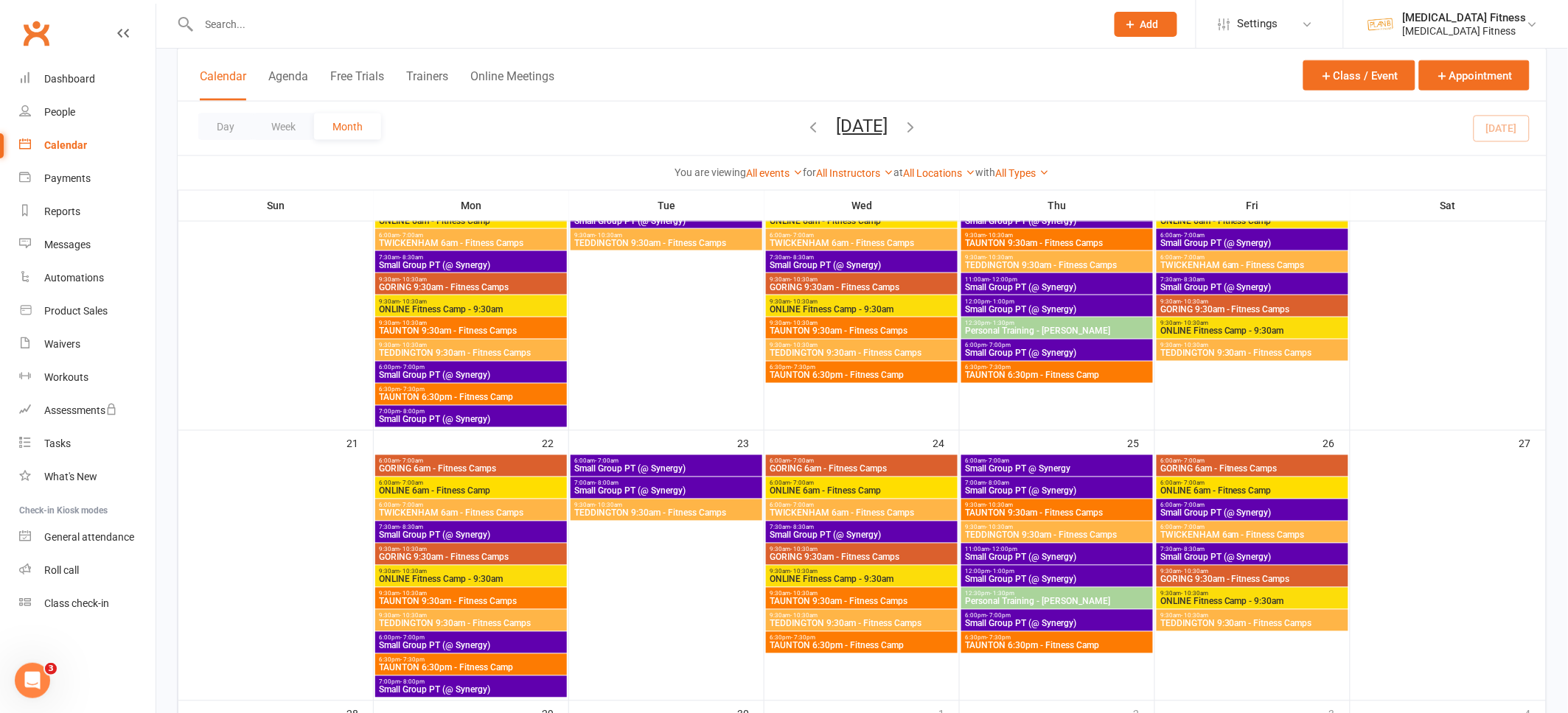
click at [1247, 555] on span "Small Group PT (@ Synergy)" at bounding box center [1251, 558] width 186 height 9
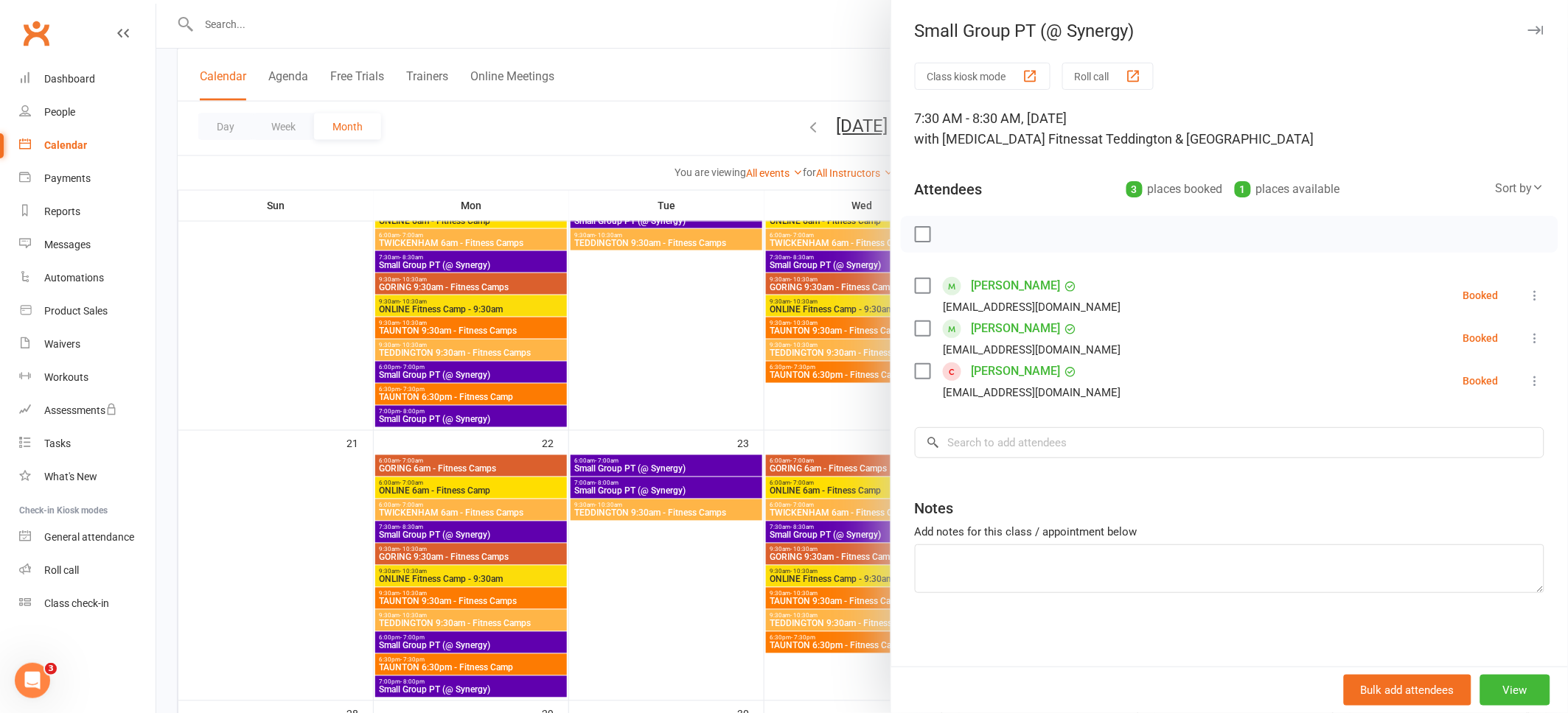
click at [1541, 31] on icon "button" at bounding box center [1536, 31] width 16 height 9
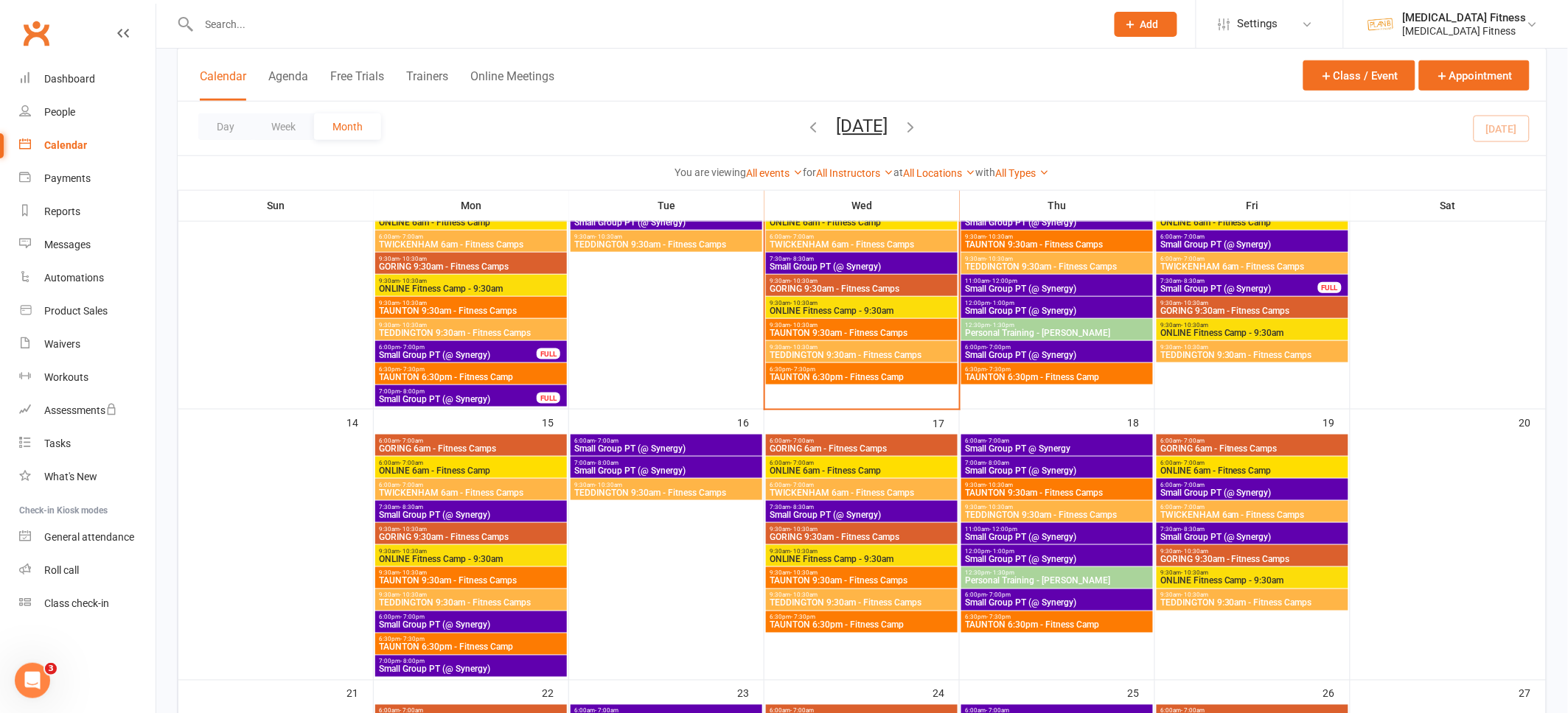
scroll to position [447, 0]
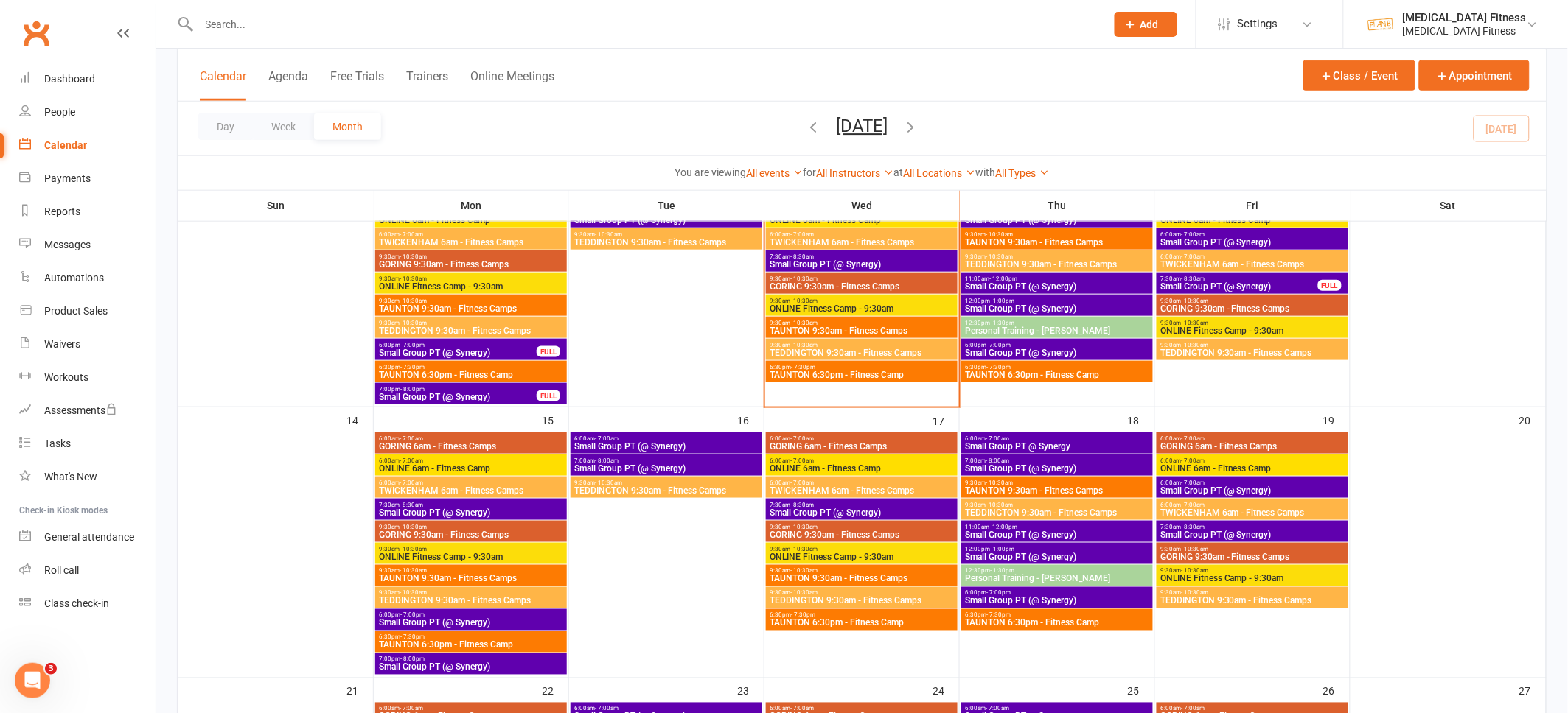
click at [1298, 532] on span "Small Group PT (@ Synergy)" at bounding box center [1251, 535] width 186 height 9
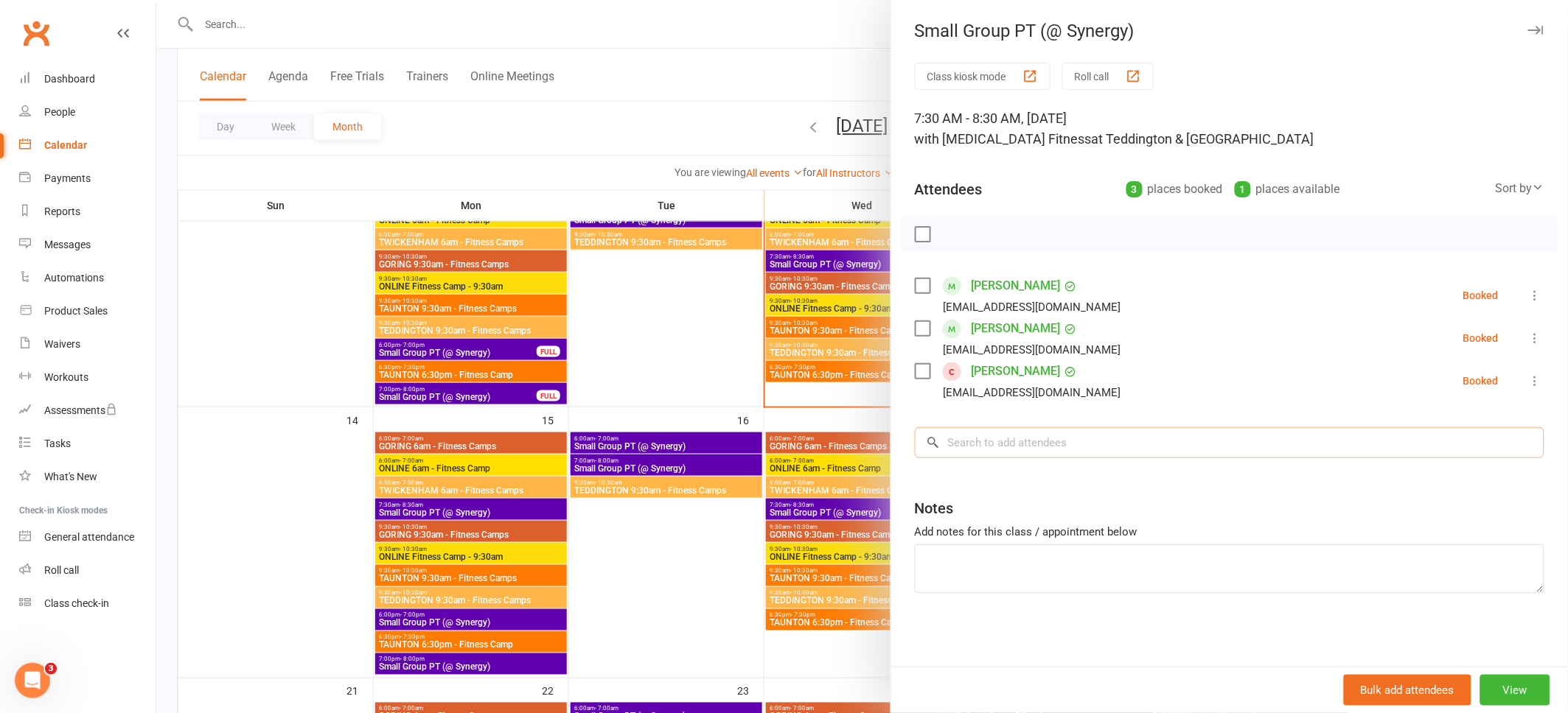
click at [1257, 447] on input "search" at bounding box center [1230, 442] width 630 height 31
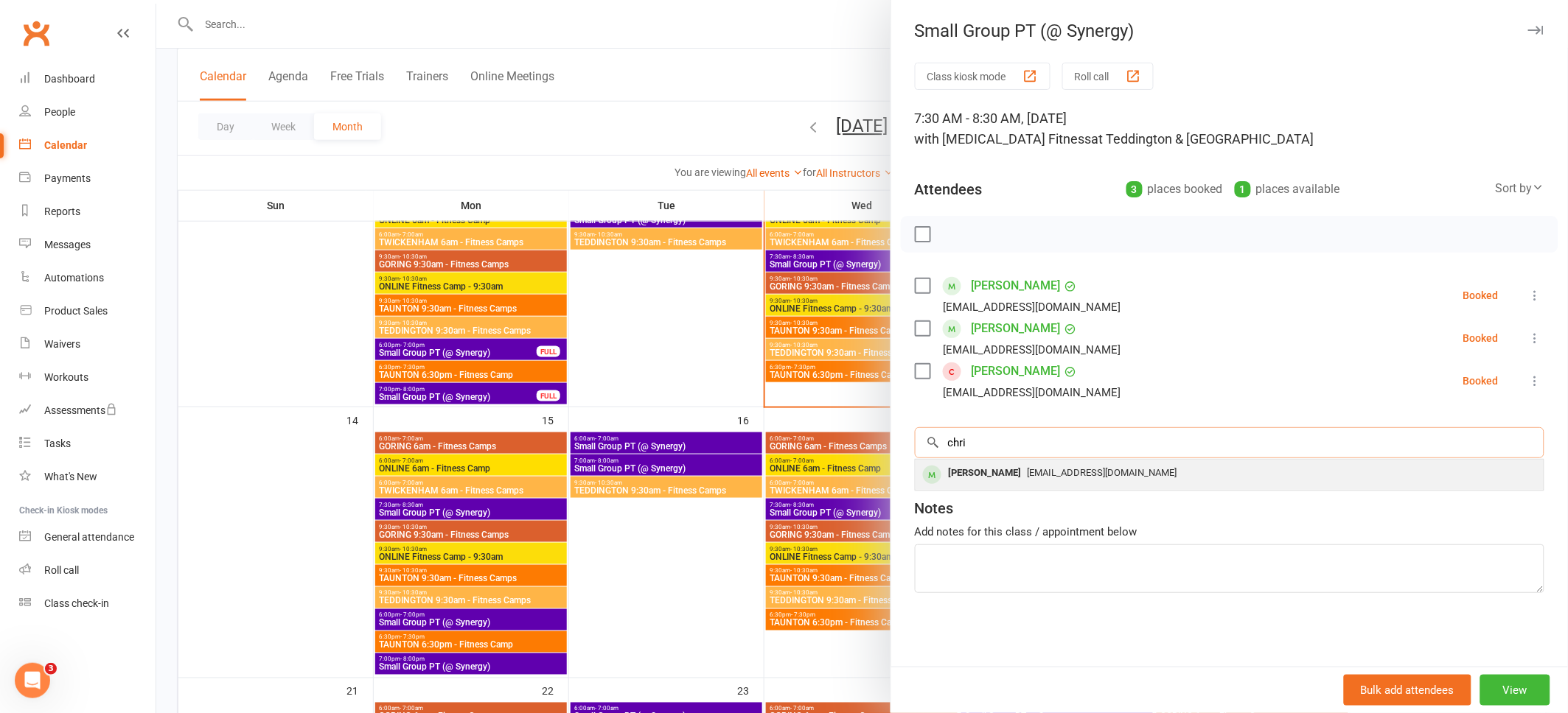
type input "chri"
click at [1181, 489] on div "[PERSON_NAME] [EMAIL_ADDRESS][DOMAIN_NAME]" at bounding box center [1230, 474] width 628 height 31
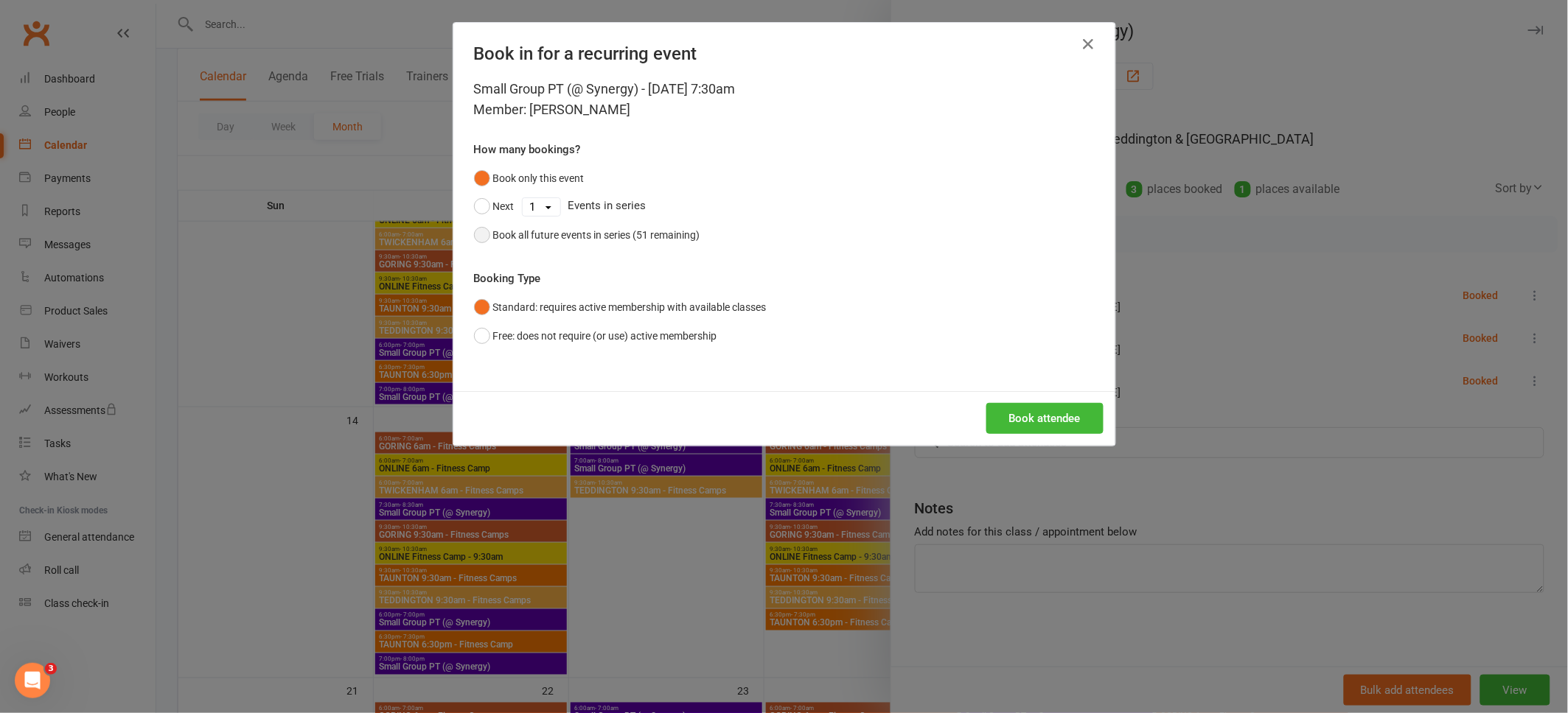
click at [488, 230] on button "Book all future events in series (51 remaining)" at bounding box center [586, 235] width 226 height 28
click at [483, 337] on button "Free: does not require (or use) active membership" at bounding box center [595, 336] width 243 height 28
click at [1037, 424] on button "Book attendee" at bounding box center [1045, 418] width 117 height 31
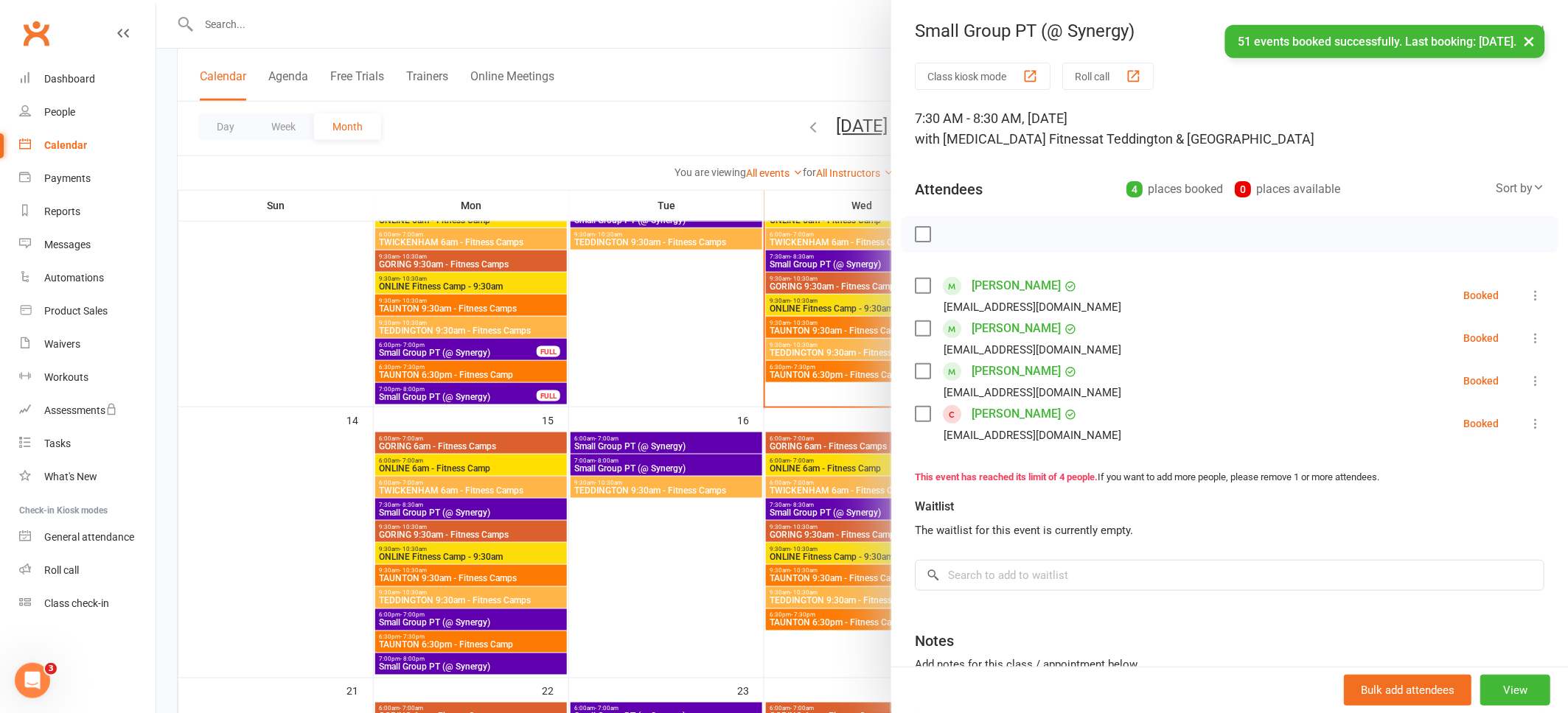
click at [1524, 40] on button "×" at bounding box center [1530, 41] width 26 height 31
click at [1538, 26] on icon "button" at bounding box center [1536, 31] width 16 height 9
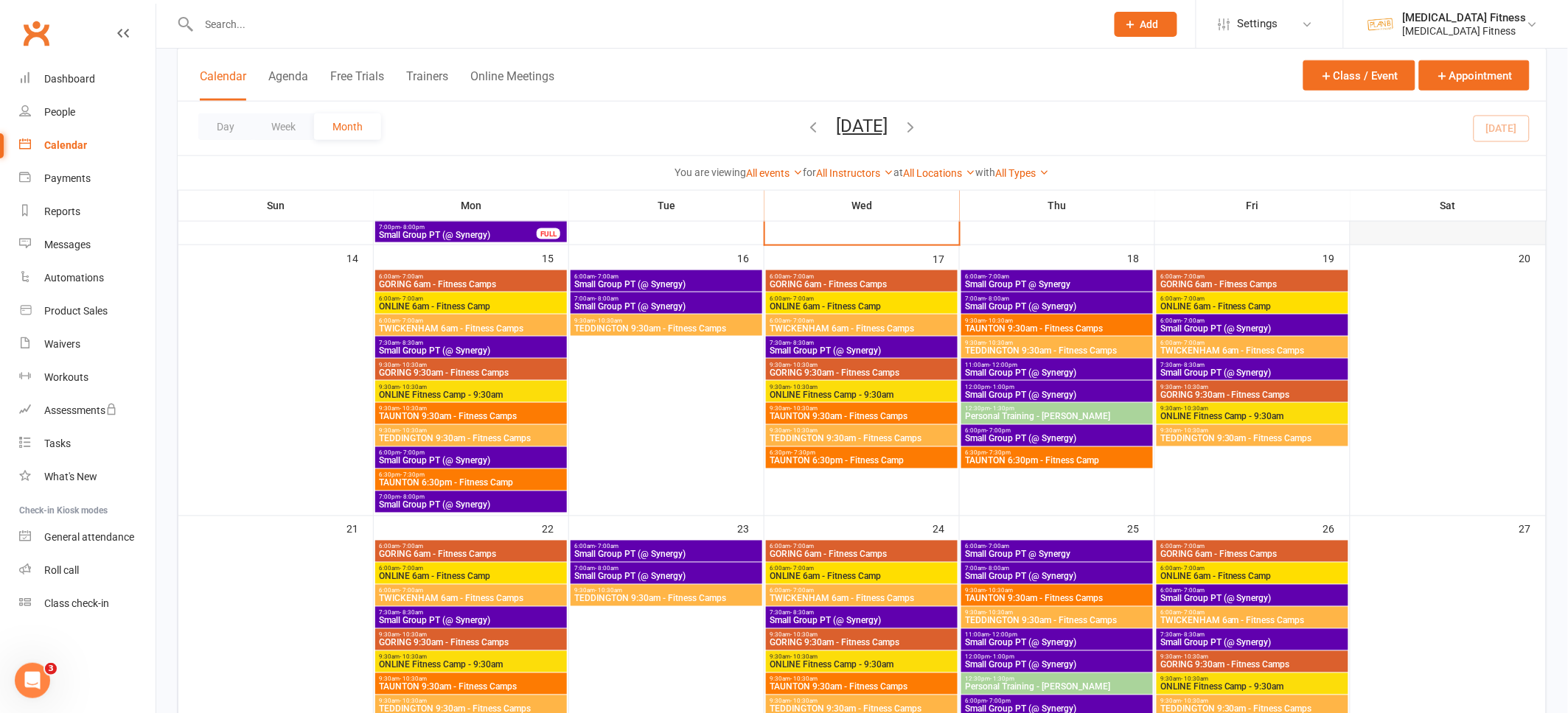
scroll to position [753, 0]
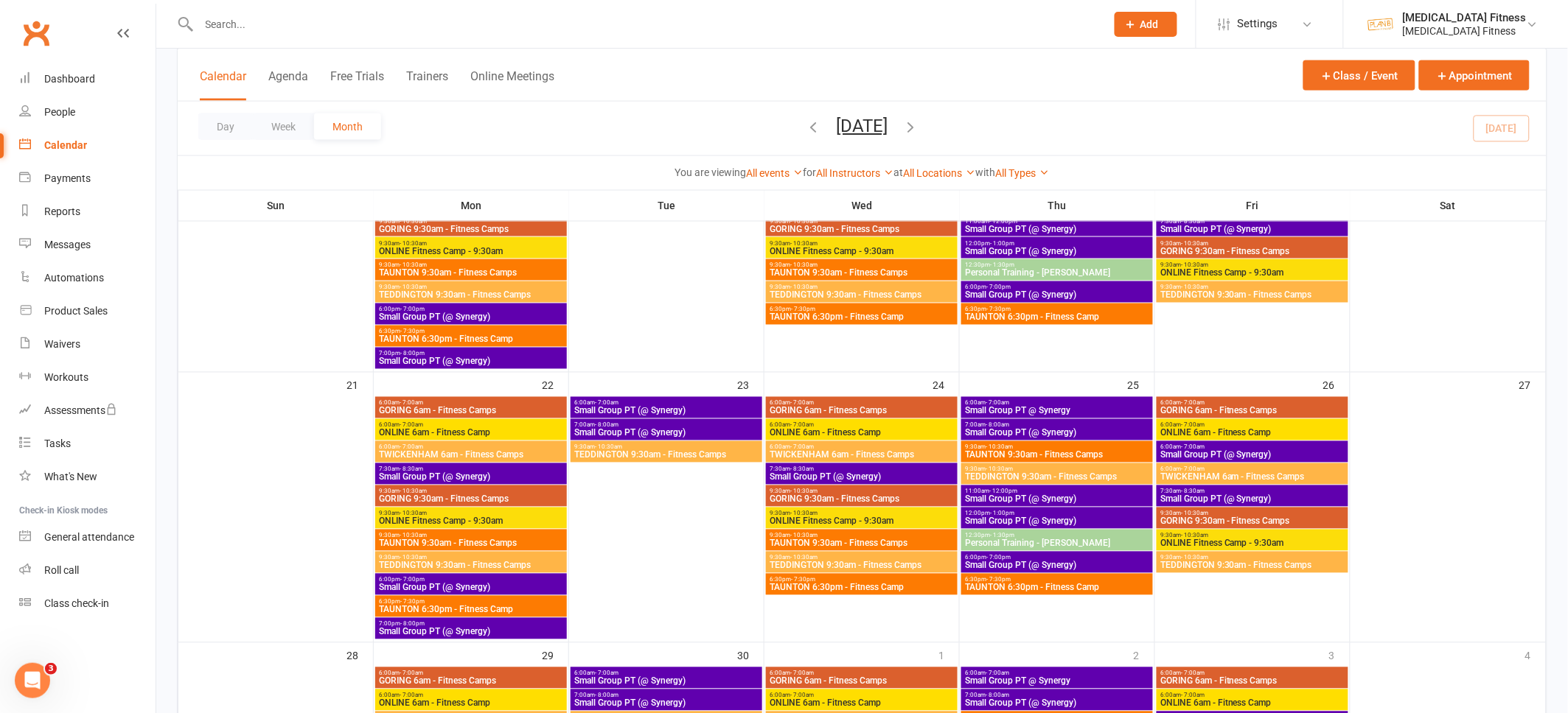
click at [1315, 492] on span "7:30am - 8:30am" at bounding box center [1251, 492] width 186 height 7
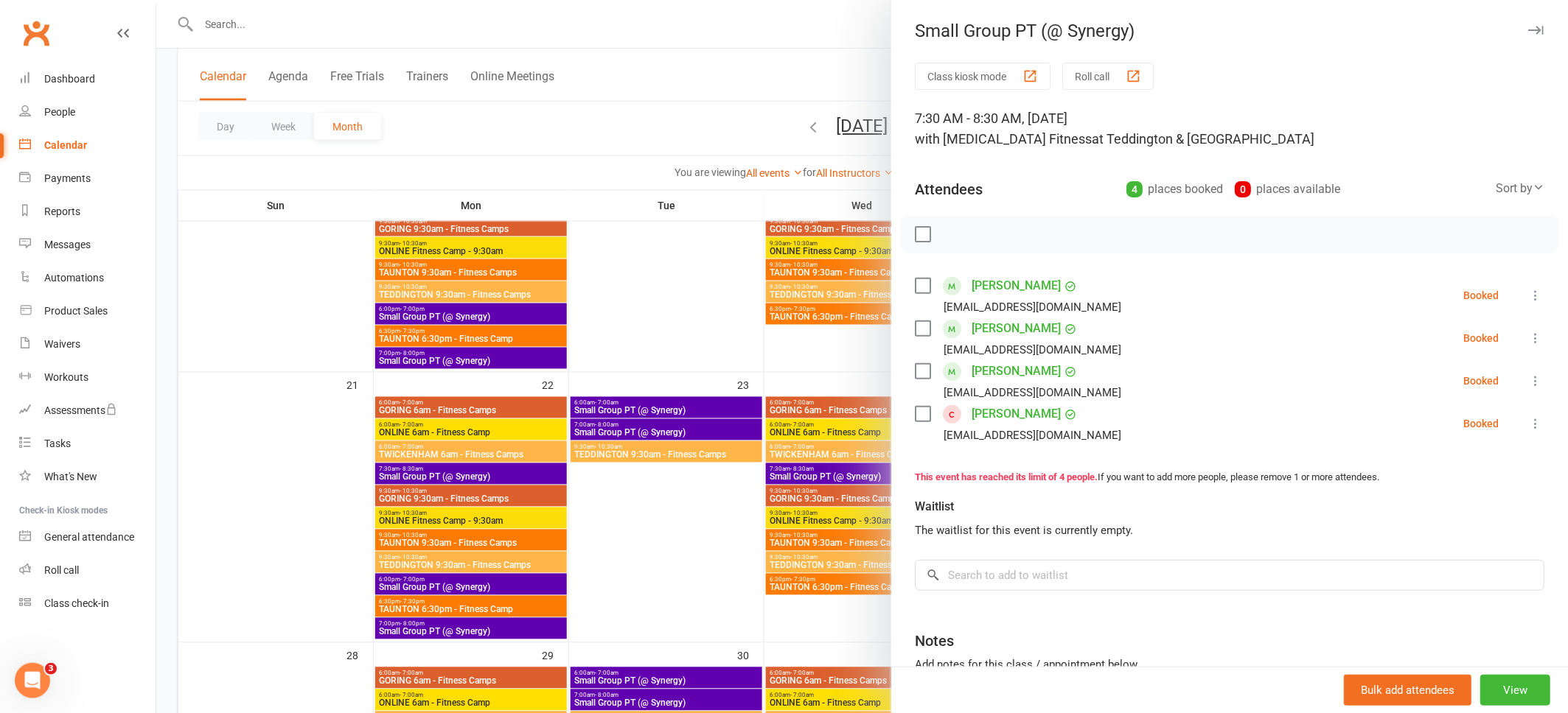
click at [1539, 31] on icon "button" at bounding box center [1536, 31] width 16 height 9
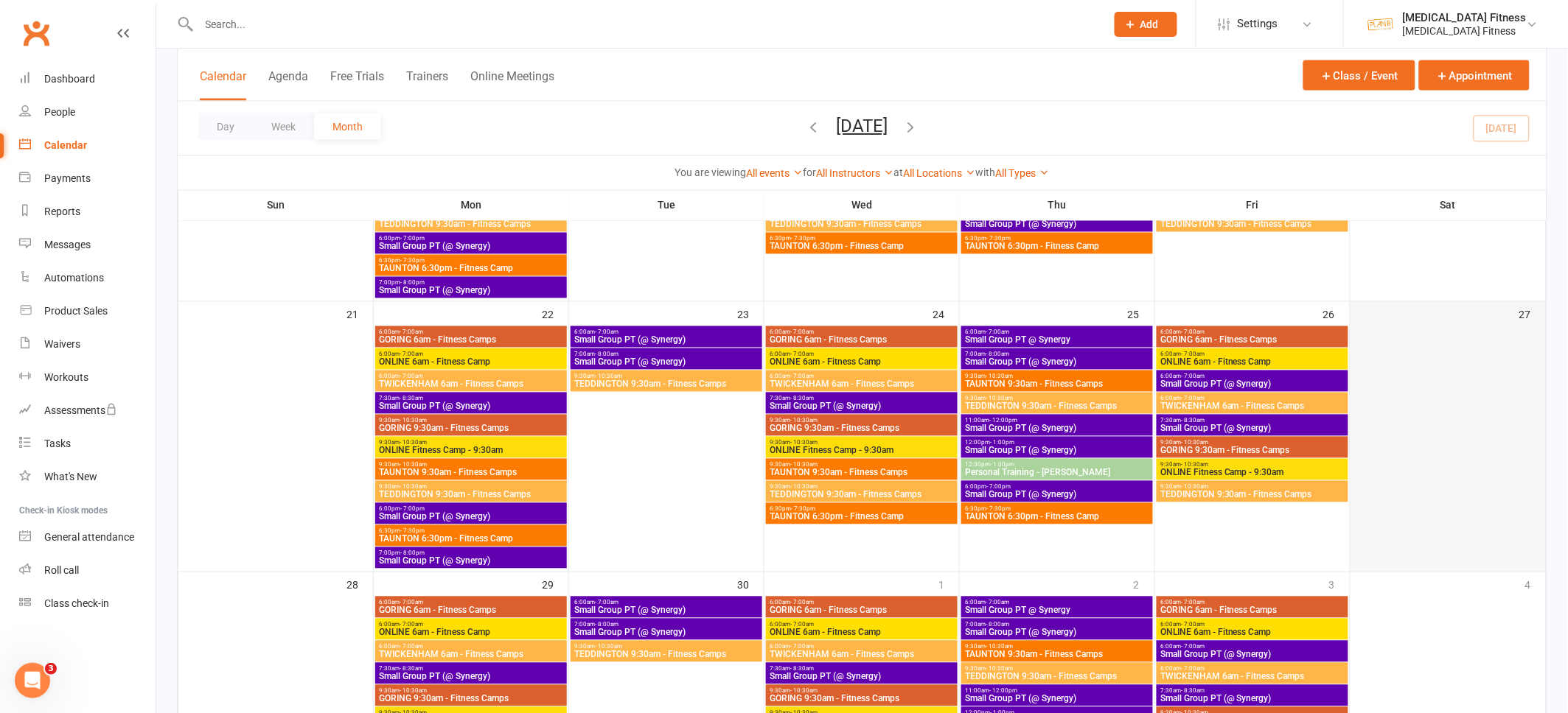
scroll to position [992, 0]
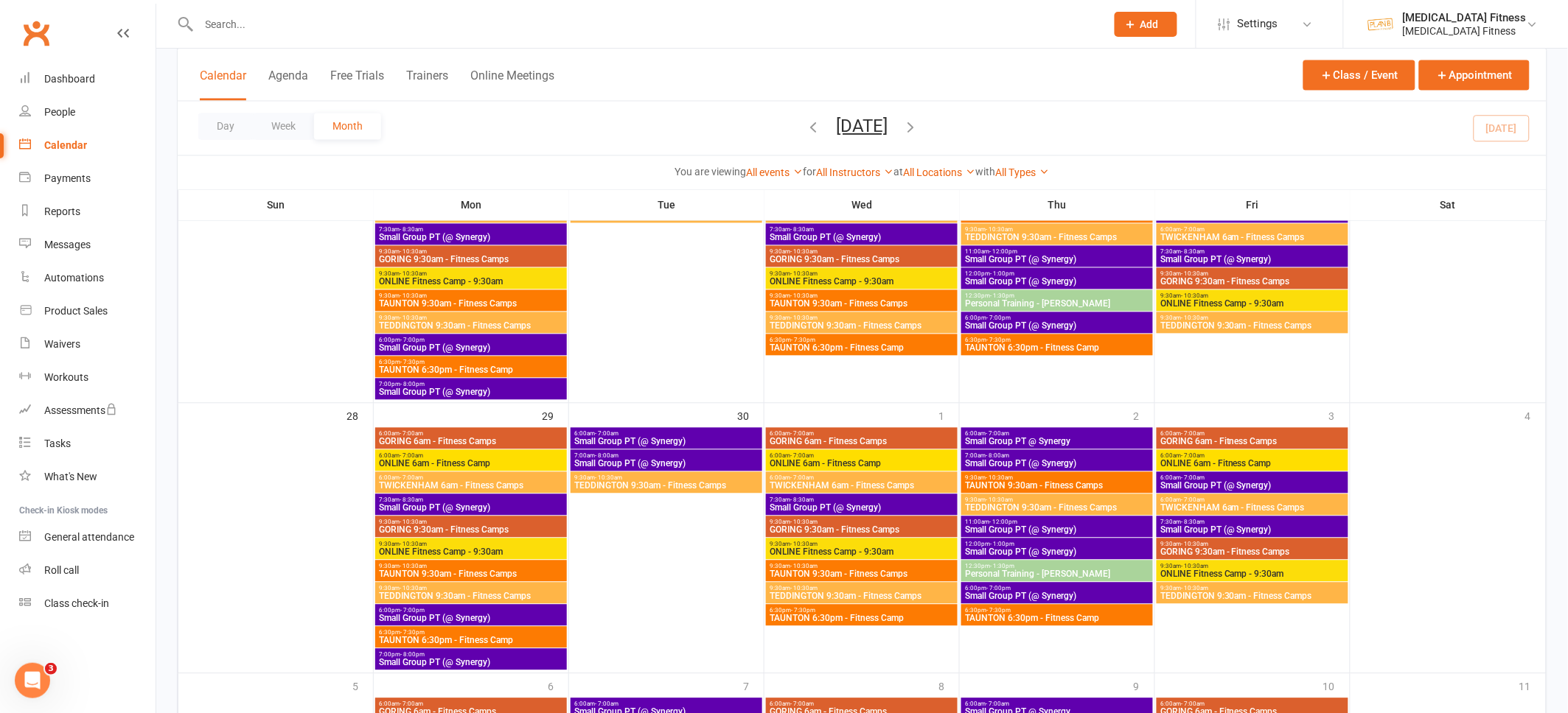
click at [1324, 526] on span "Small Group PT (@ Synergy)" at bounding box center [1251, 530] width 186 height 9
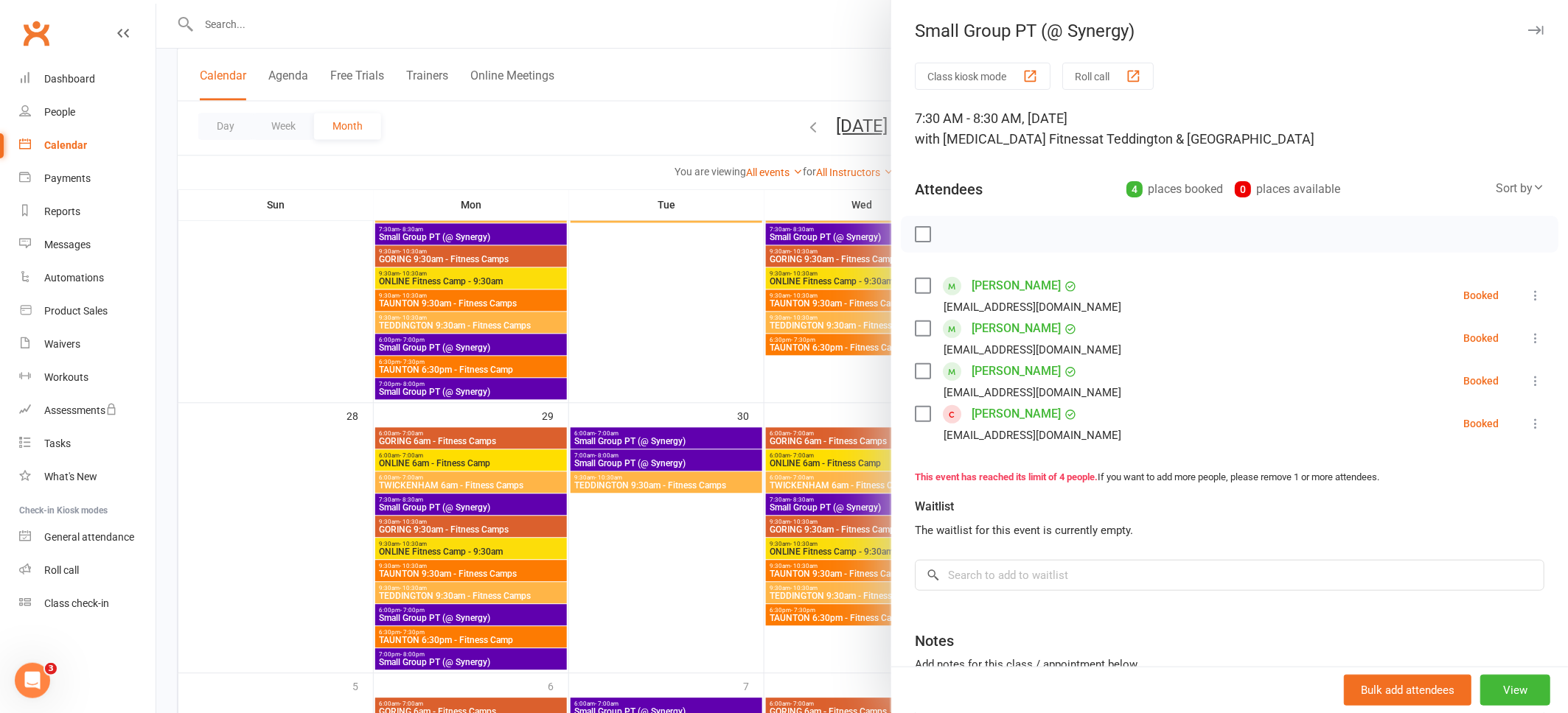
click at [1535, 31] on icon "button" at bounding box center [1536, 31] width 16 height 9
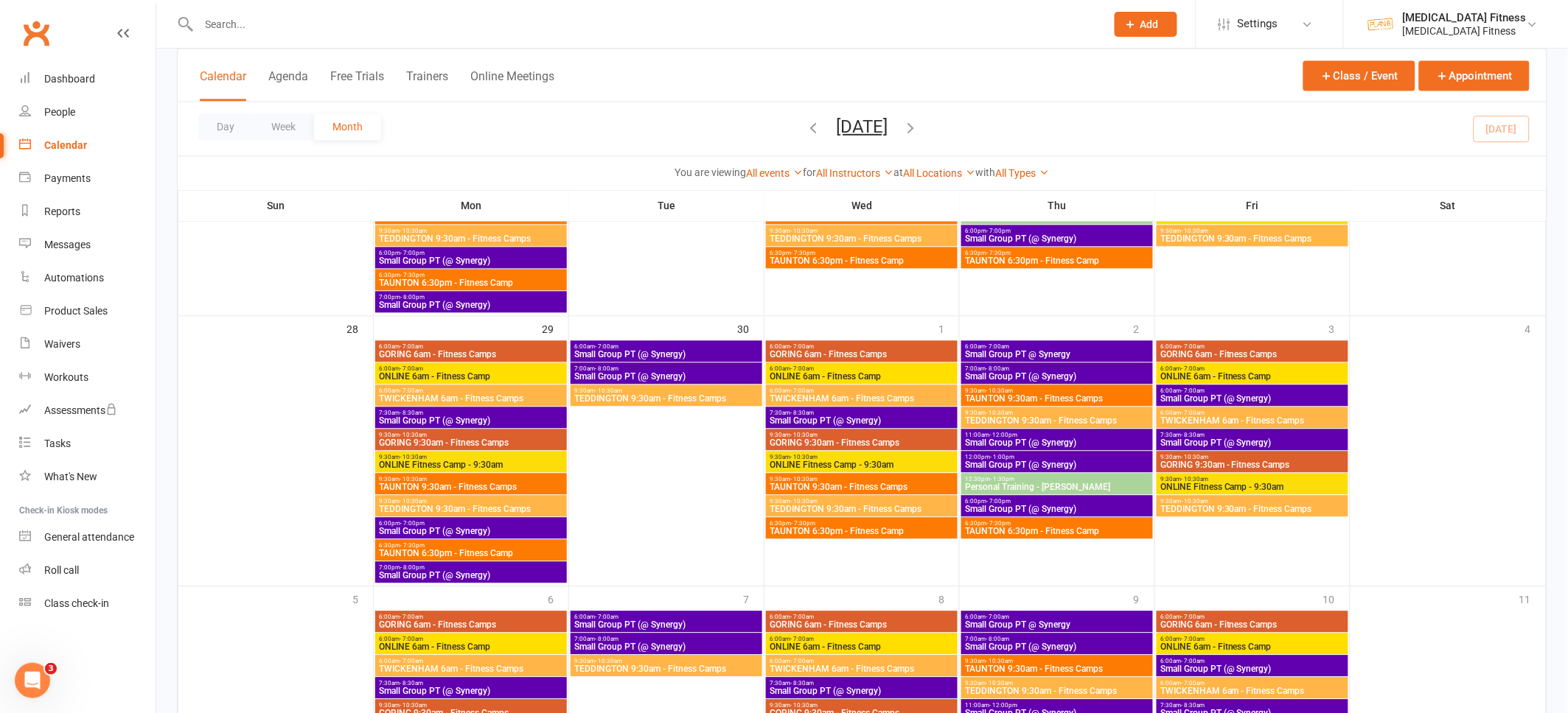
scroll to position [1264, 0]
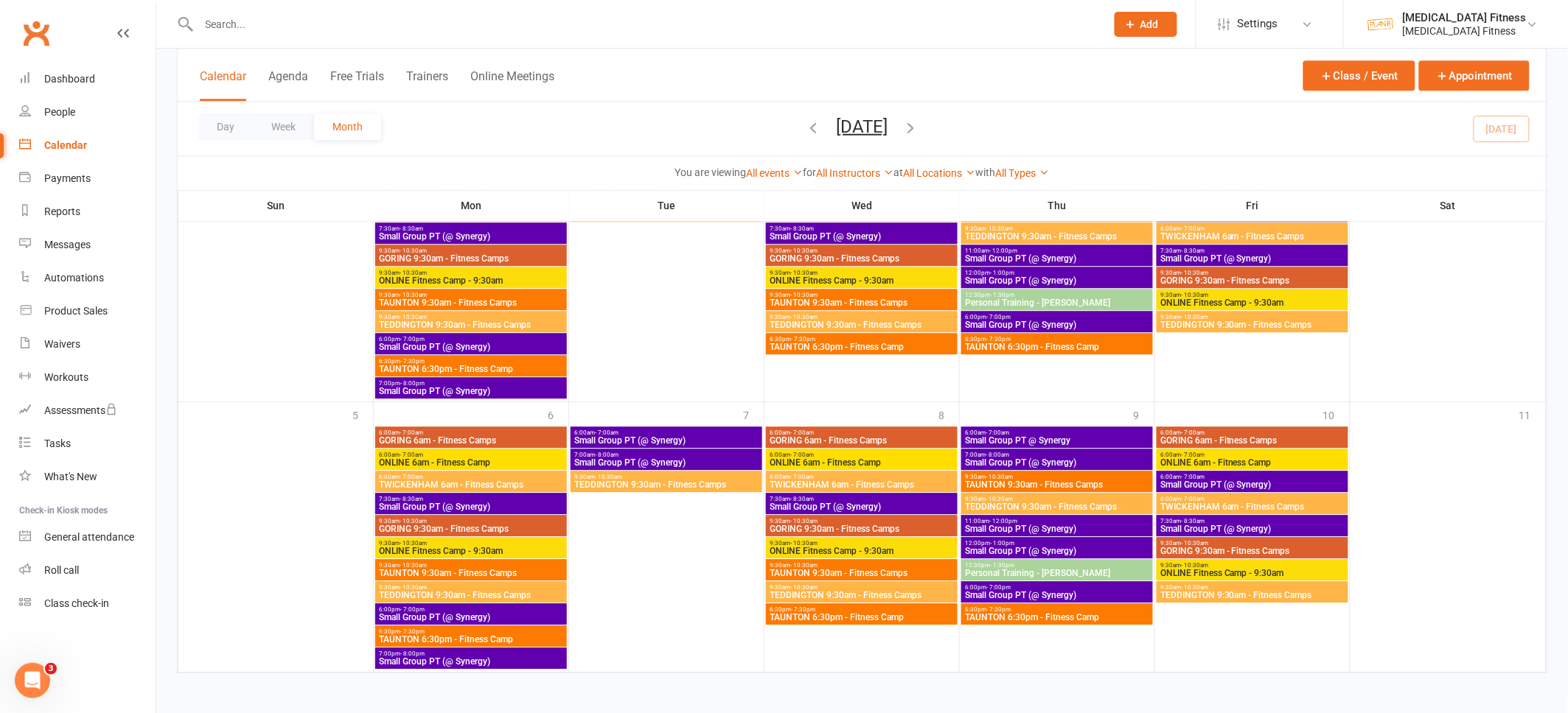
click at [1281, 522] on span "7:30am - 8:30am" at bounding box center [1251, 521] width 186 height 7
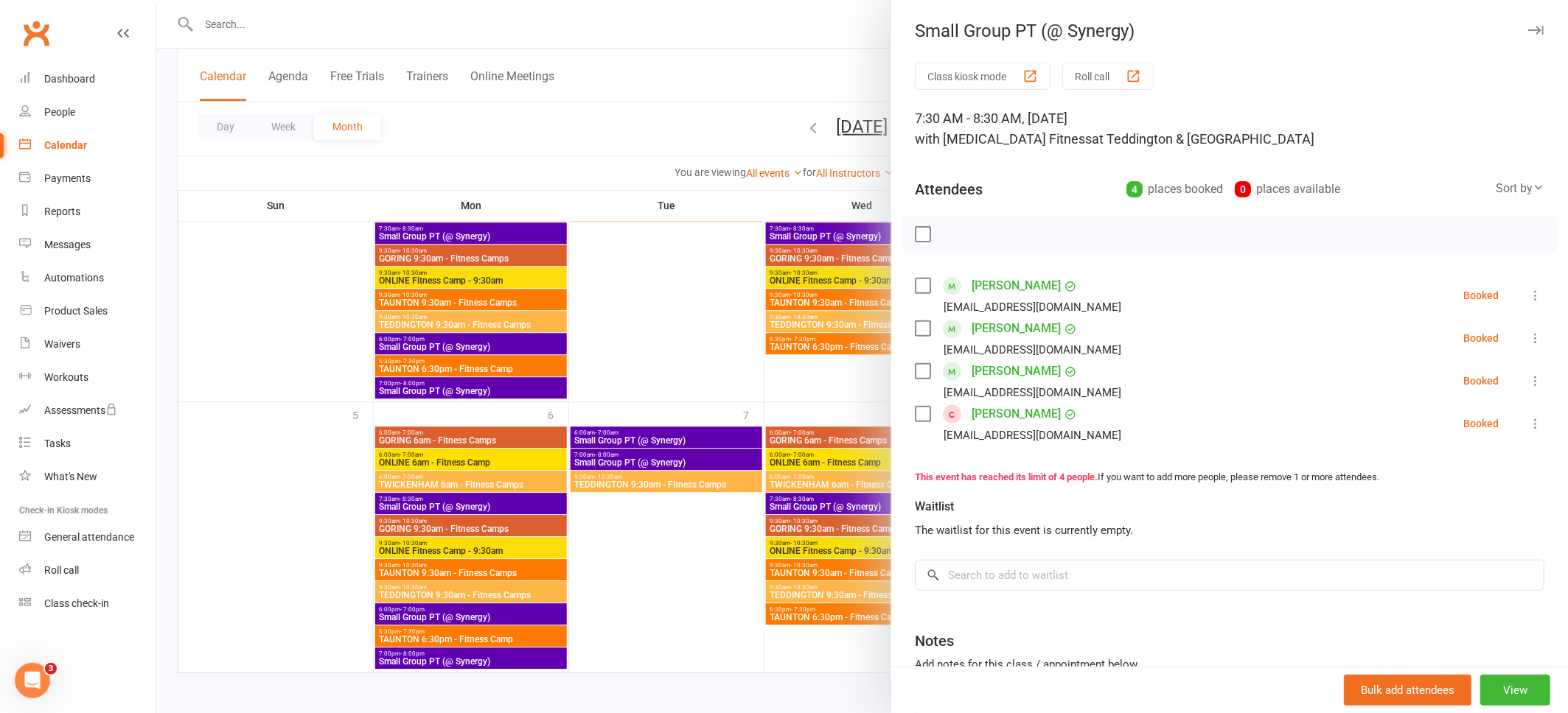
click at [1536, 29] on icon "button" at bounding box center [1536, 31] width 16 height 9
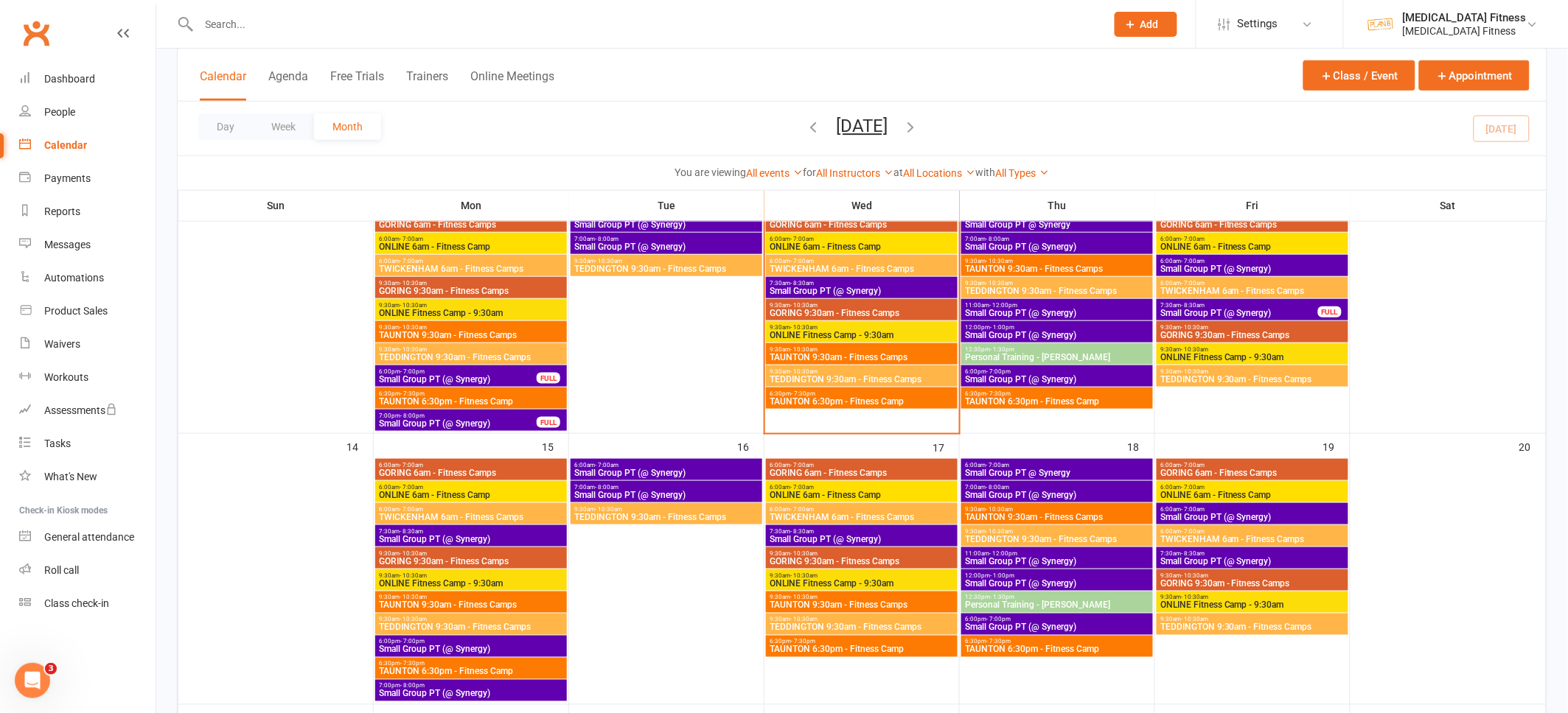
scroll to position [422, 0]
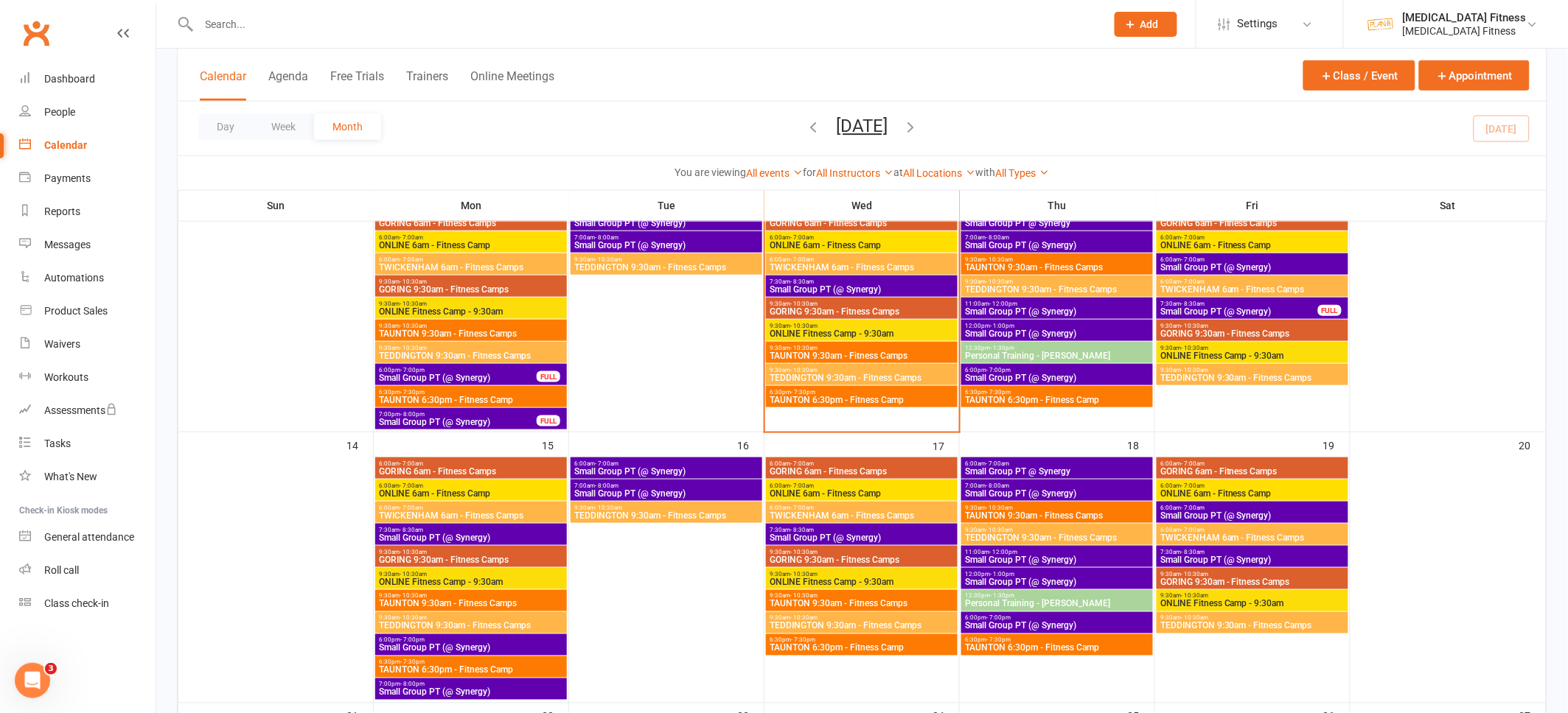
click at [892, 525] on div "7:30am - 8:30am Small Group PT (@ Synergy)" at bounding box center [862, 534] width 192 height 22
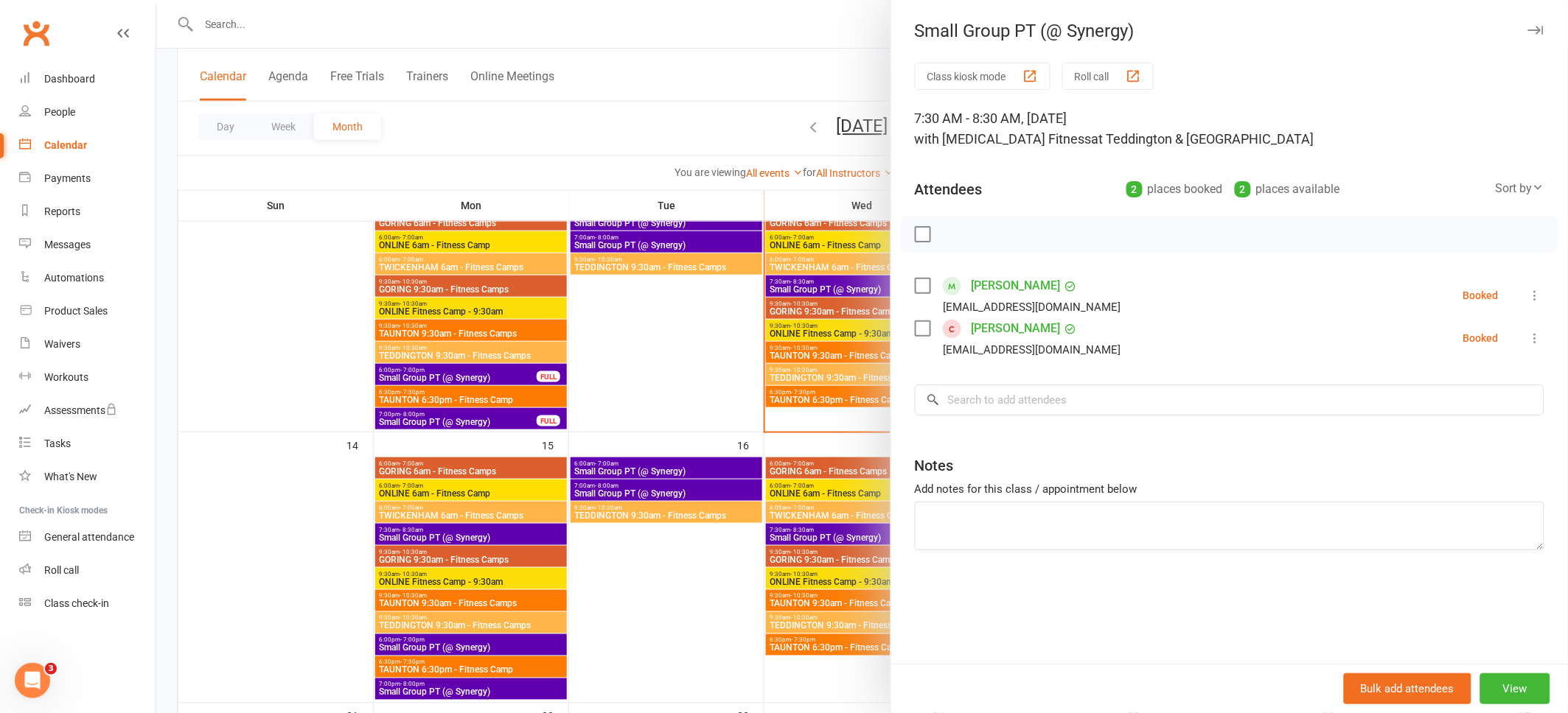
click at [1536, 26] on icon "button" at bounding box center [1536, 31] width 16 height 9
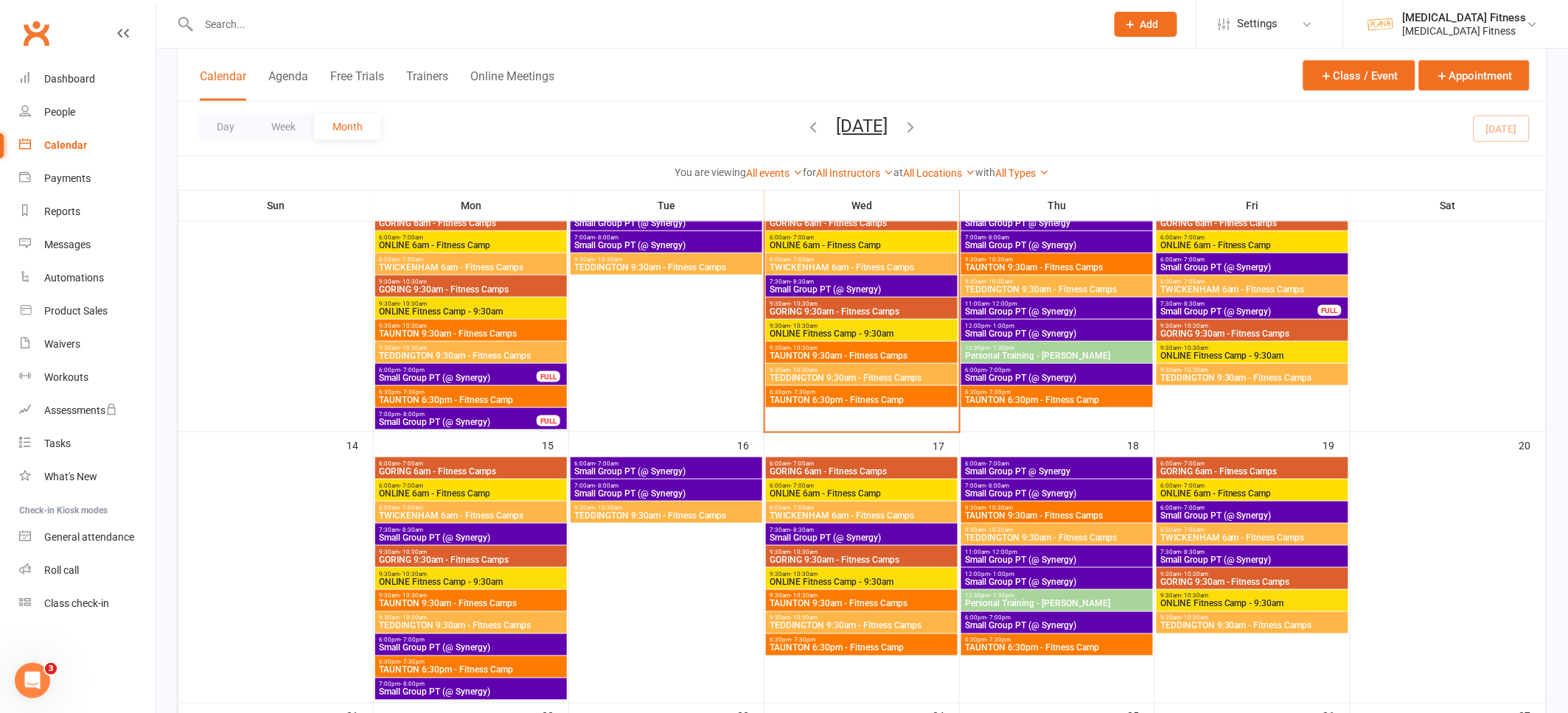
click at [1050, 491] on span "Small Group PT (@ Synergy)" at bounding box center [1056, 493] width 186 height 9
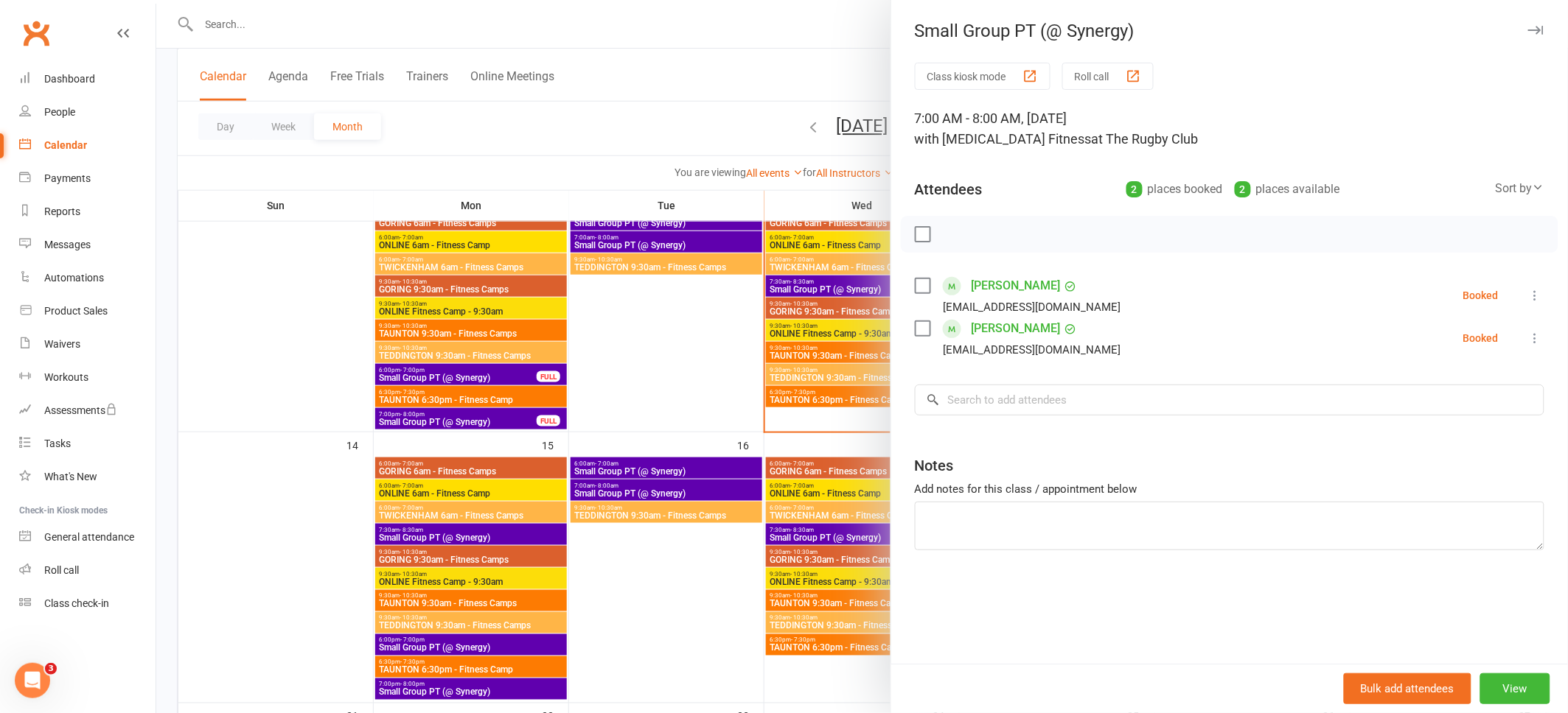
click at [1543, 32] on icon "button" at bounding box center [1536, 31] width 16 height 9
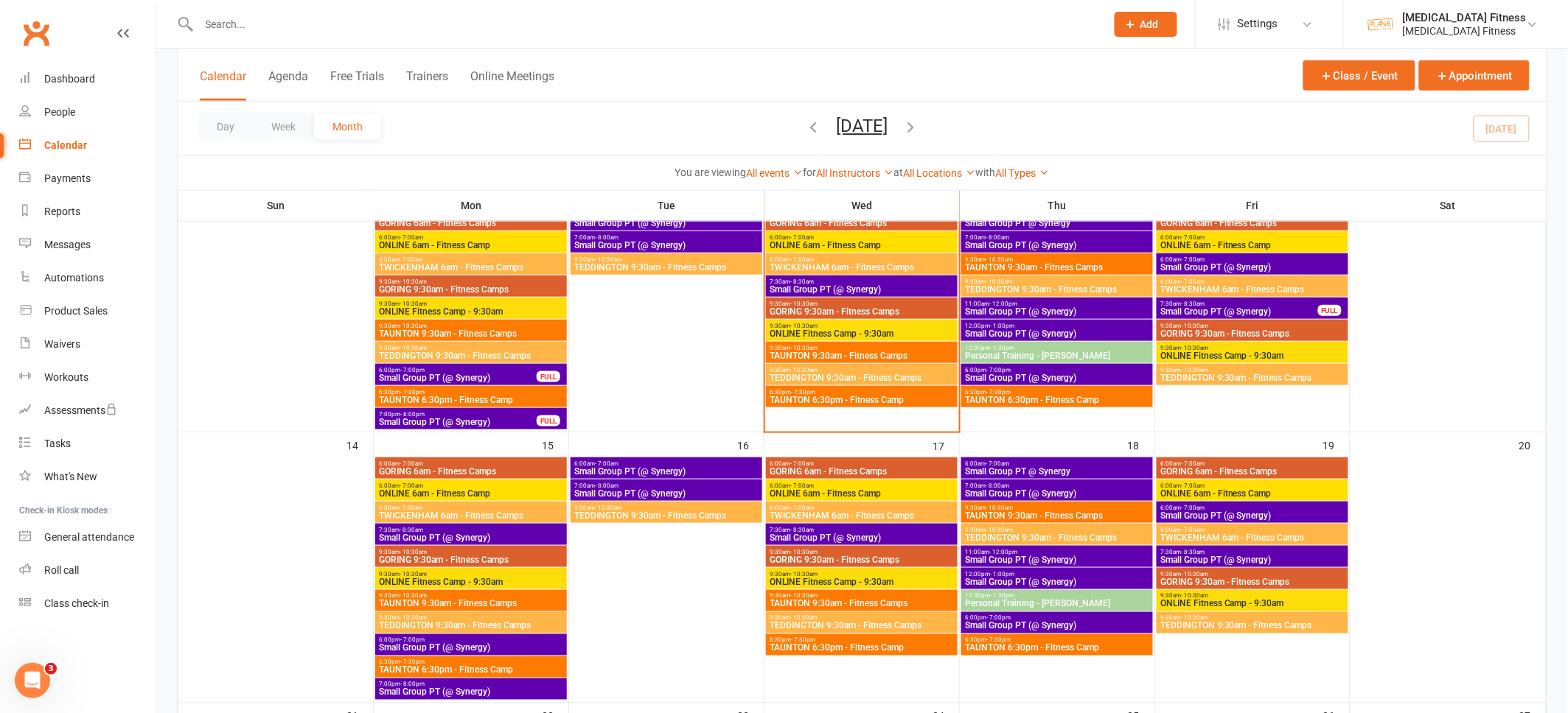
click at [1105, 462] on span "6:00am - 7:00am" at bounding box center [1056, 464] width 186 height 7
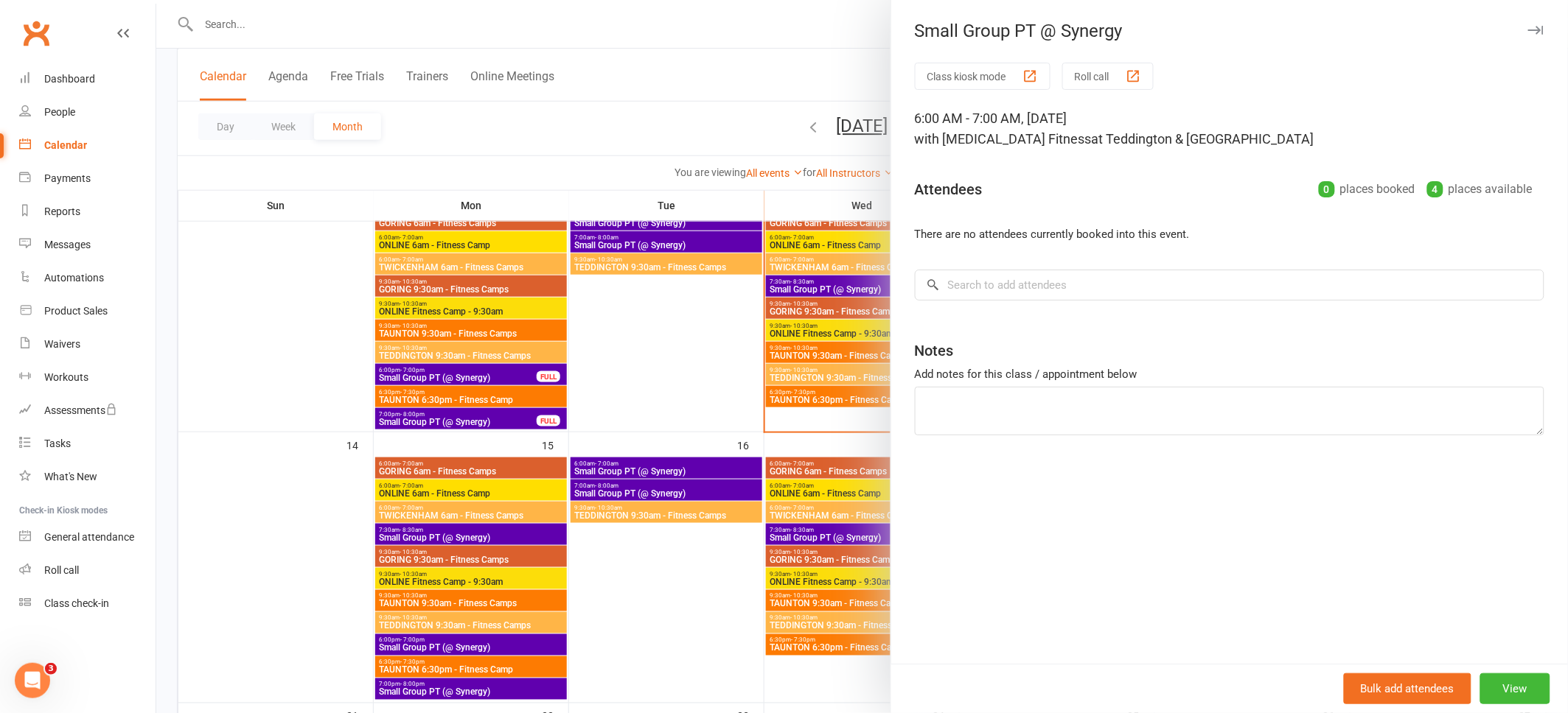
click at [1537, 31] on icon "button" at bounding box center [1536, 31] width 16 height 9
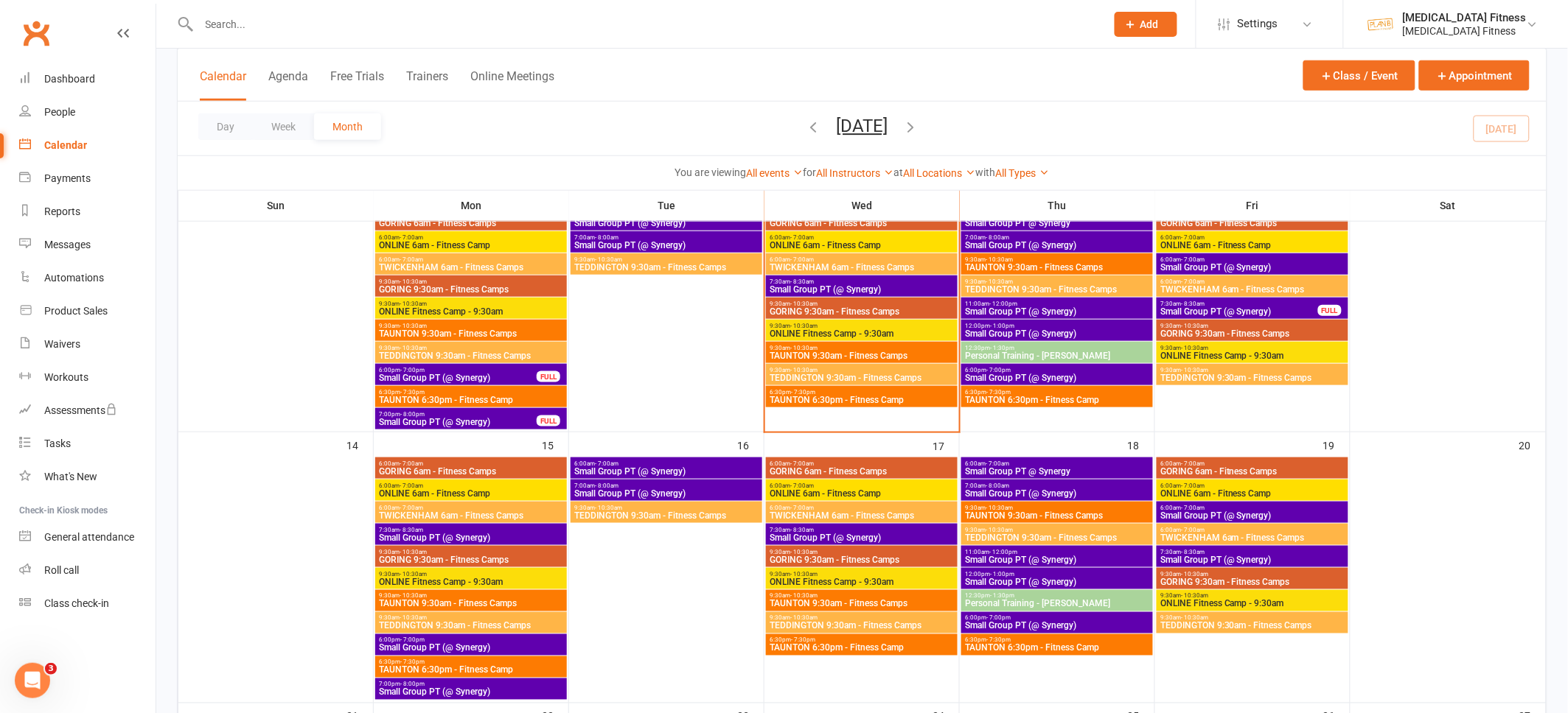
click at [707, 494] on span "Small Group PT (@ Synergy)" at bounding box center [666, 493] width 186 height 9
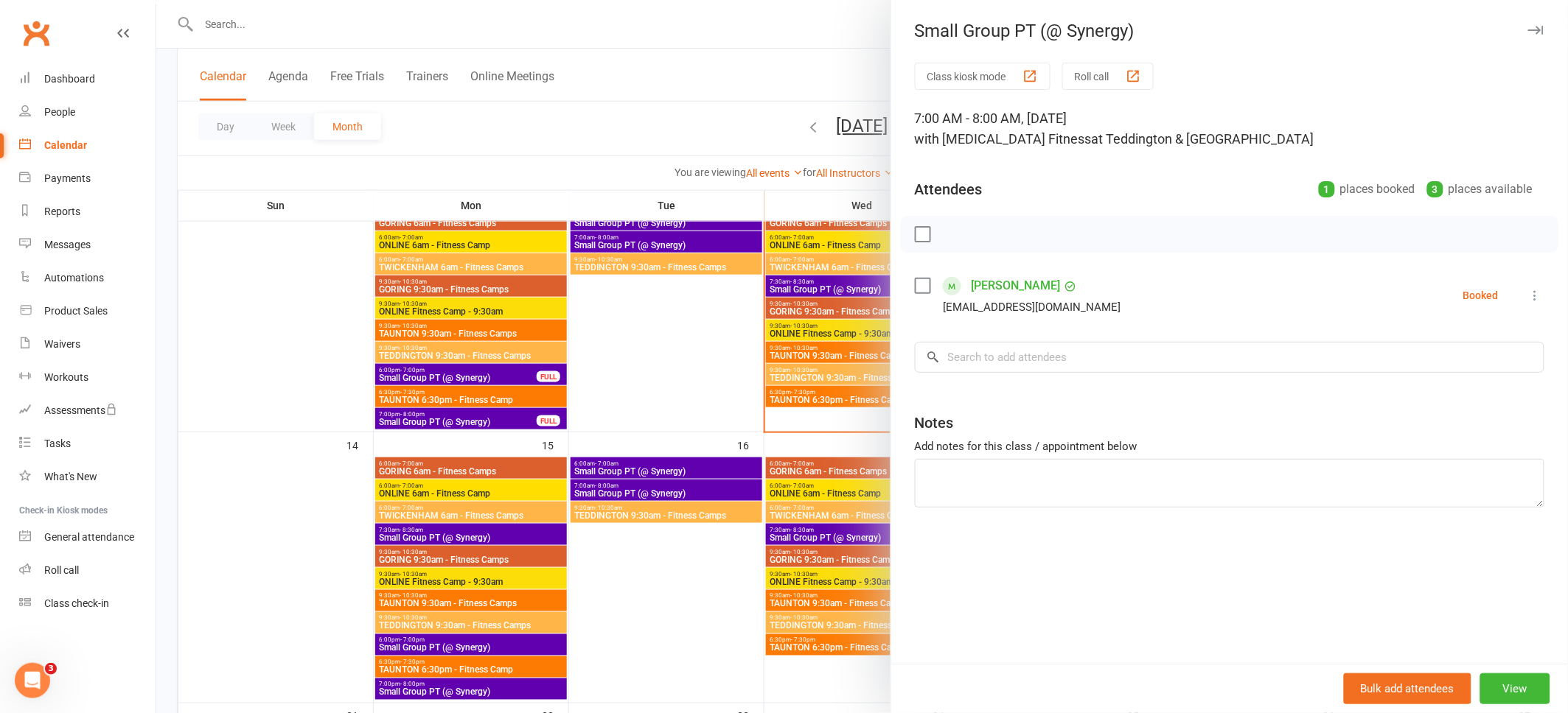
click at [1536, 31] on icon "button" at bounding box center [1536, 31] width 16 height 9
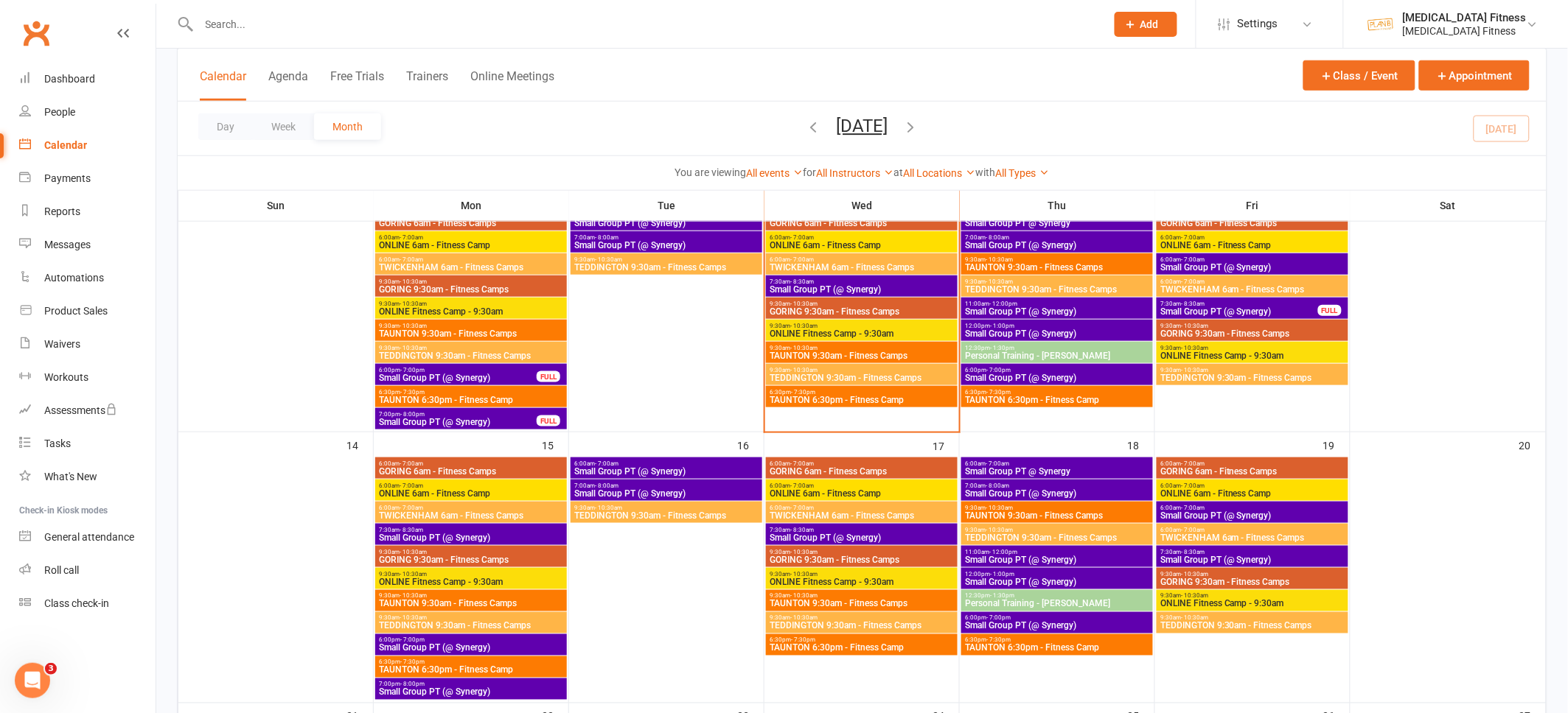
click at [746, 469] on span "Small Group PT (@ Synergy)" at bounding box center [666, 472] width 186 height 9
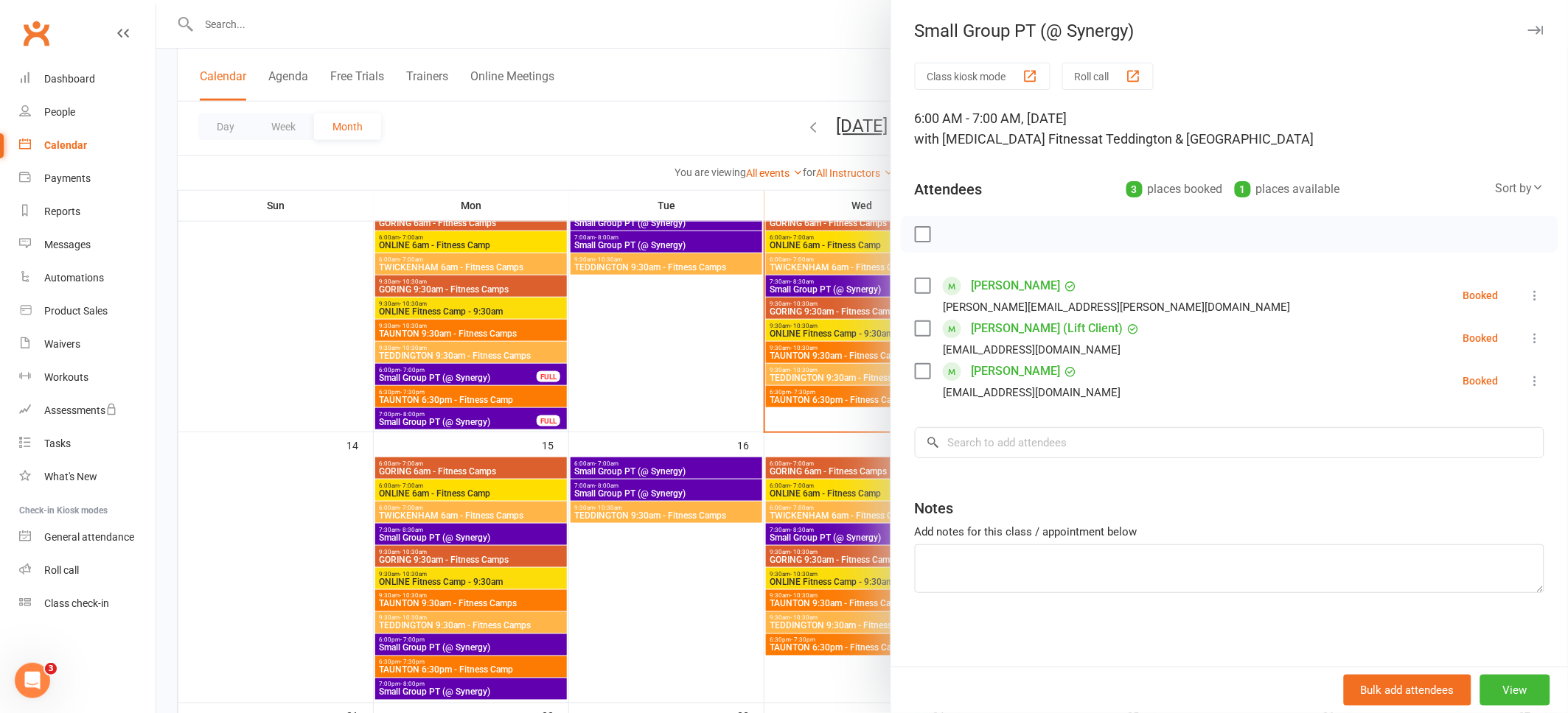
click at [1534, 31] on icon "button" at bounding box center [1536, 31] width 16 height 9
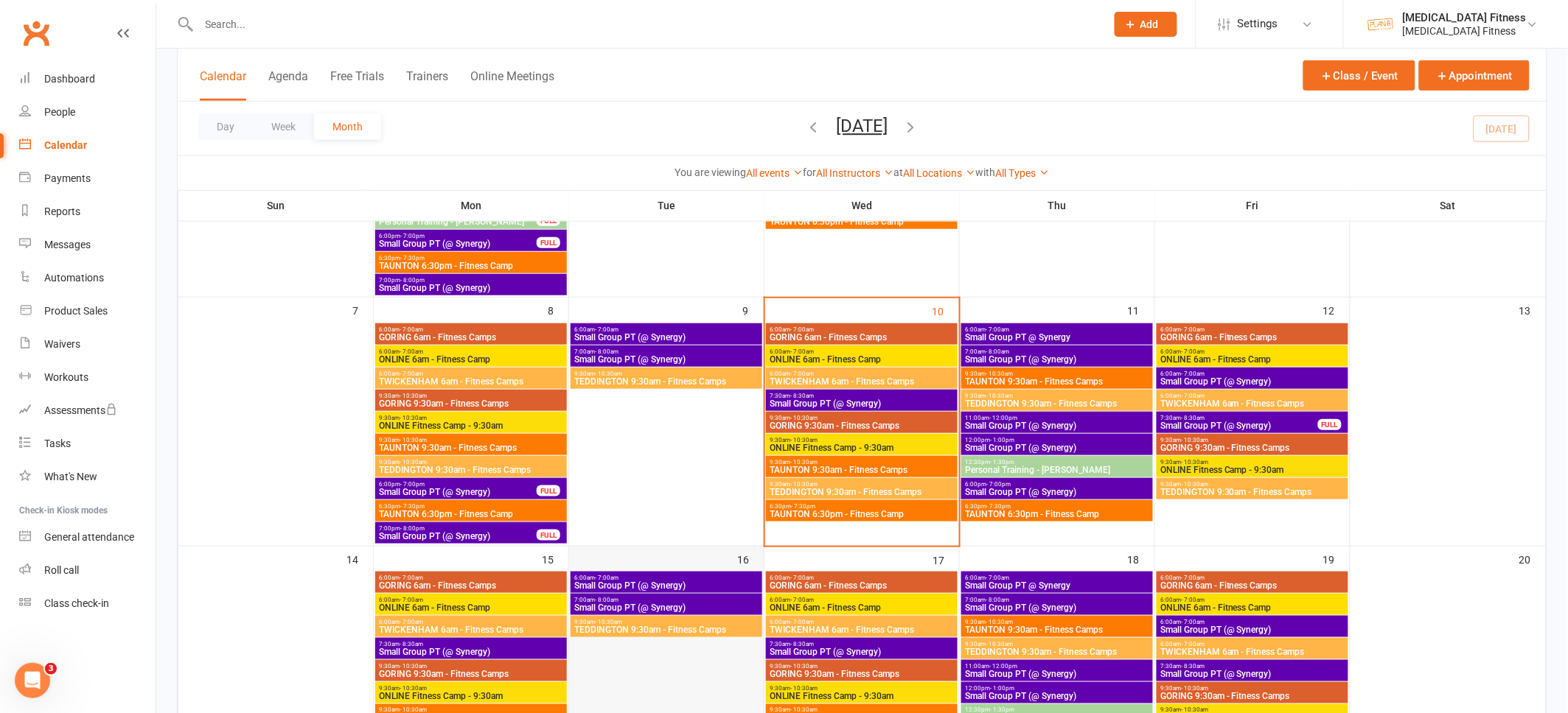
scroll to position [0, 0]
